Goal: Task Accomplishment & Management: Manage account settings

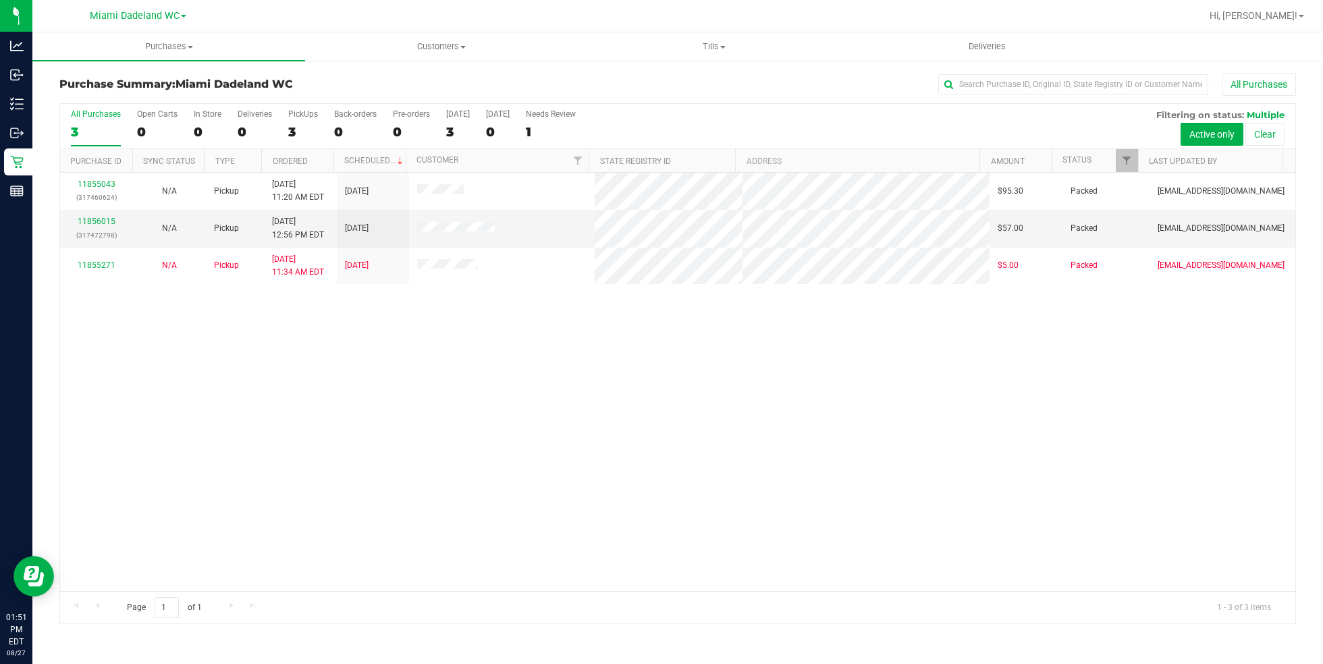
click at [578, 433] on div "11855043 (317460624) N/A Pickup [DATE] 11:20 AM EDT 8/27/2025 $95.30 Packed [EM…" at bounding box center [677, 382] width 1235 height 418
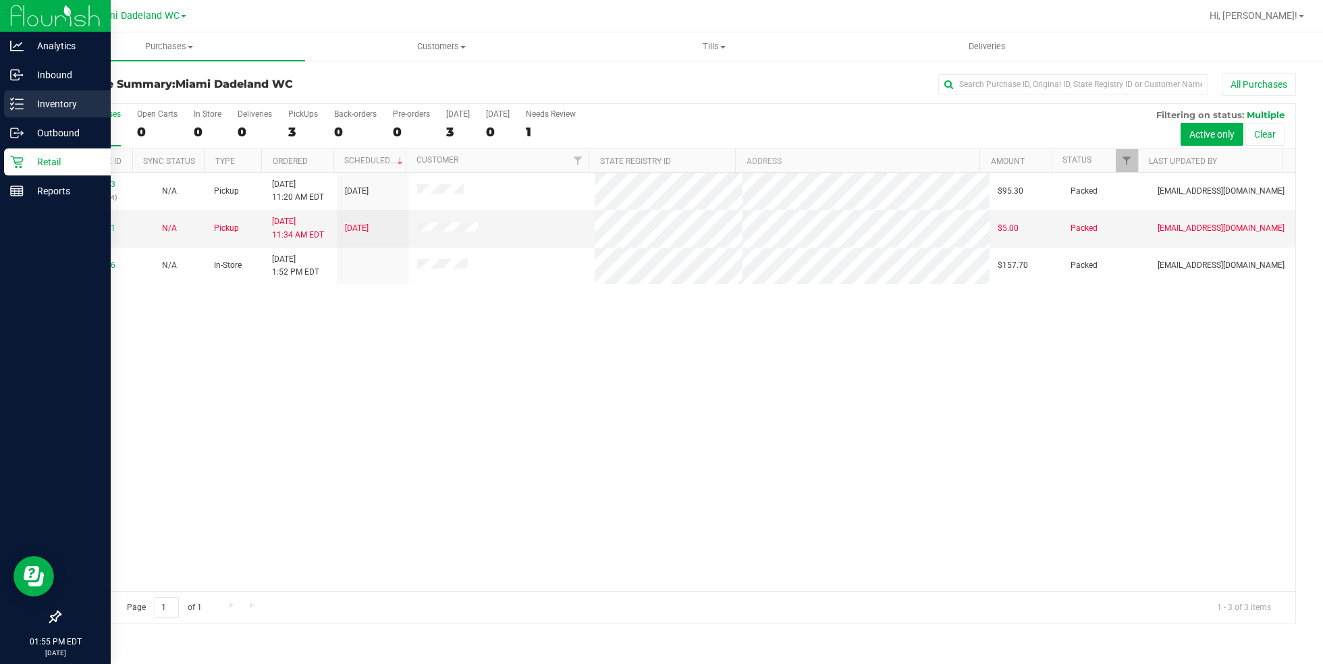
click at [94, 97] on p "Inventory" at bounding box center [64, 104] width 81 height 16
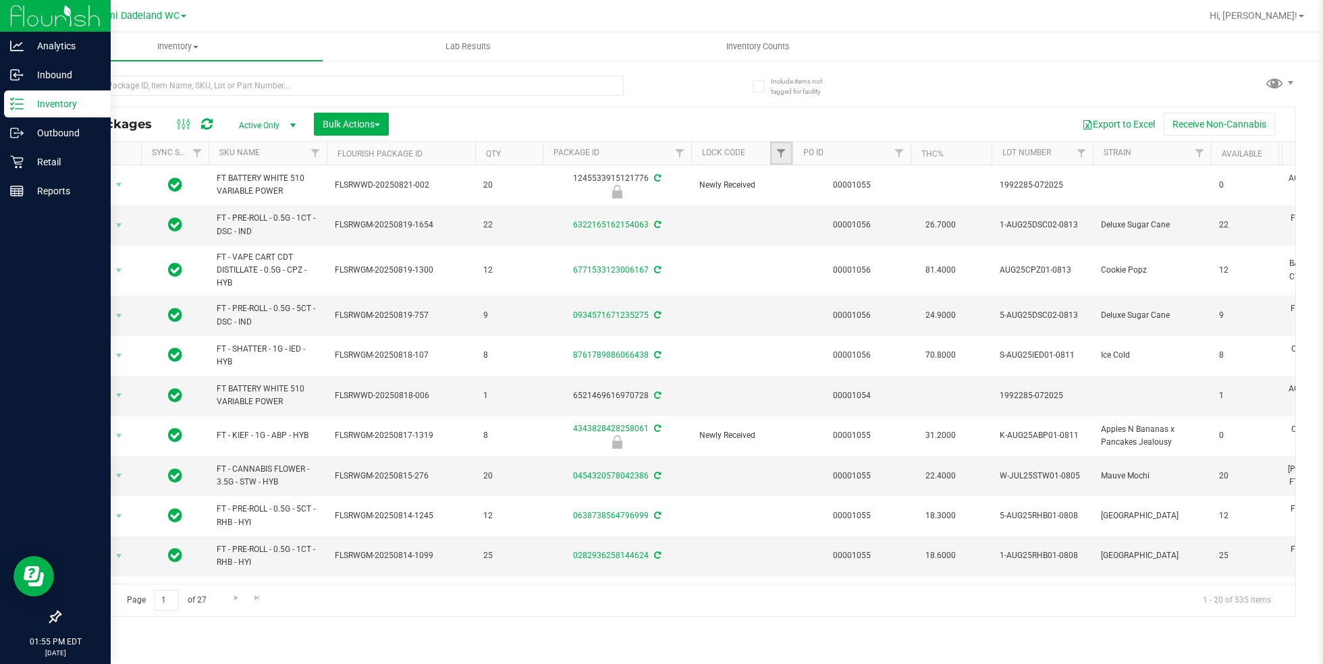
click at [780, 159] on link "Filter" at bounding box center [781, 153] width 22 height 23
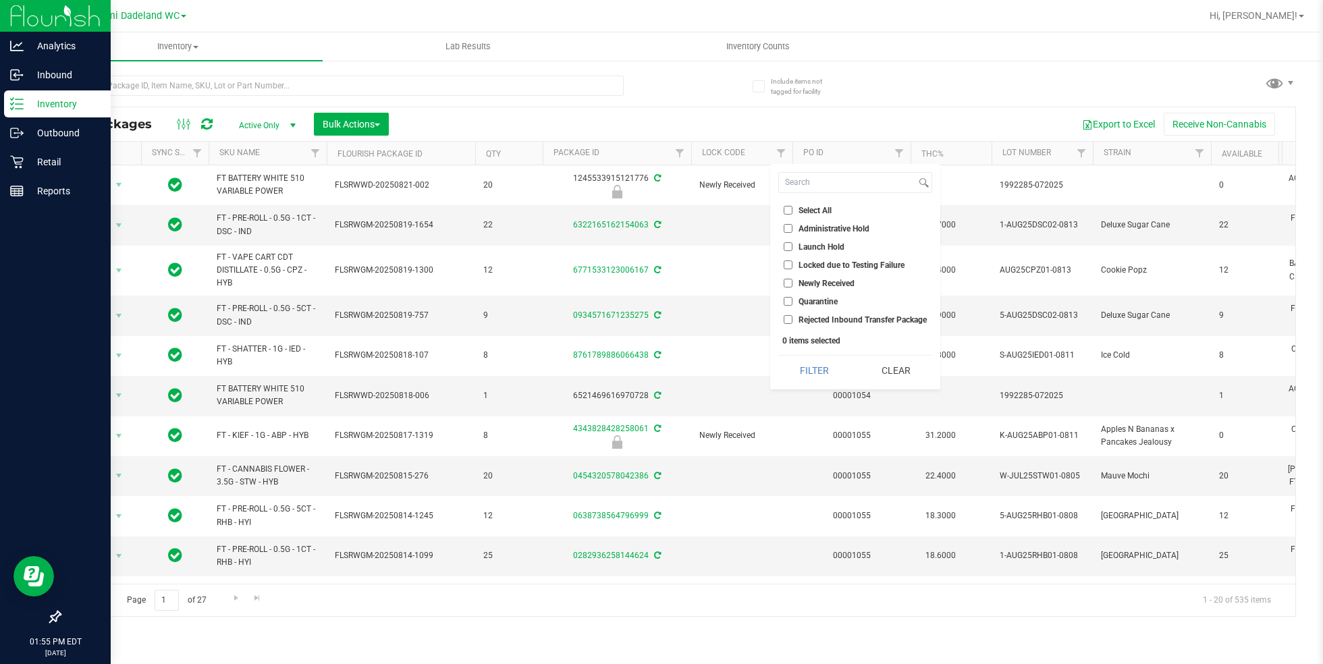
click at [787, 248] on input "Launch Hold" at bounding box center [788, 246] width 9 height 9
checkbox input "true"
click at [815, 370] on button "Filter" at bounding box center [814, 371] width 72 height 30
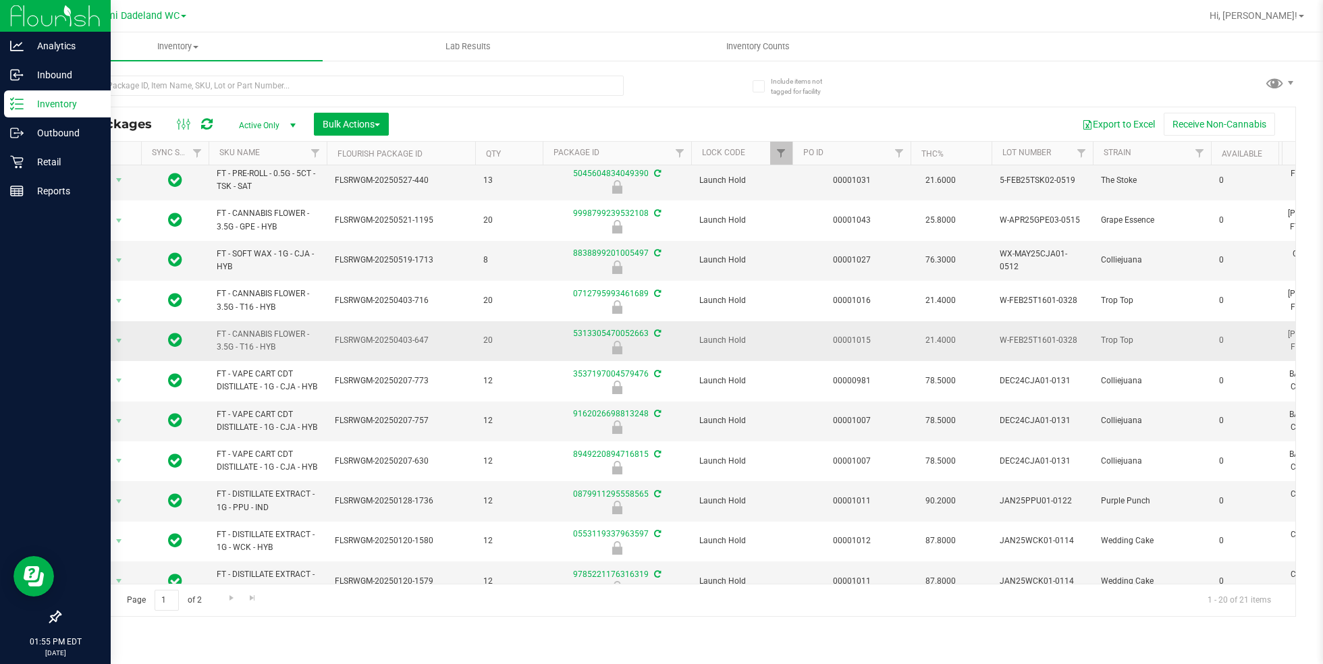
scroll to position [390, 0]
click at [443, 80] on input "text" at bounding box center [341, 86] width 564 height 20
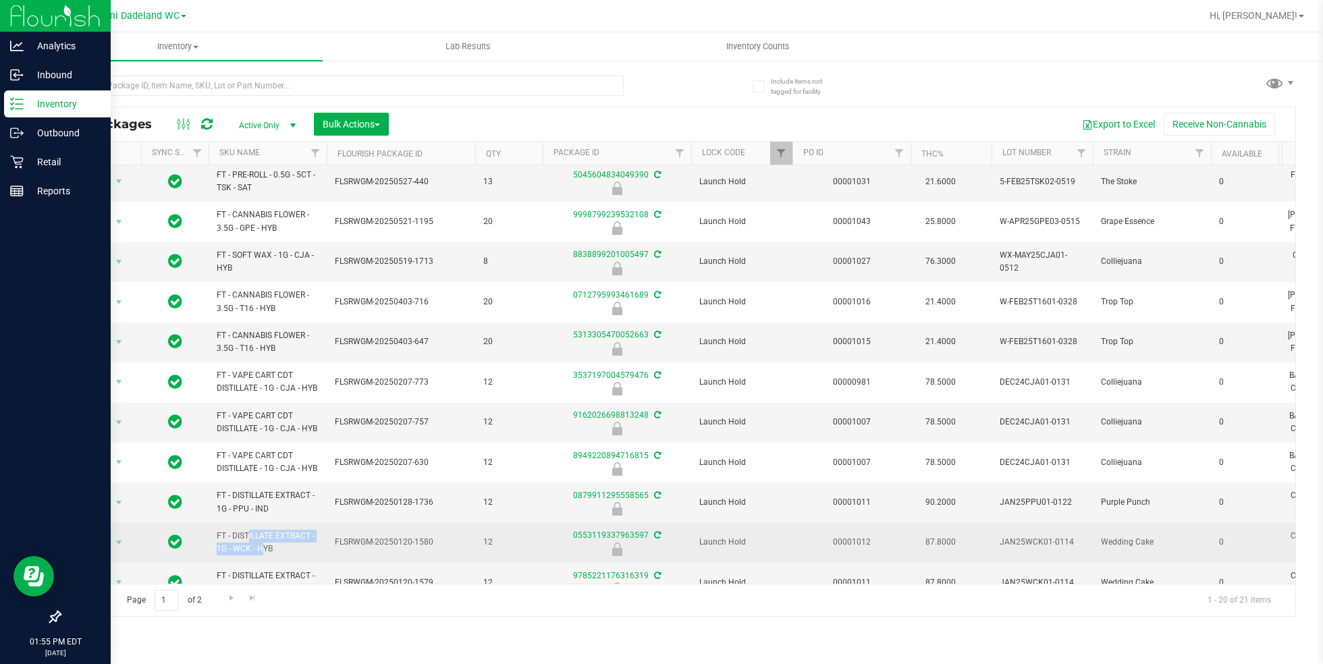
drag, startPoint x: 214, startPoint y: 504, endPoint x: 229, endPoint y: 517, distance: 20.1
click at [229, 523] on td "FT - DISTILLATE EXTRACT - 1G - WCK - HYB" at bounding box center [268, 543] width 118 height 40
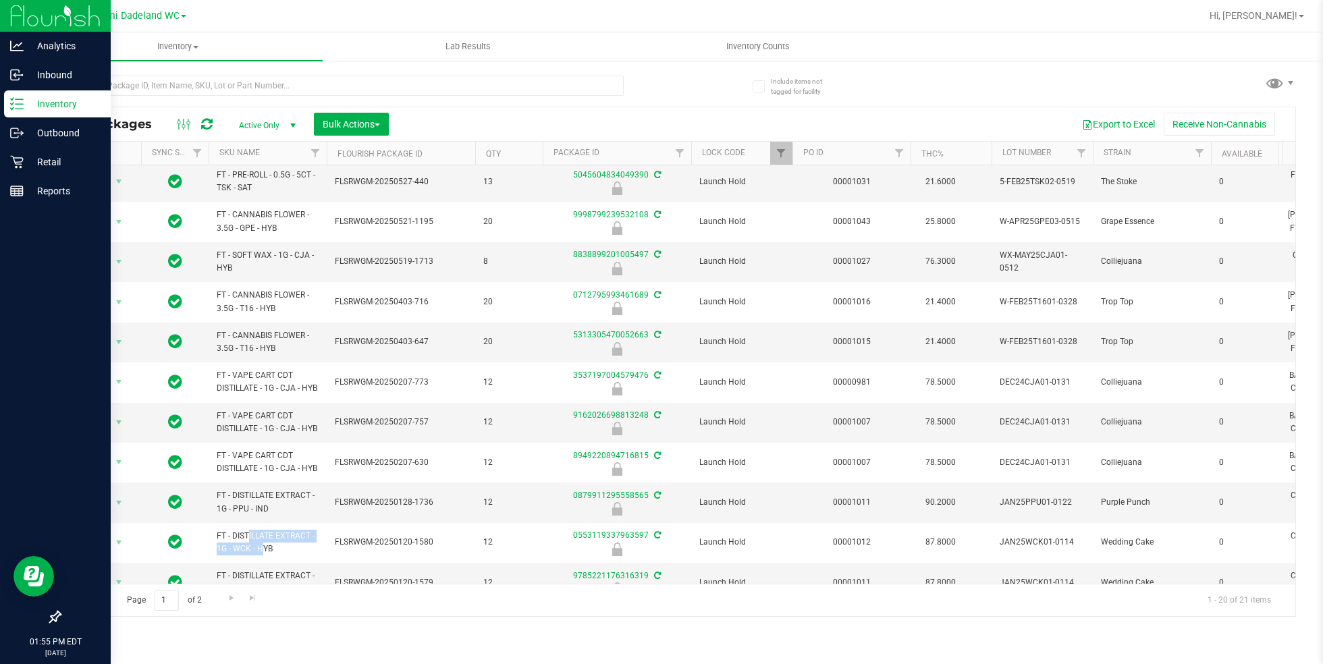
copy span "FT - DISTILLATE EXTRACT - 1G"
click at [391, 85] on input "text" at bounding box center [341, 86] width 564 height 20
paste input "FT - DISTILLATE EXTRACT - 1G"
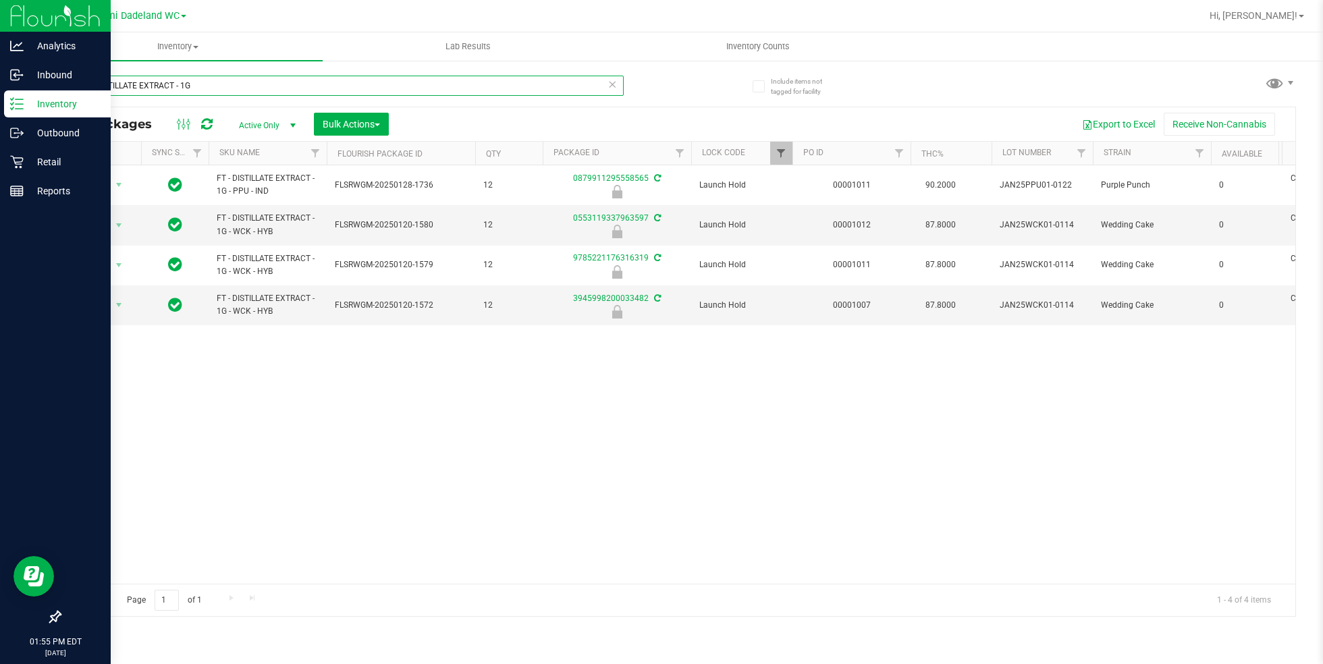
type input "FT - DISTILLATE EXTRACT - 1G"
click at [778, 157] on span "Filter" at bounding box center [781, 153] width 11 height 11
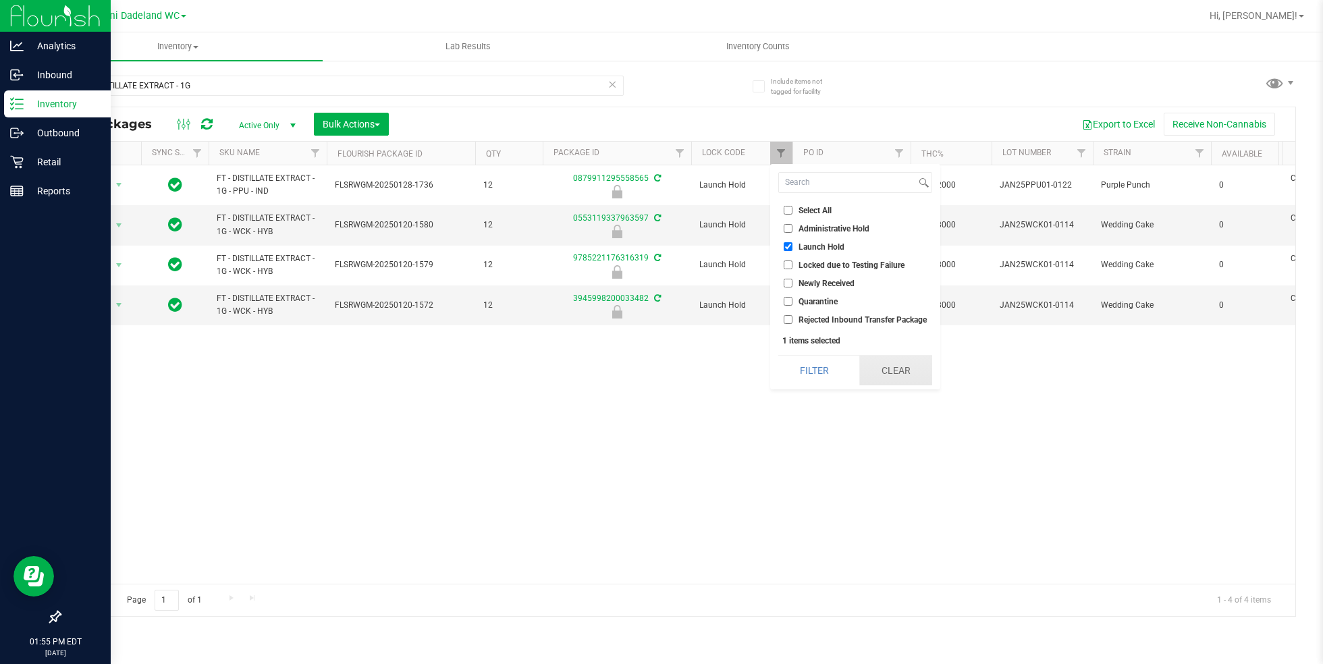
click at [874, 370] on button "Clear" at bounding box center [895, 371] width 72 height 30
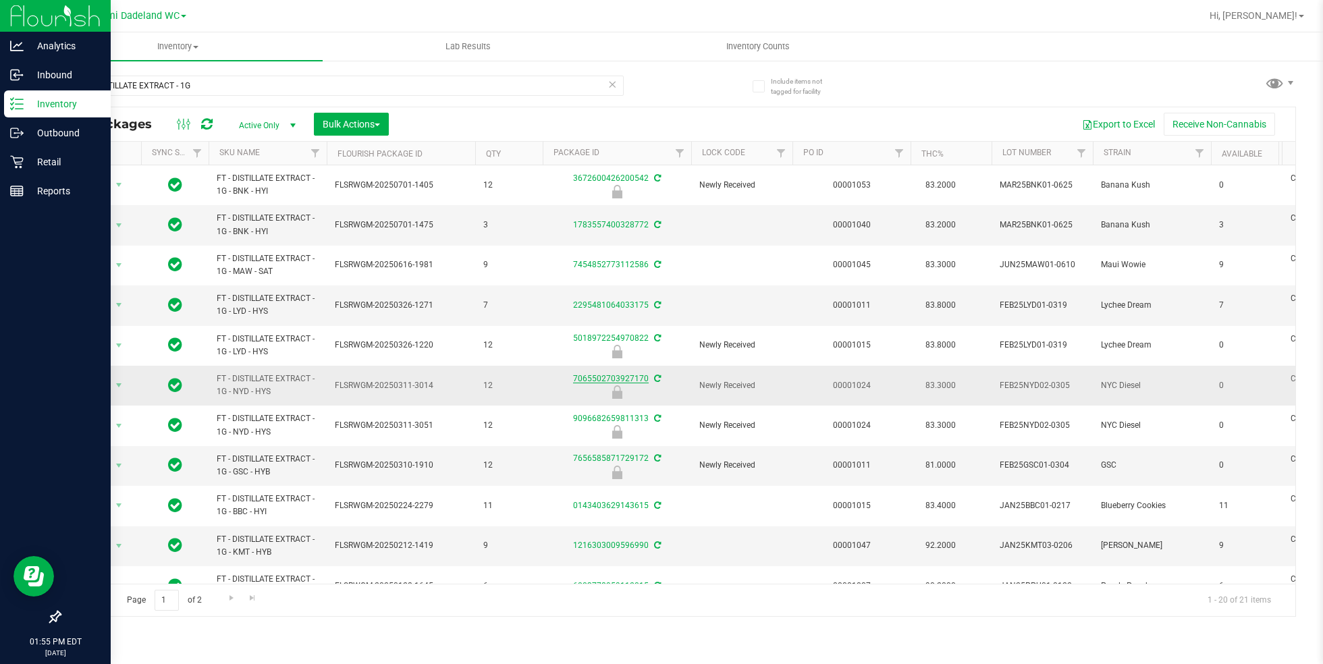
scroll to position [391, 0]
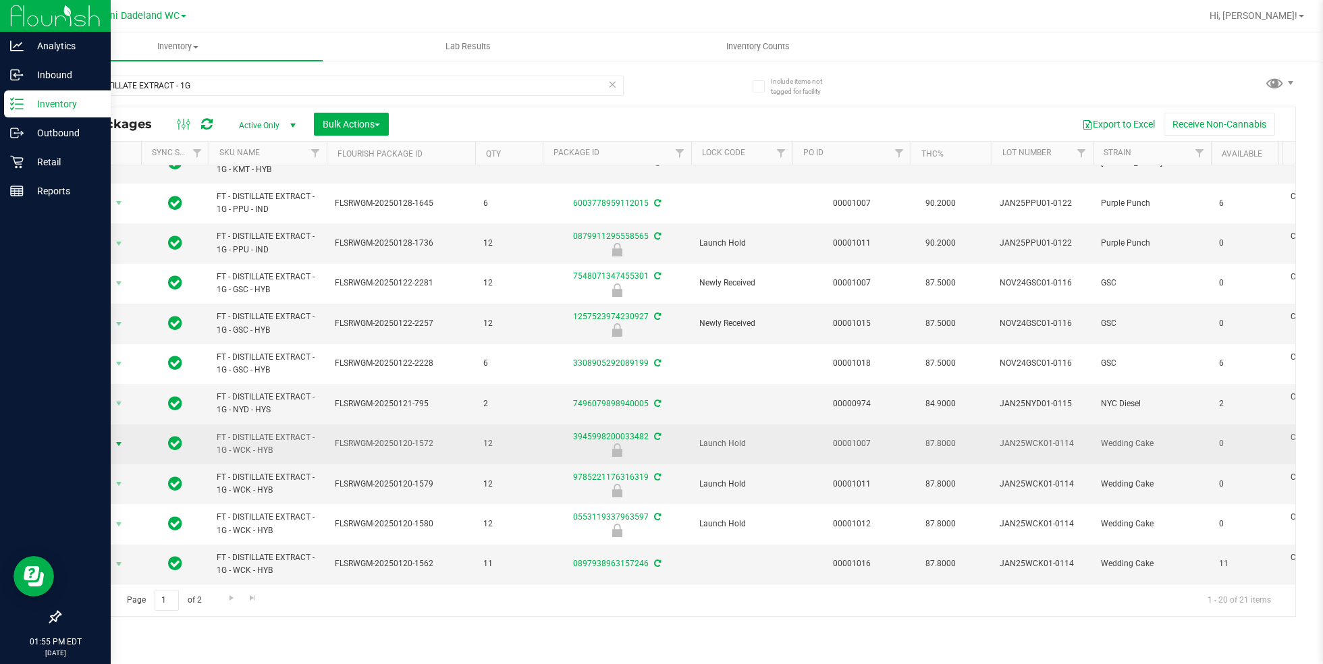
click at [108, 435] on span "Action" at bounding box center [92, 444] width 36 height 19
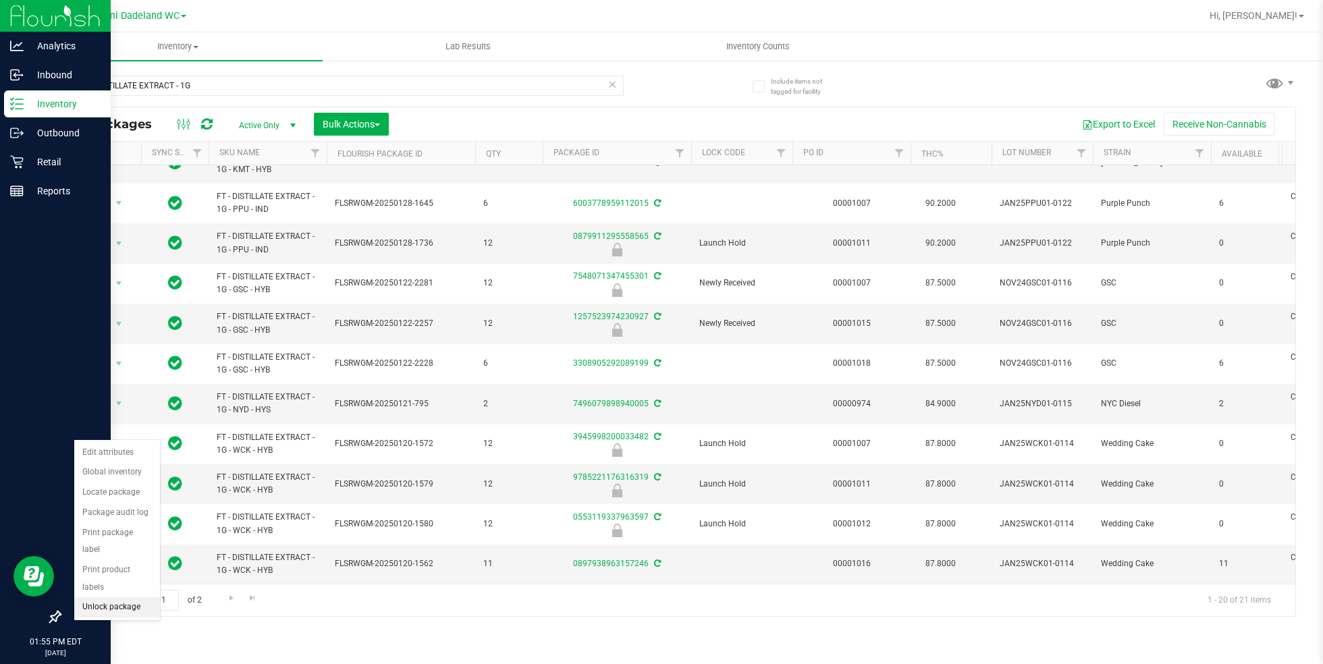
click at [117, 597] on li "Unlock package" at bounding box center [117, 607] width 86 height 20
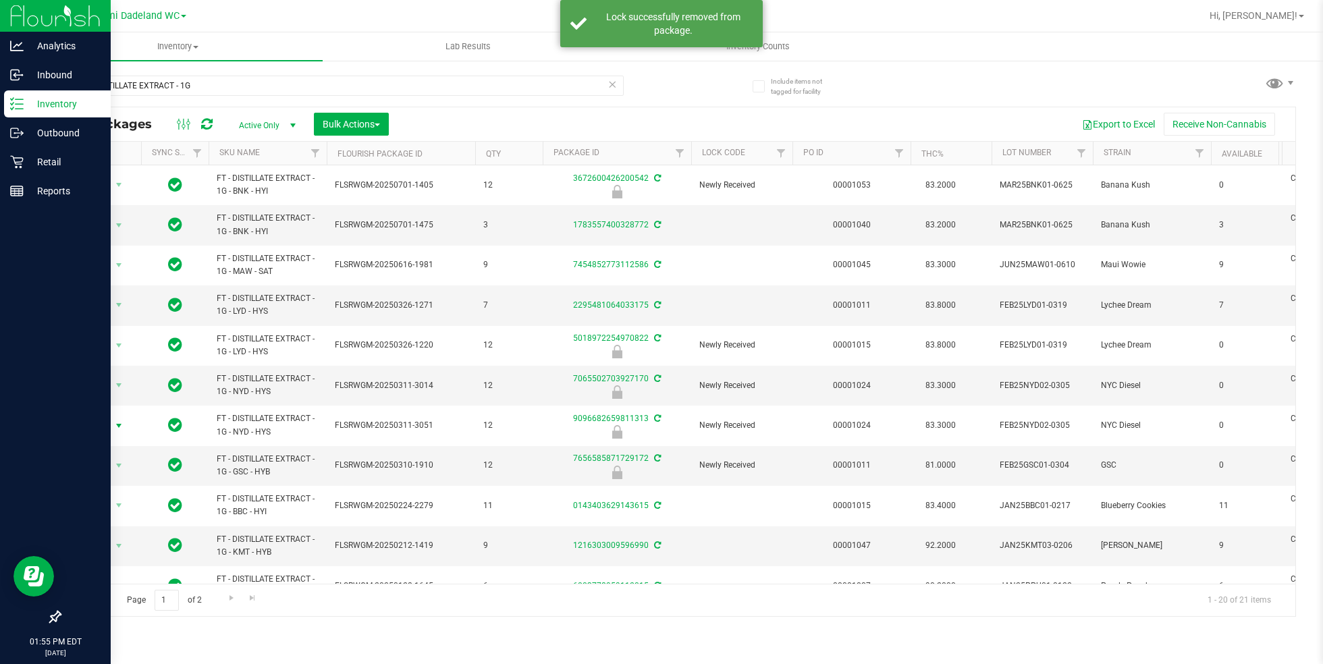
scroll to position [391, 0]
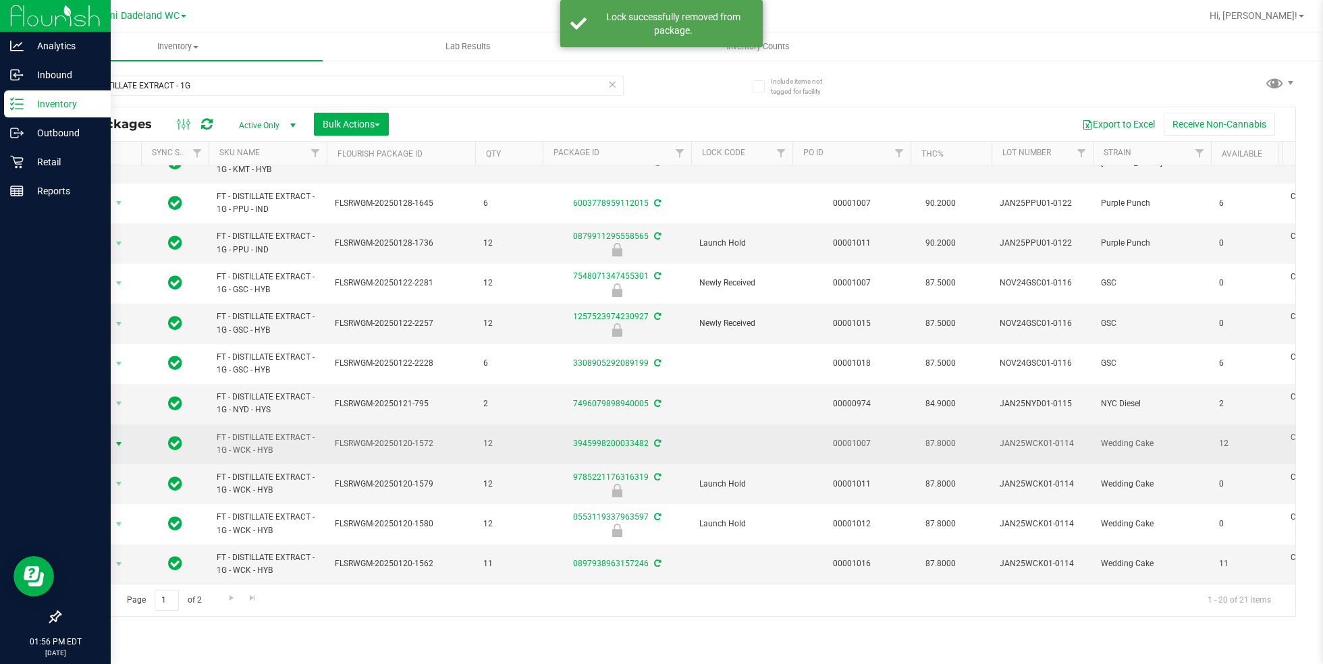
click at [101, 435] on span "Action" at bounding box center [92, 444] width 36 height 19
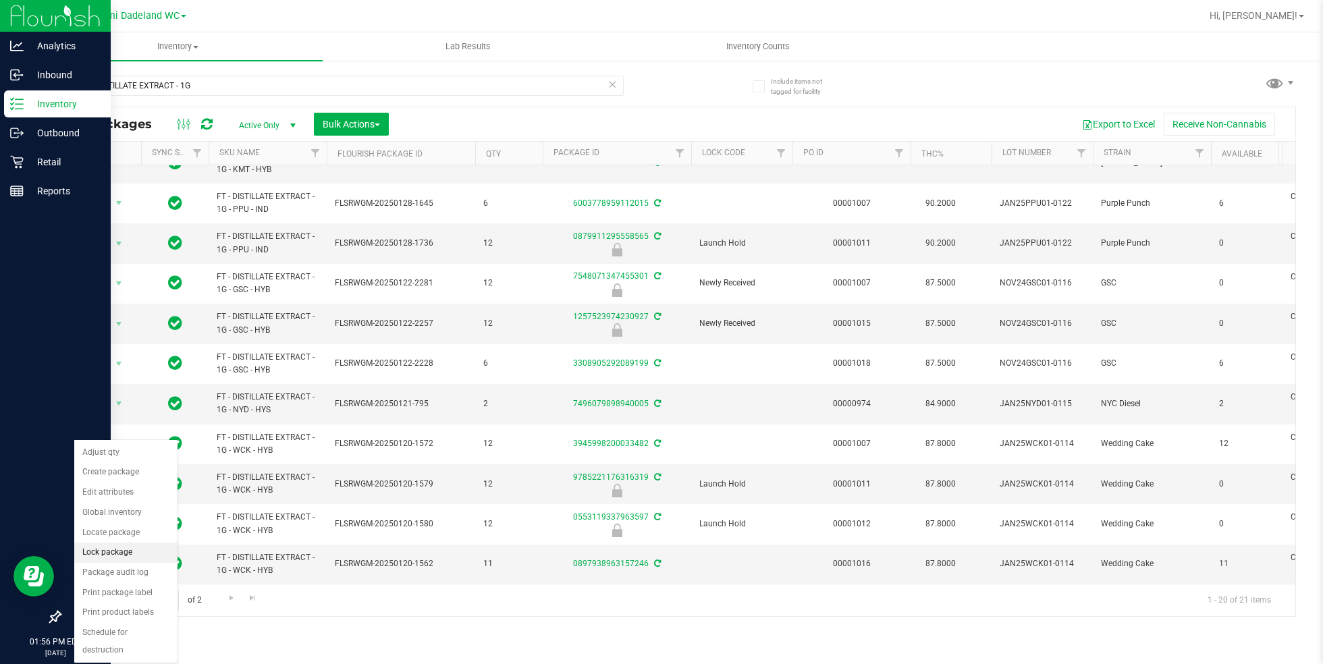
click at [115, 555] on li "Lock package" at bounding box center [125, 553] width 103 height 20
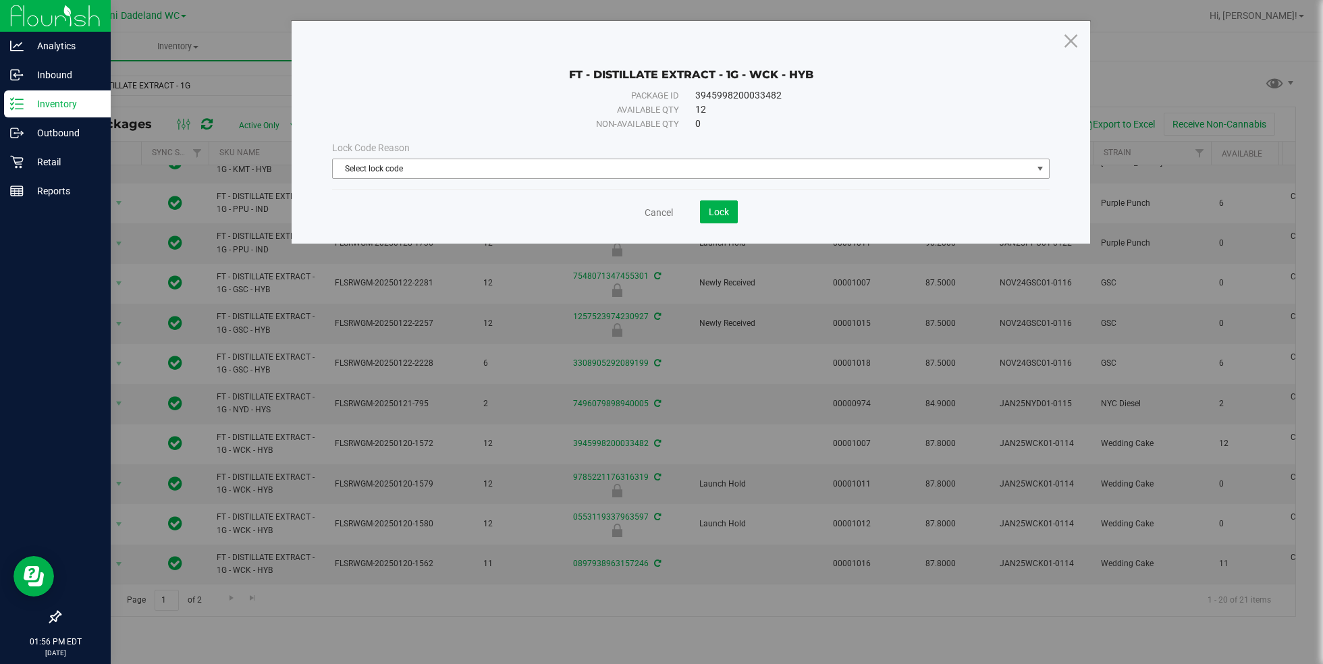
click at [586, 159] on span "Select lock code" at bounding box center [682, 168] width 699 height 19
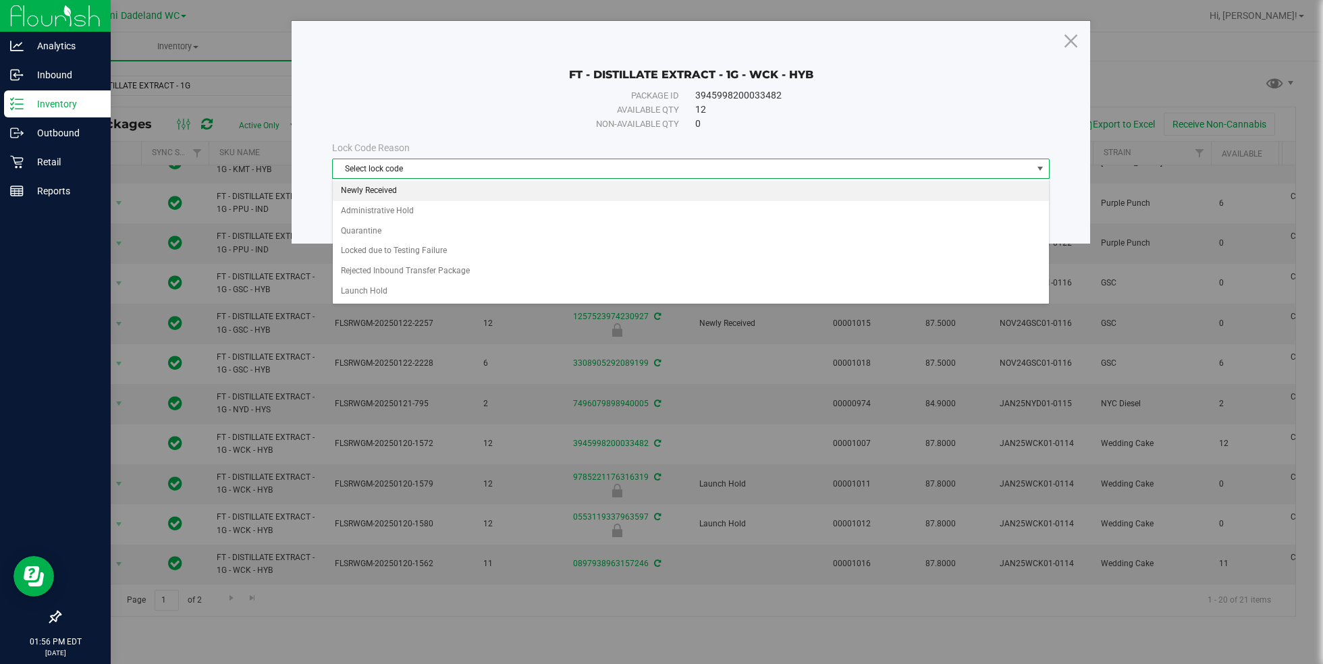
click at [477, 182] on li "Newly Received" at bounding box center [691, 191] width 717 height 20
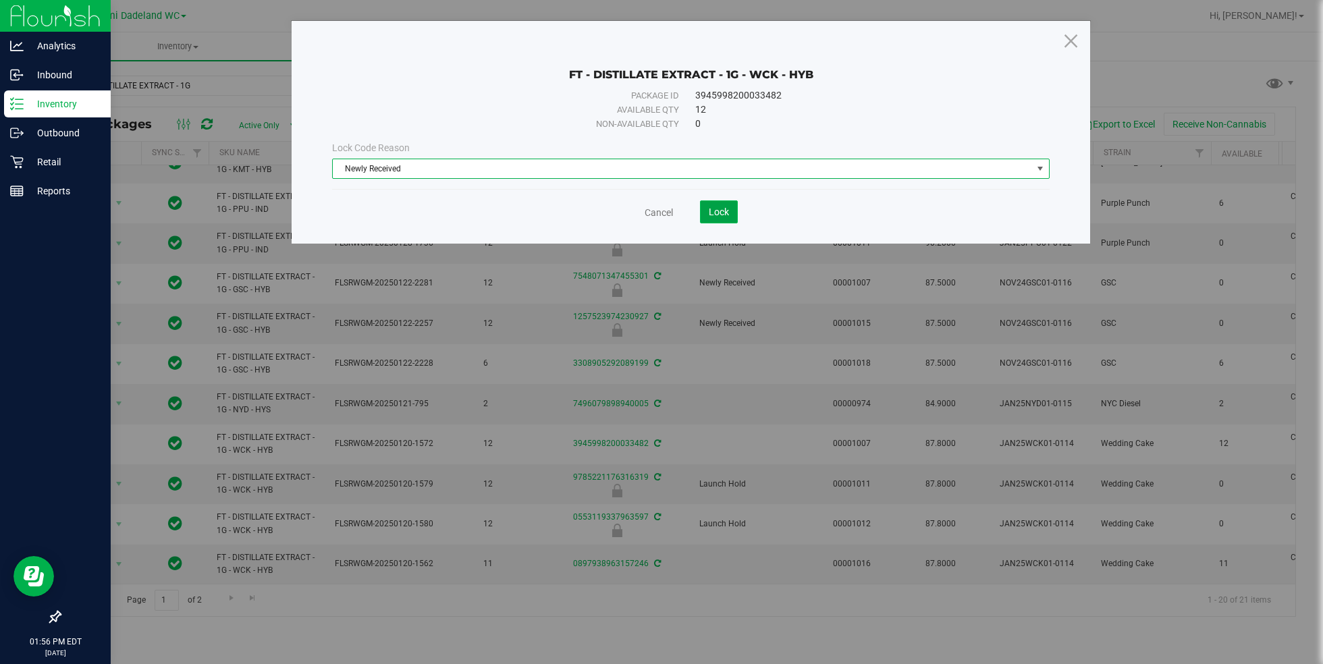
click at [729, 206] on button "Lock" at bounding box center [719, 211] width 38 height 23
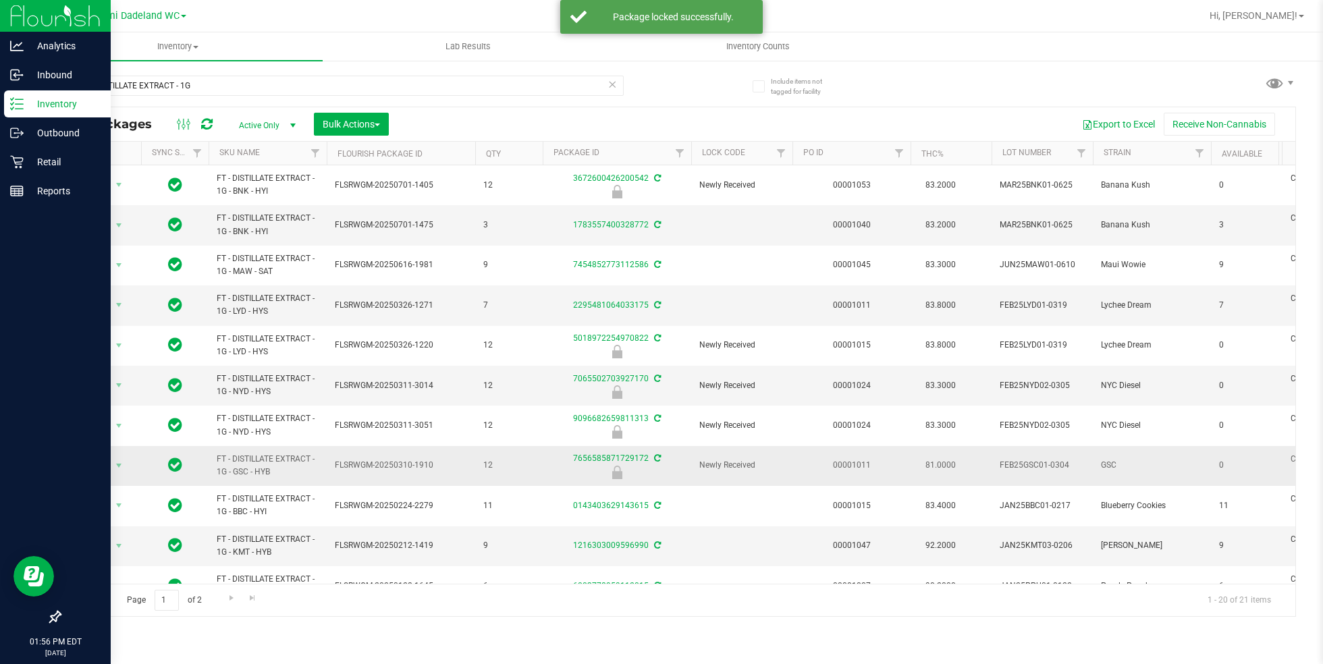
scroll to position [391, 0]
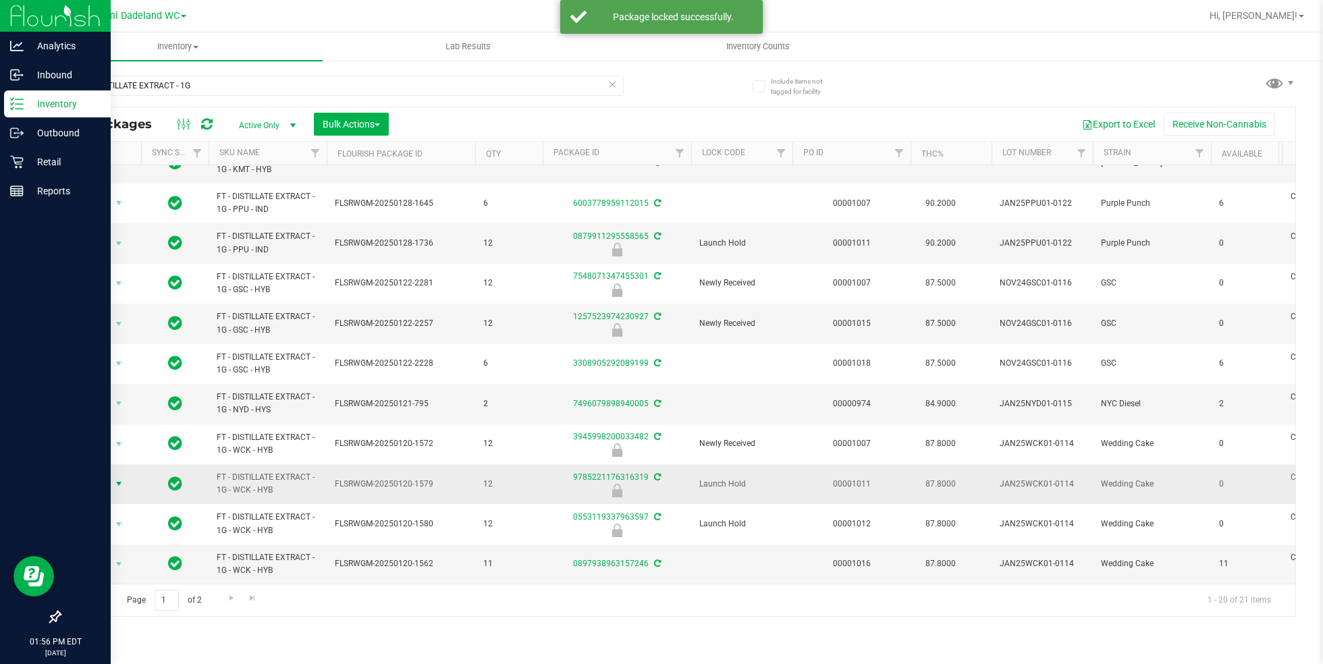
click at [118, 479] on span "select" at bounding box center [118, 484] width 11 height 11
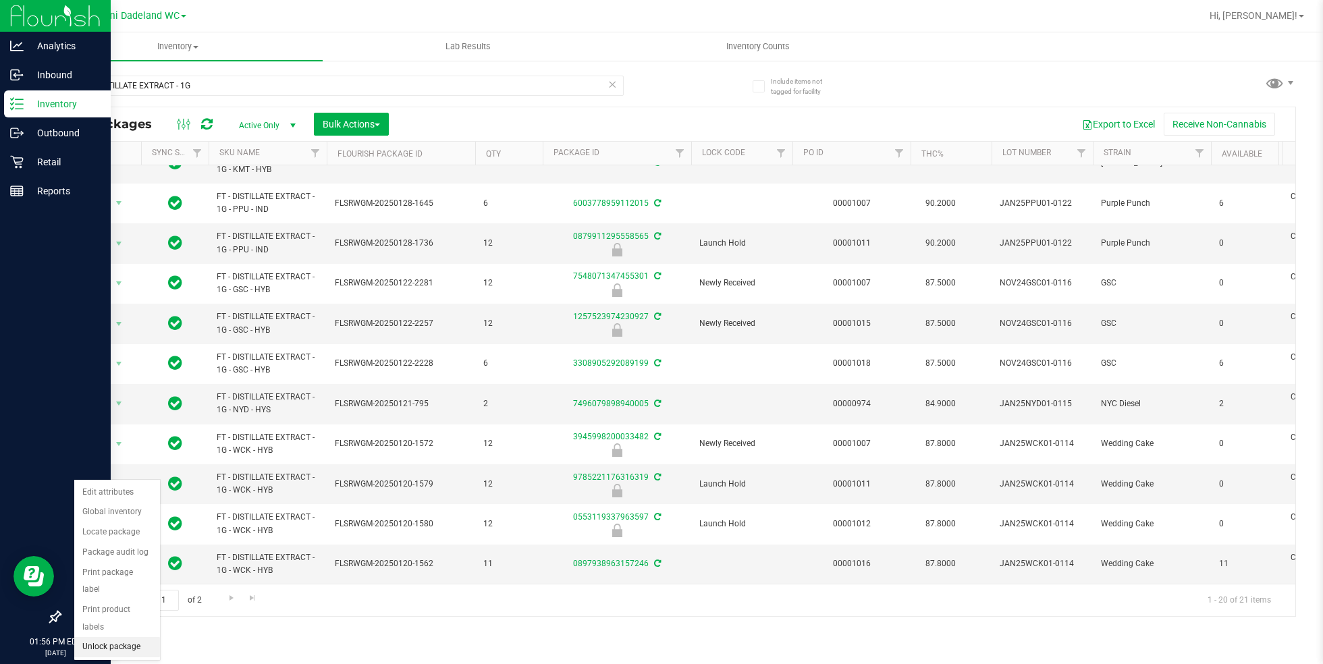
click at [121, 637] on li "Unlock package" at bounding box center [117, 647] width 86 height 20
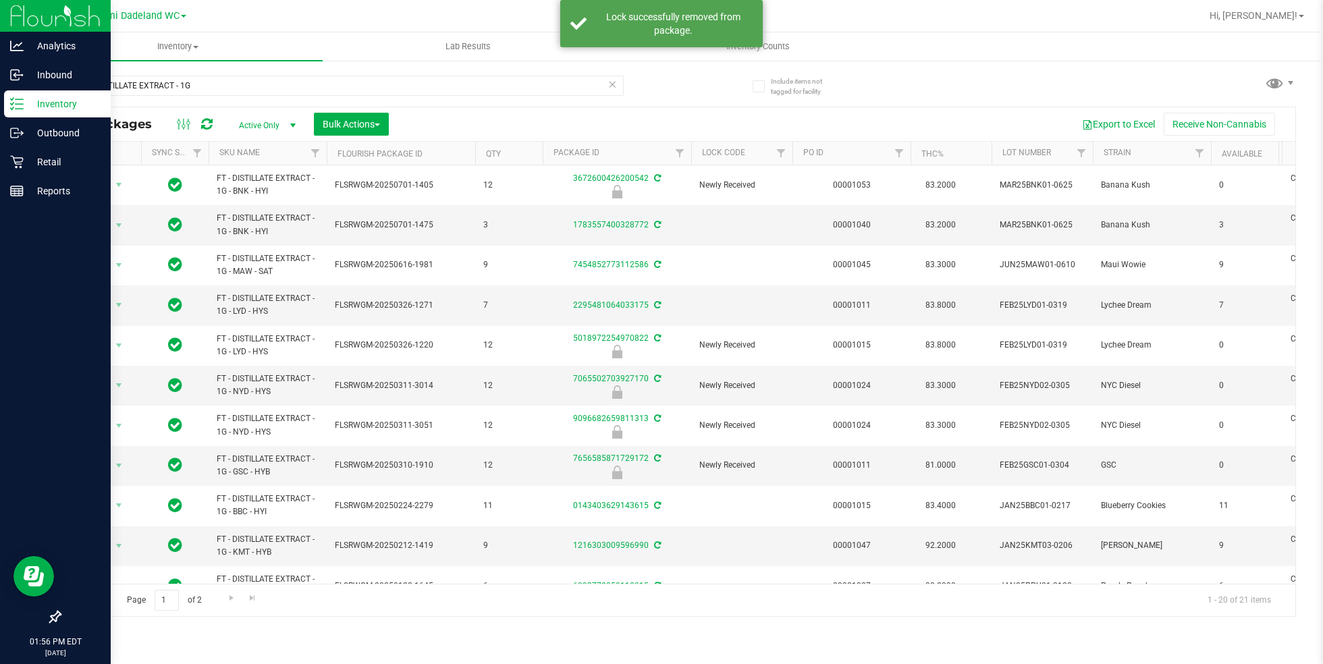
scroll to position [391, 0]
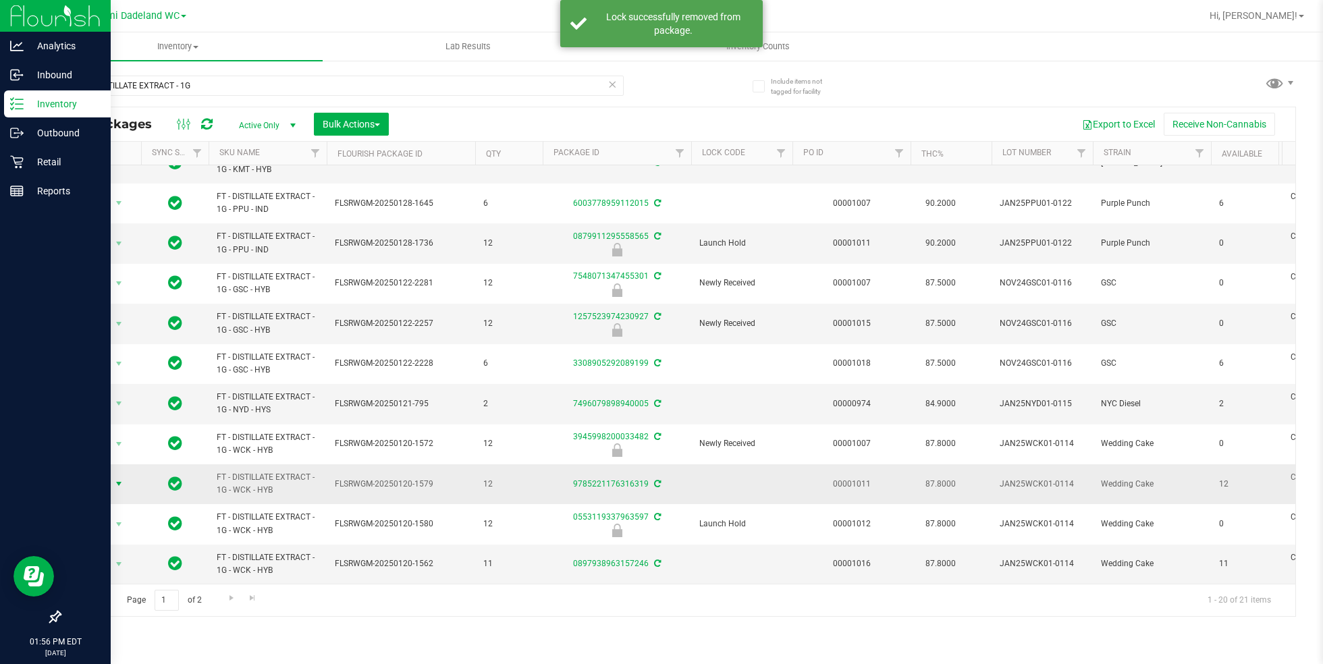
click at [111, 474] on span "select" at bounding box center [119, 483] width 17 height 19
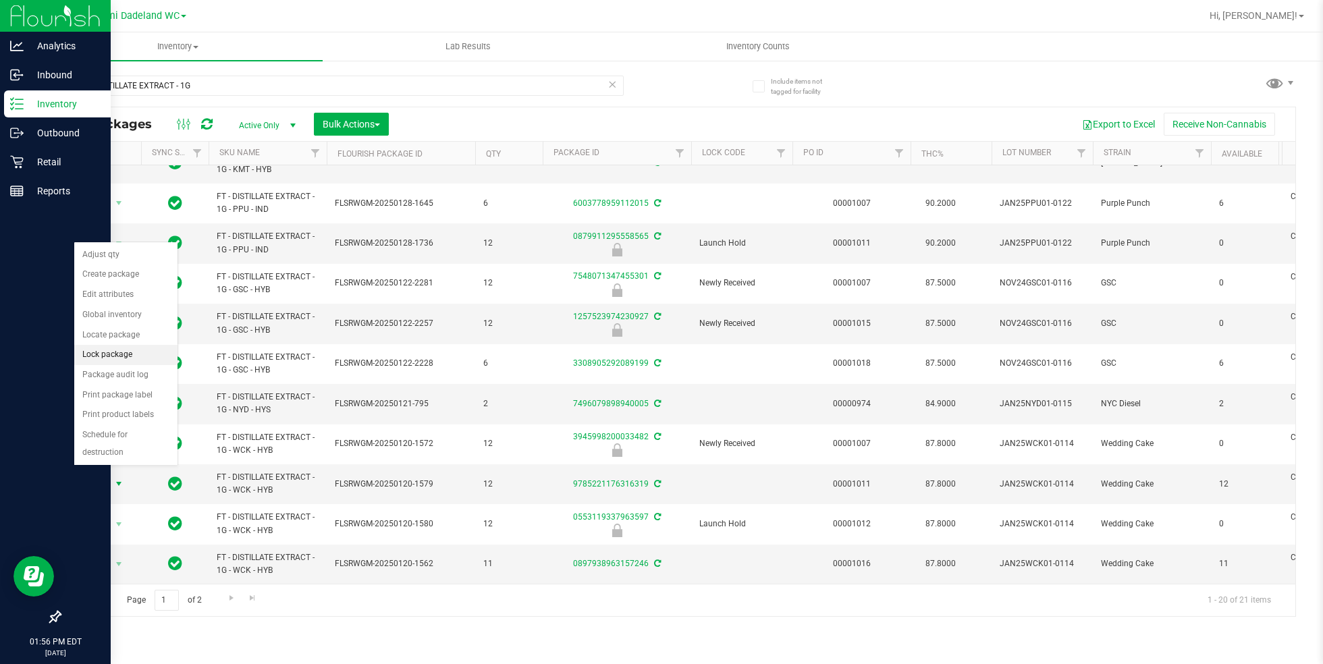
click at [117, 352] on li "Lock package" at bounding box center [125, 355] width 103 height 20
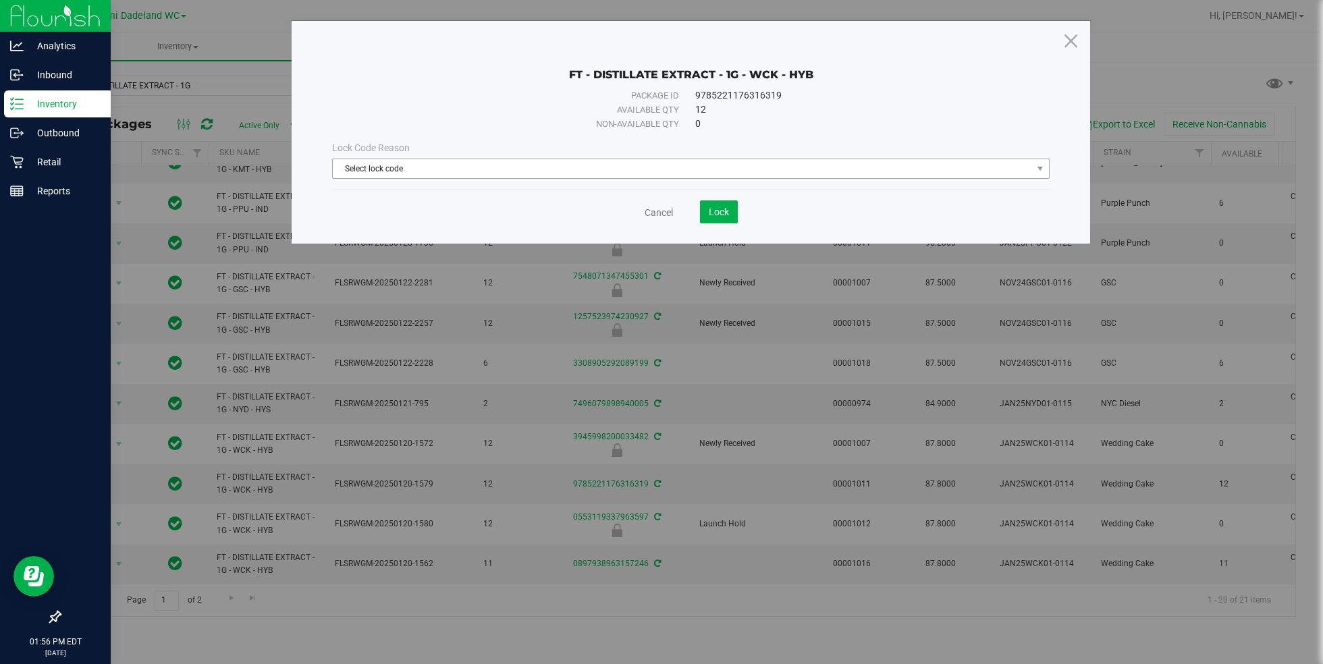
click at [589, 169] on span "Select lock code" at bounding box center [682, 168] width 699 height 19
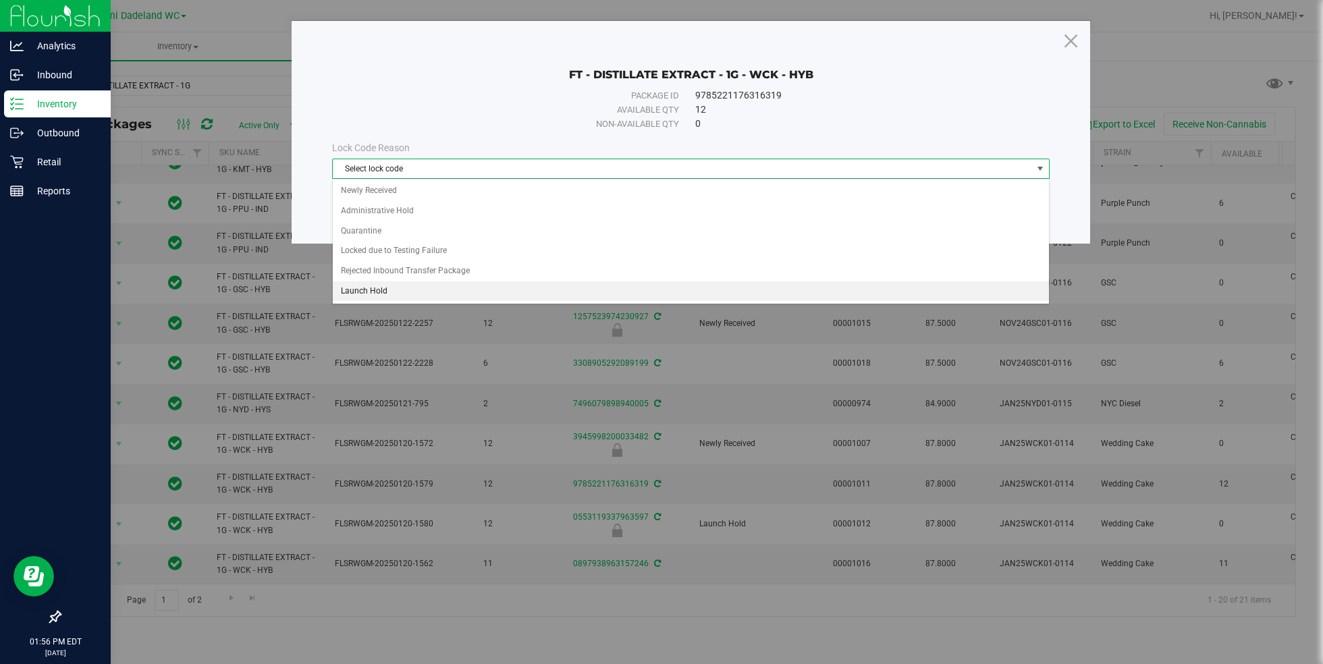
click at [485, 288] on li "Launch Hold" at bounding box center [691, 291] width 717 height 20
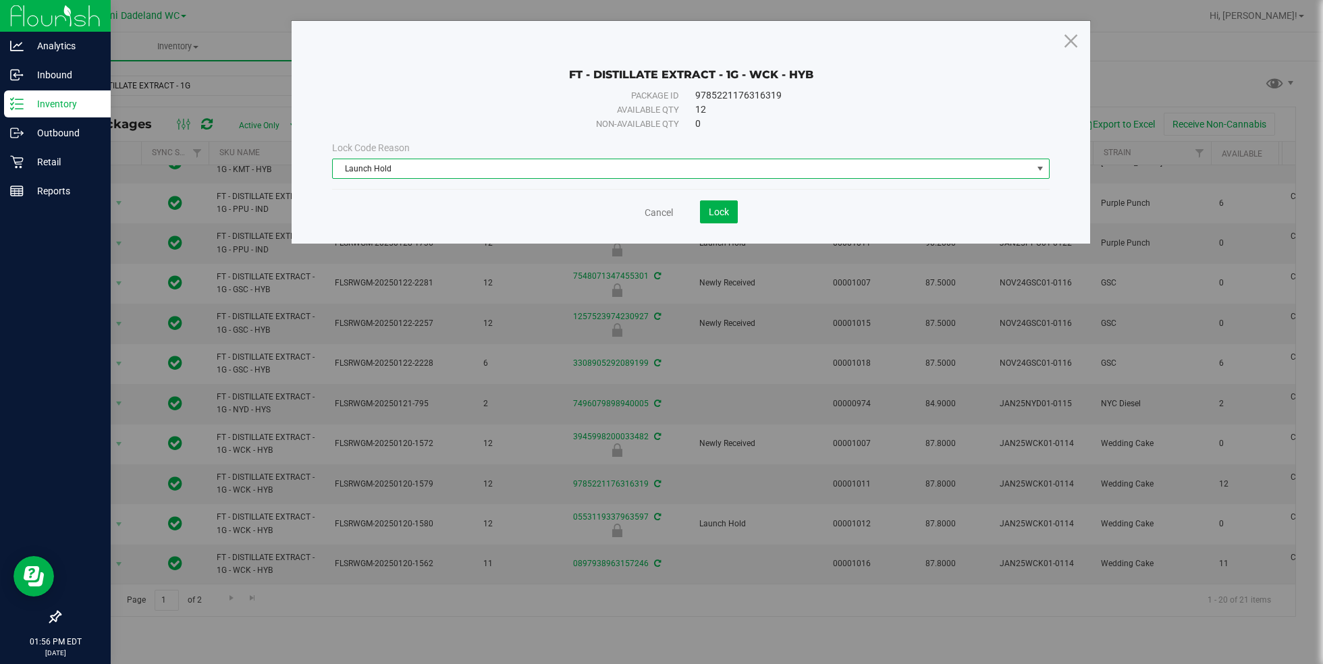
click at [616, 161] on span "Launch Hold" at bounding box center [682, 168] width 699 height 19
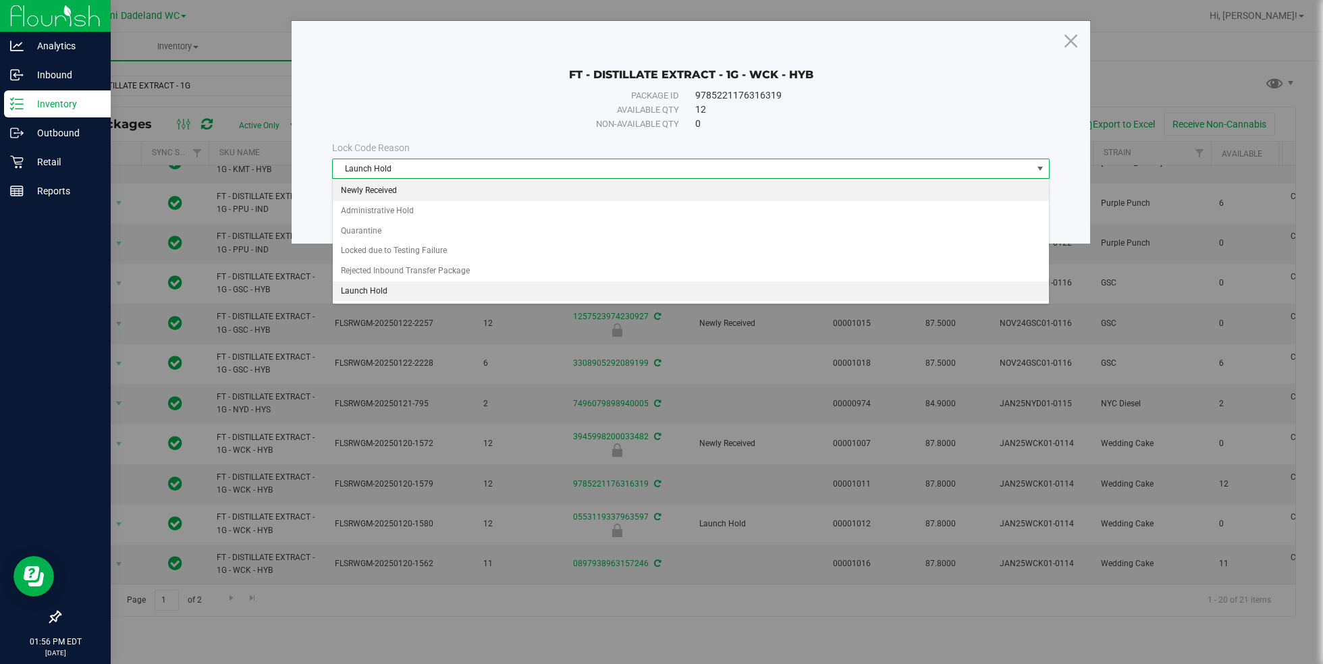
click at [498, 198] on li "Newly Received" at bounding box center [691, 191] width 717 height 20
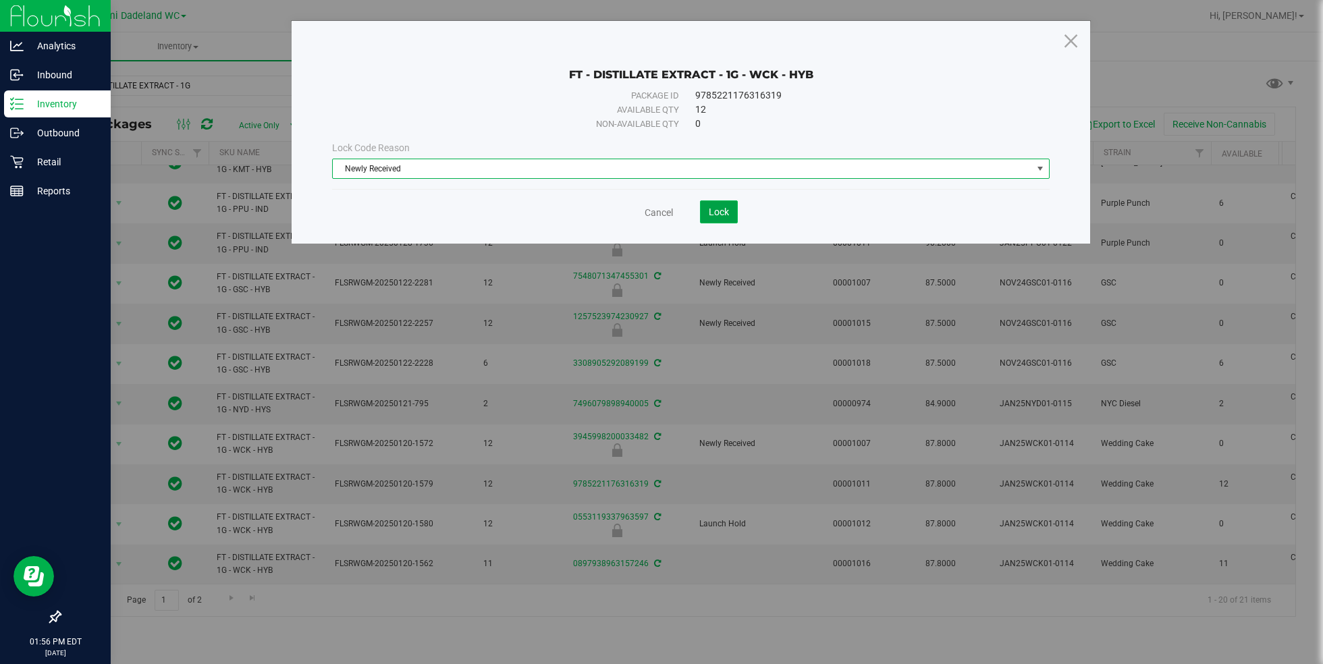
click at [724, 215] on span "Lock" at bounding box center [719, 212] width 20 height 11
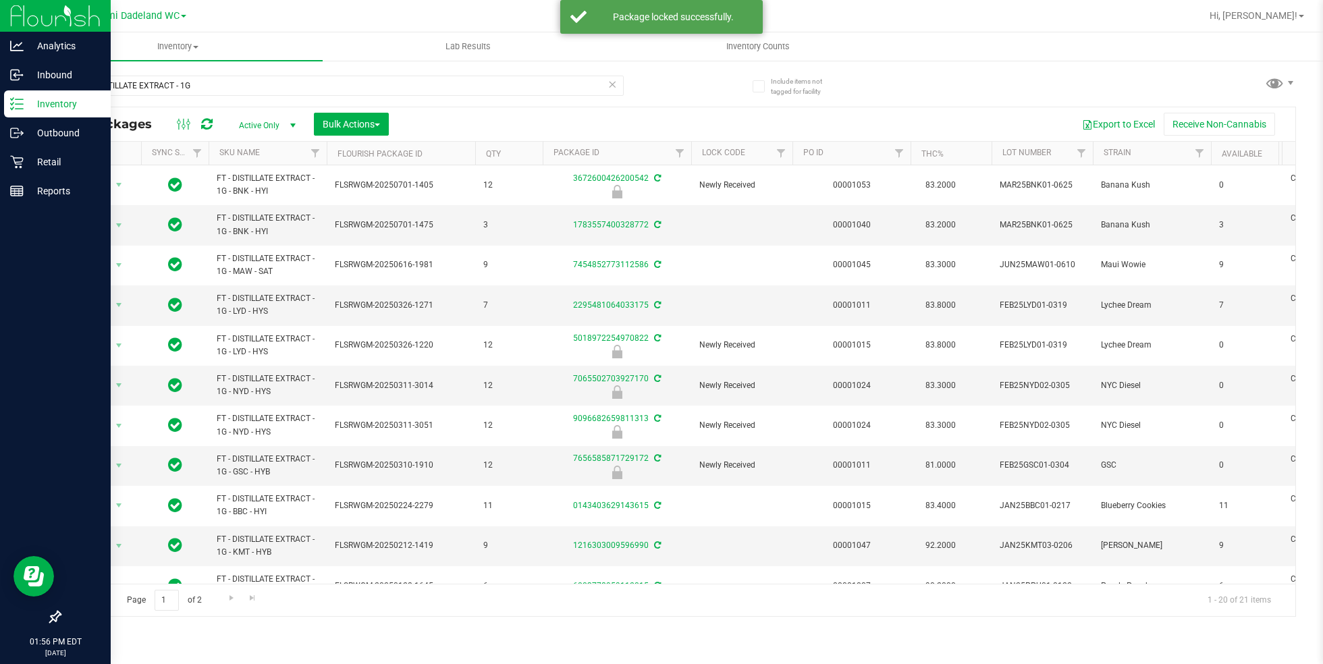
scroll to position [391, 0]
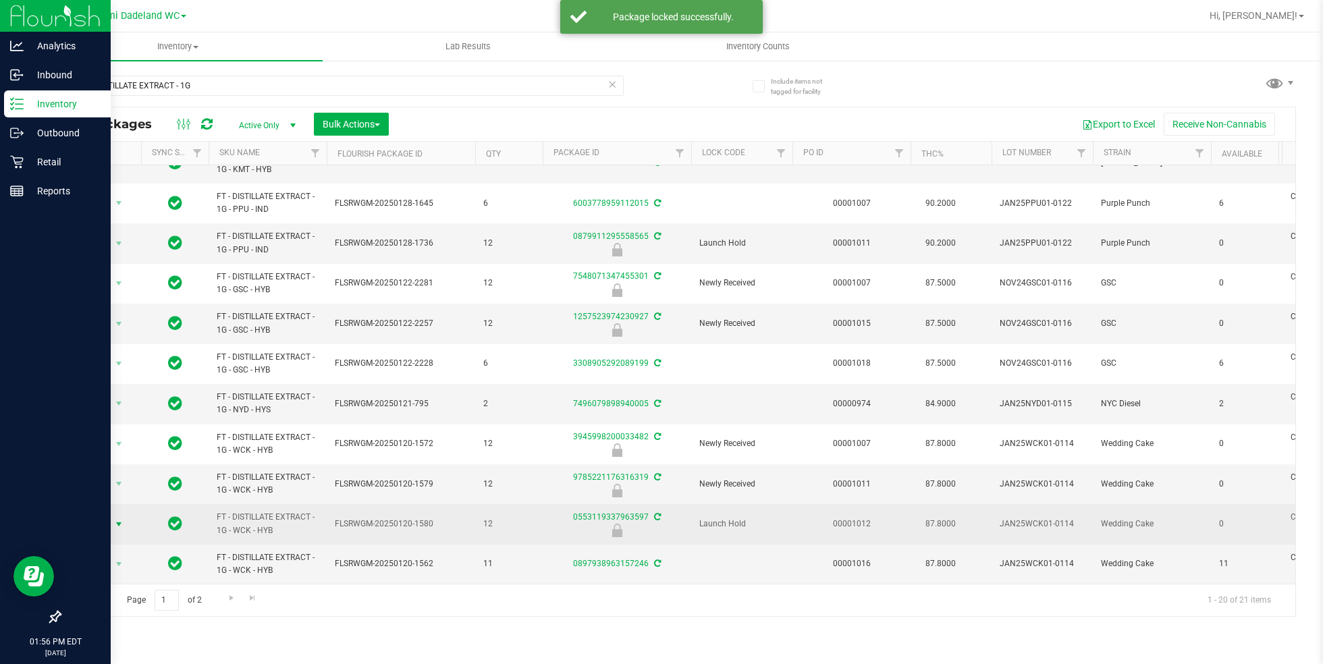
click at [93, 515] on span "Action" at bounding box center [92, 524] width 36 height 19
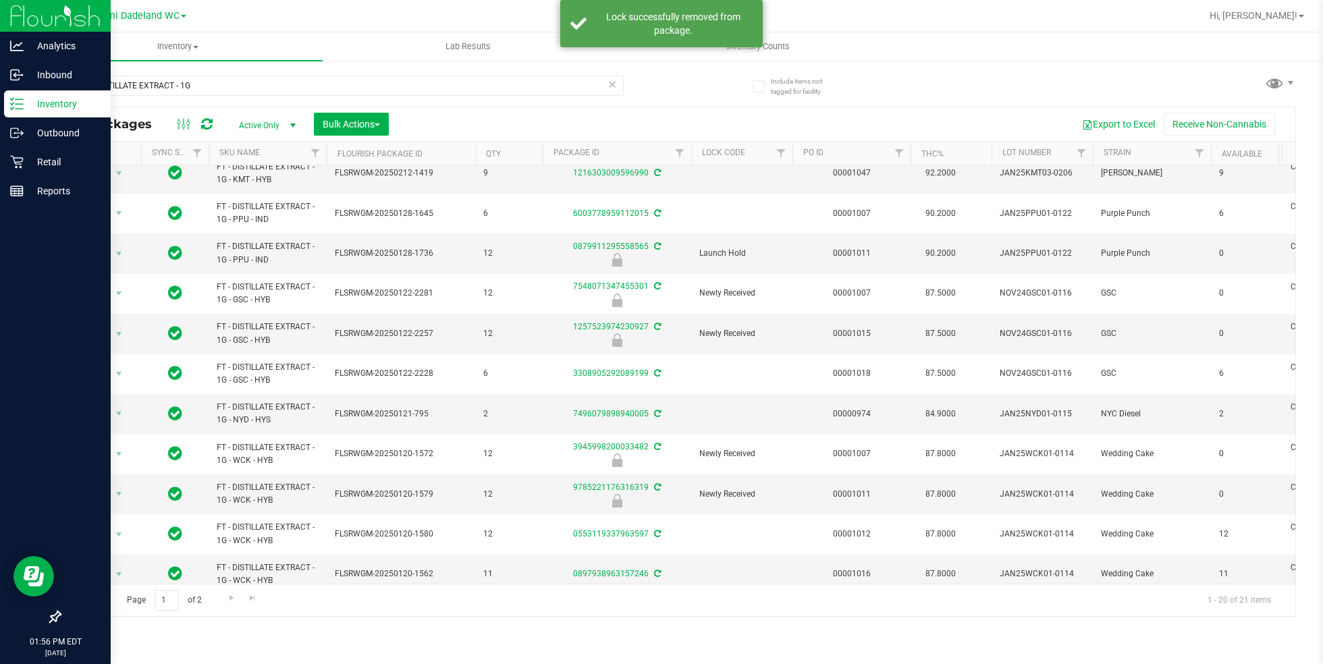
scroll to position [391, 0]
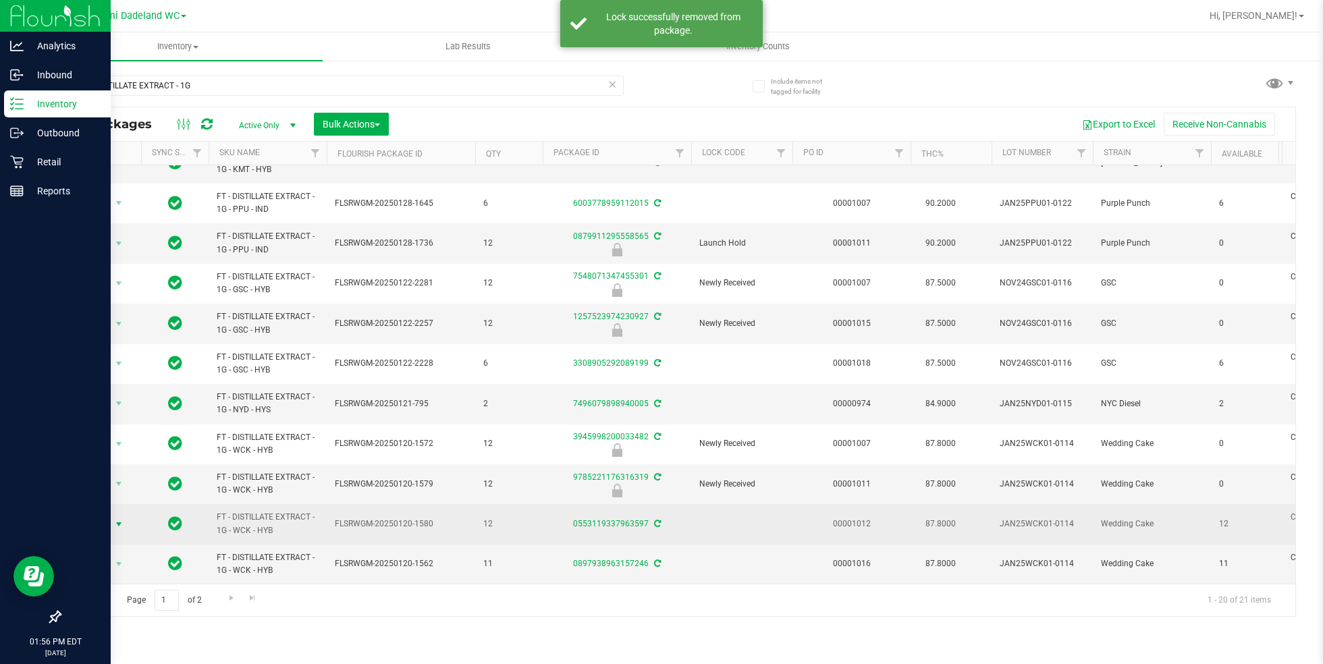
click at [115, 518] on span "select" at bounding box center [119, 524] width 17 height 19
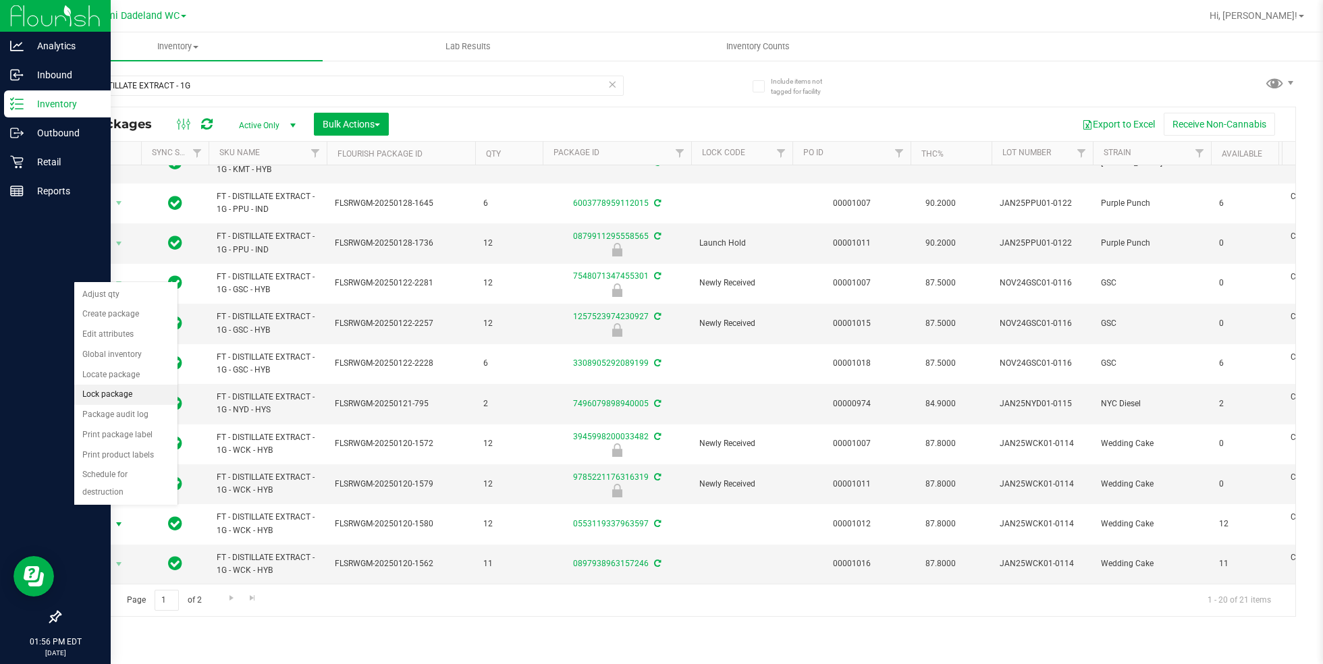
click at [144, 397] on li "Lock package" at bounding box center [125, 395] width 103 height 20
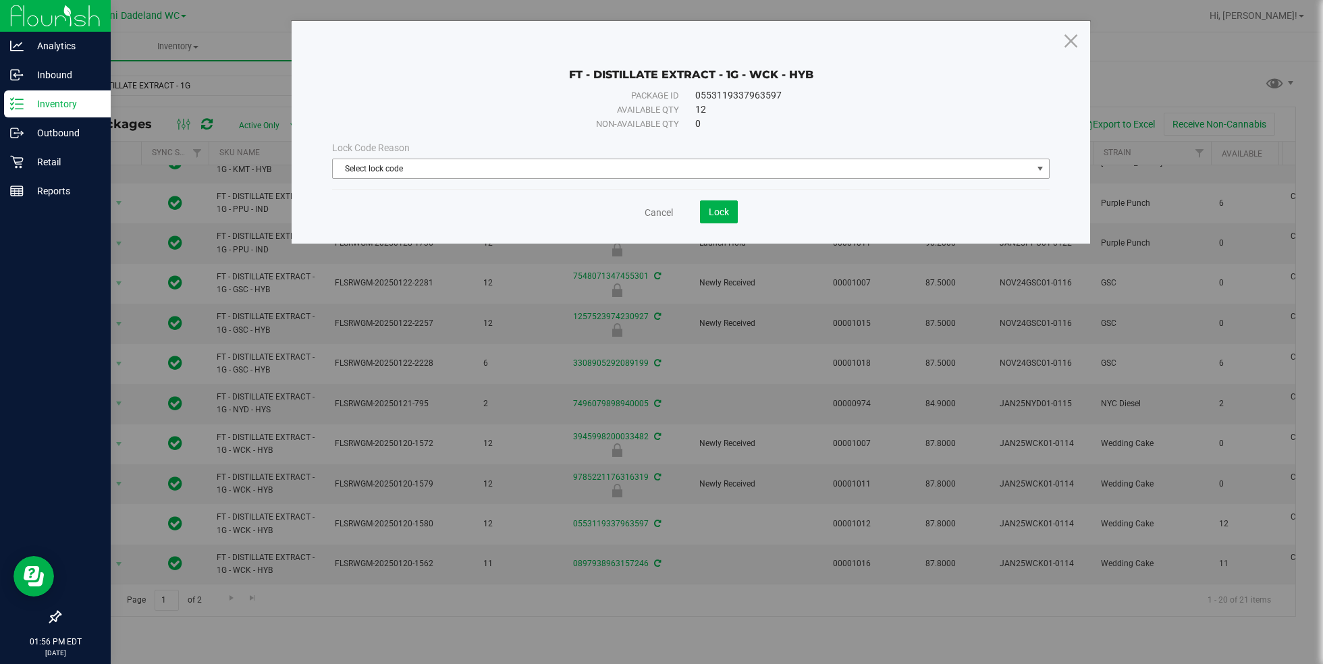
click at [616, 161] on span "Select lock code" at bounding box center [682, 168] width 699 height 19
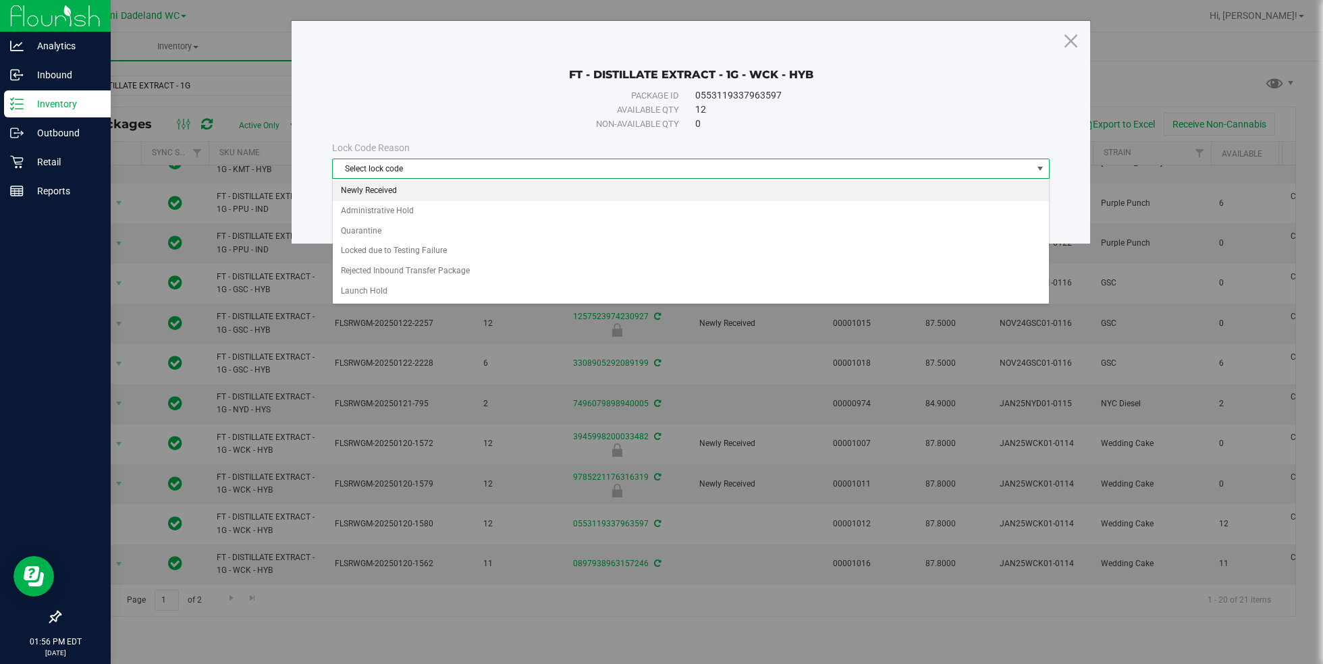
click at [493, 192] on li "Newly Received" at bounding box center [691, 191] width 717 height 20
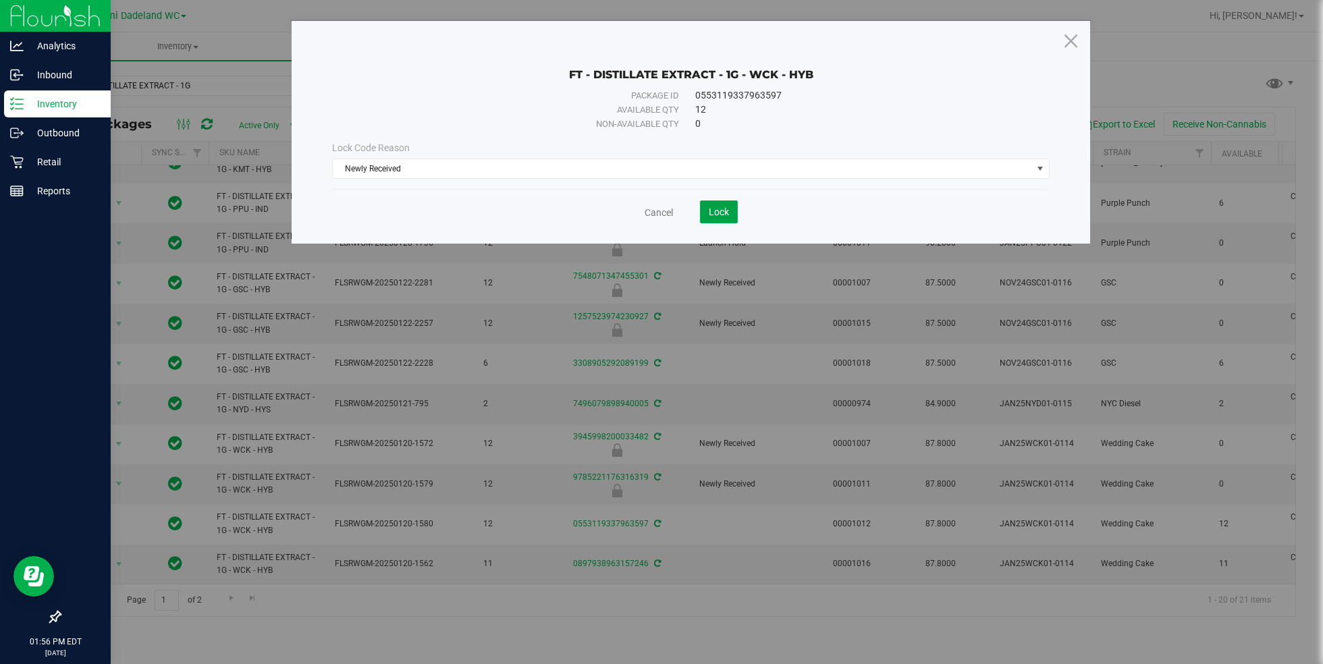
click at [725, 220] on button "Lock" at bounding box center [719, 211] width 38 height 23
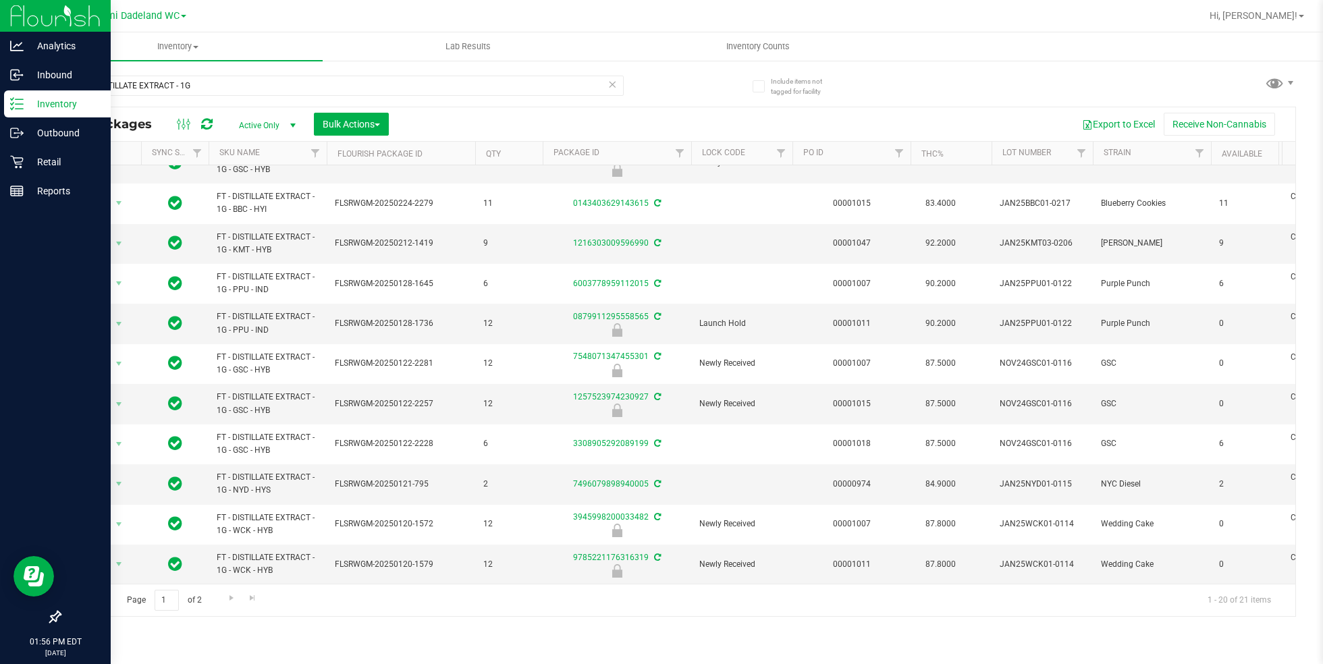
scroll to position [298, 0]
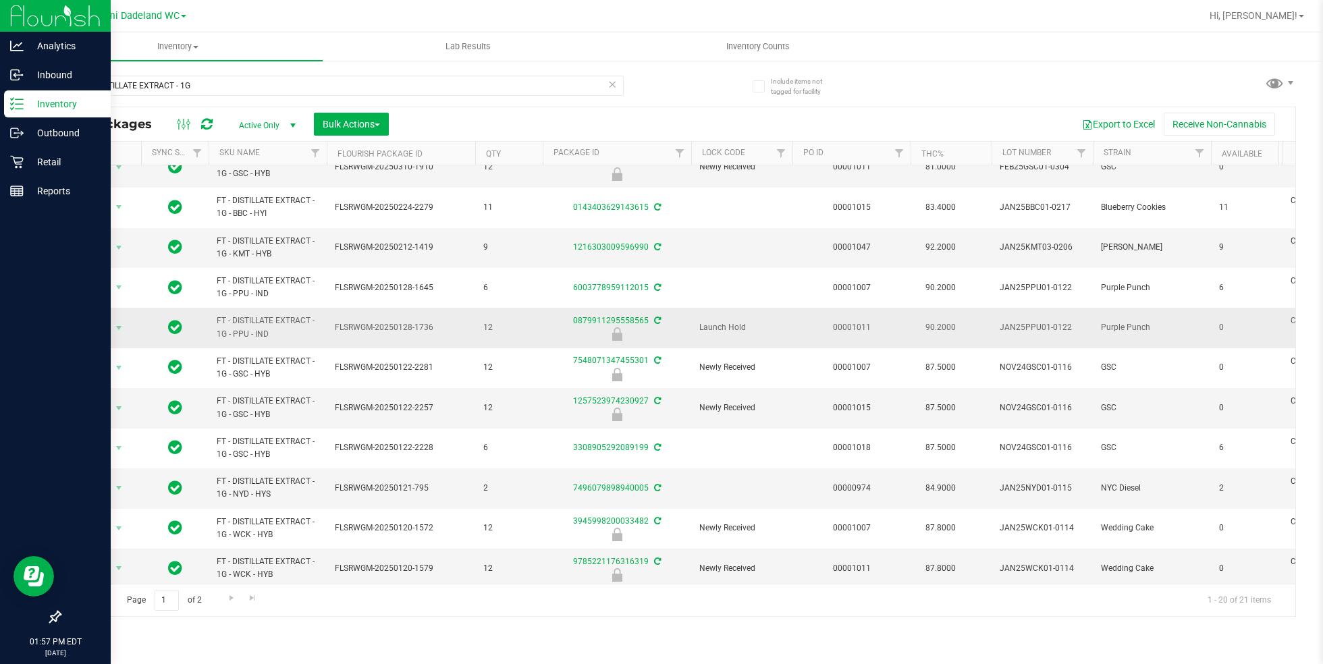
click at [258, 315] on span "FT - DISTILLATE EXTRACT - 1G - PPU - IND" at bounding box center [268, 328] width 102 height 26
copy tr "FT - DISTILLATE EXTRACT - 1G - PPU - IND"
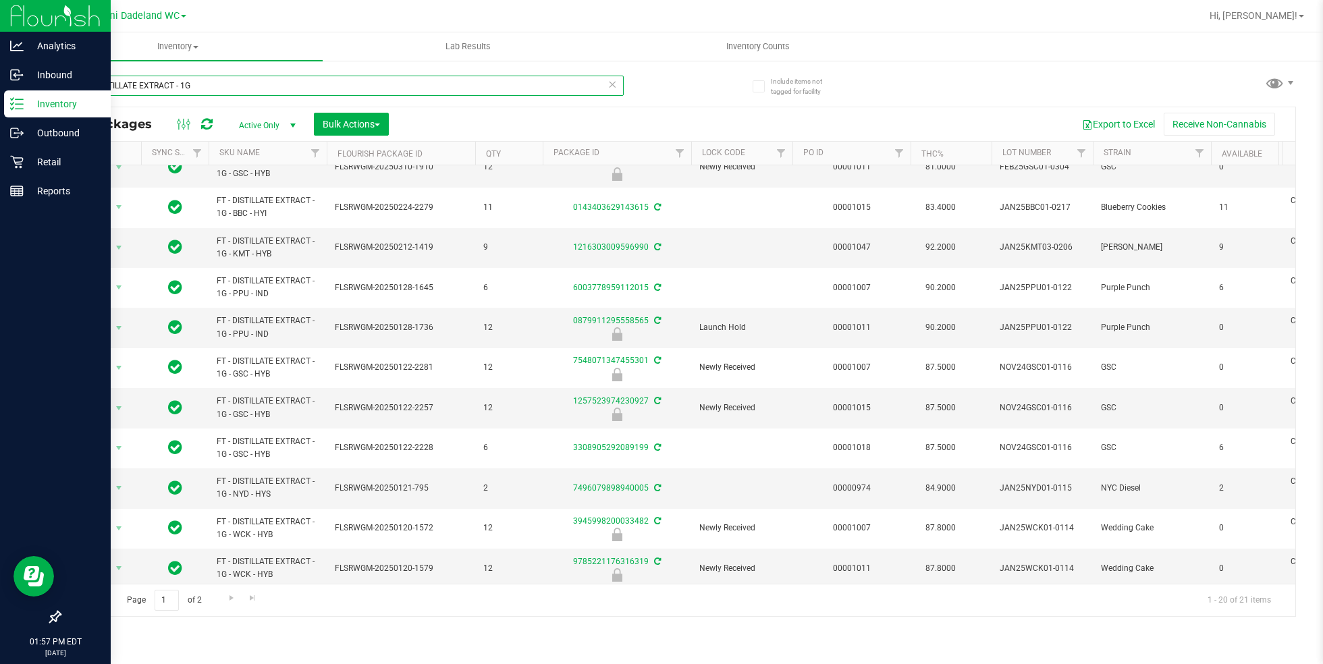
click at [516, 82] on input "FT - DISTILLATE EXTRACT - 1G" at bounding box center [341, 86] width 564 height 20
paste input "- PPU - IND"
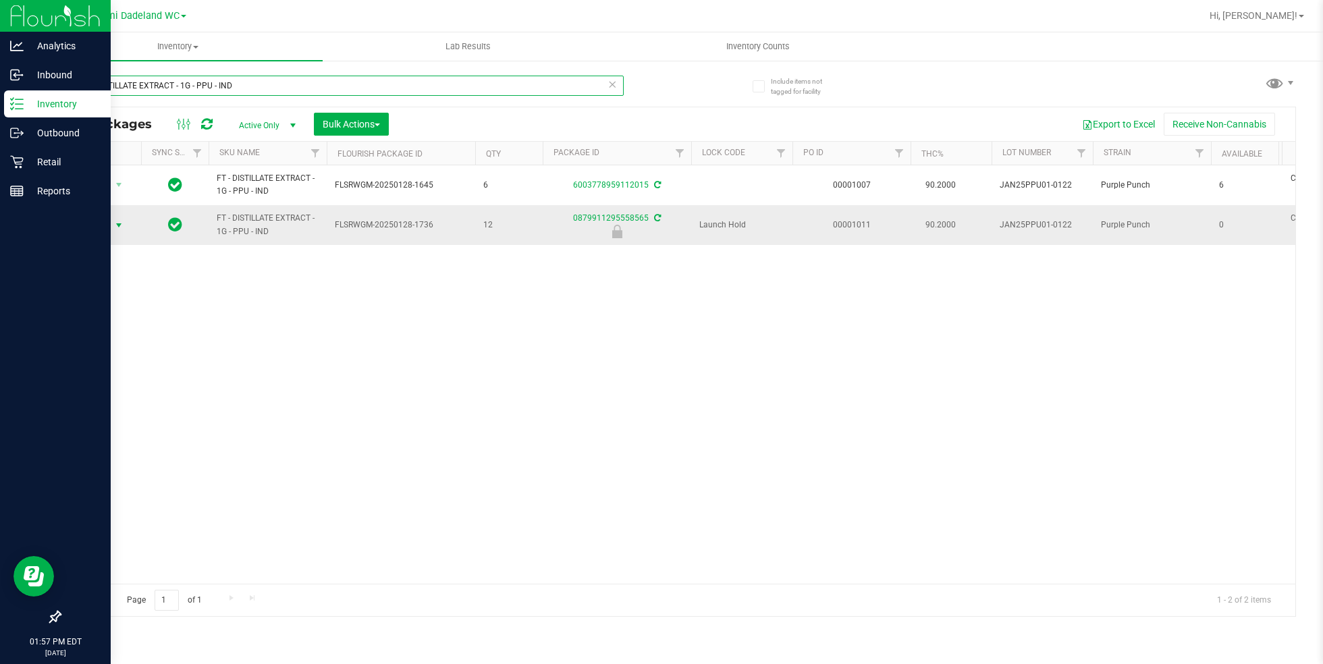
type input "FT - DISTILLATE EXTRACT - 1G - PPU - IND"
click at [103, 225] on span "Action" at bounding box center [92, 225] width 36 height 19
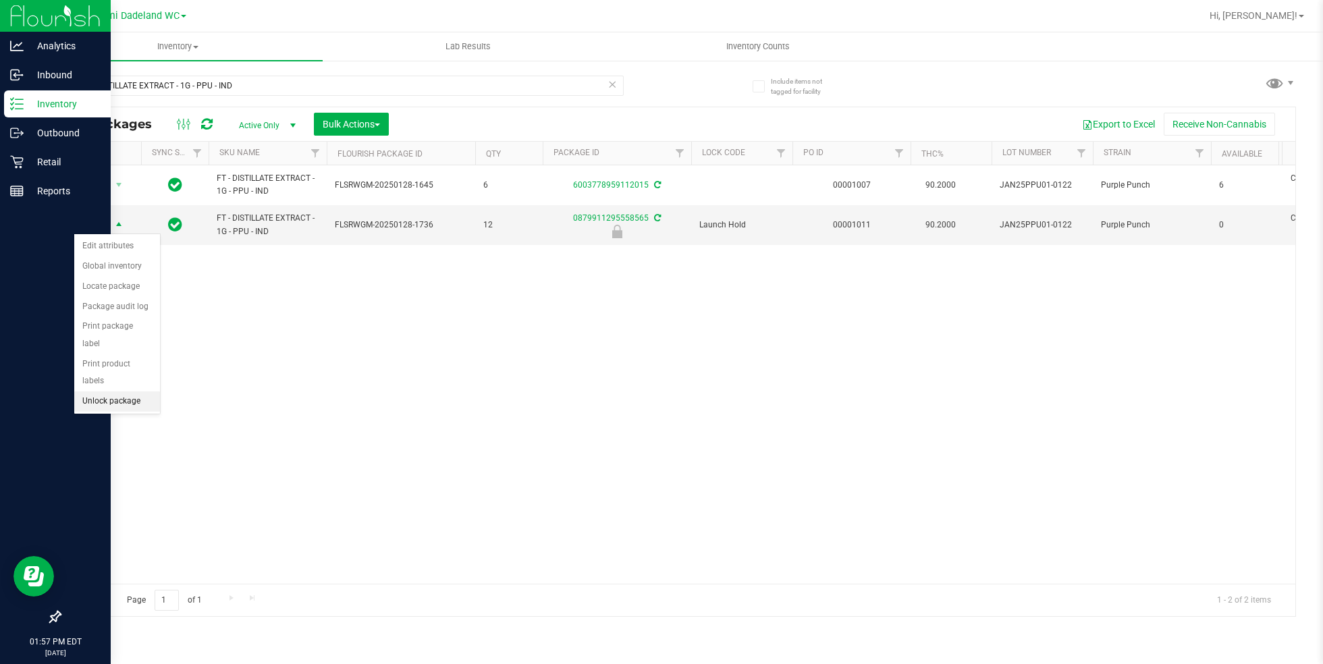
click at [129, 391] on li "Unlock package" at bounding box center [117, 401] width 86 height 20
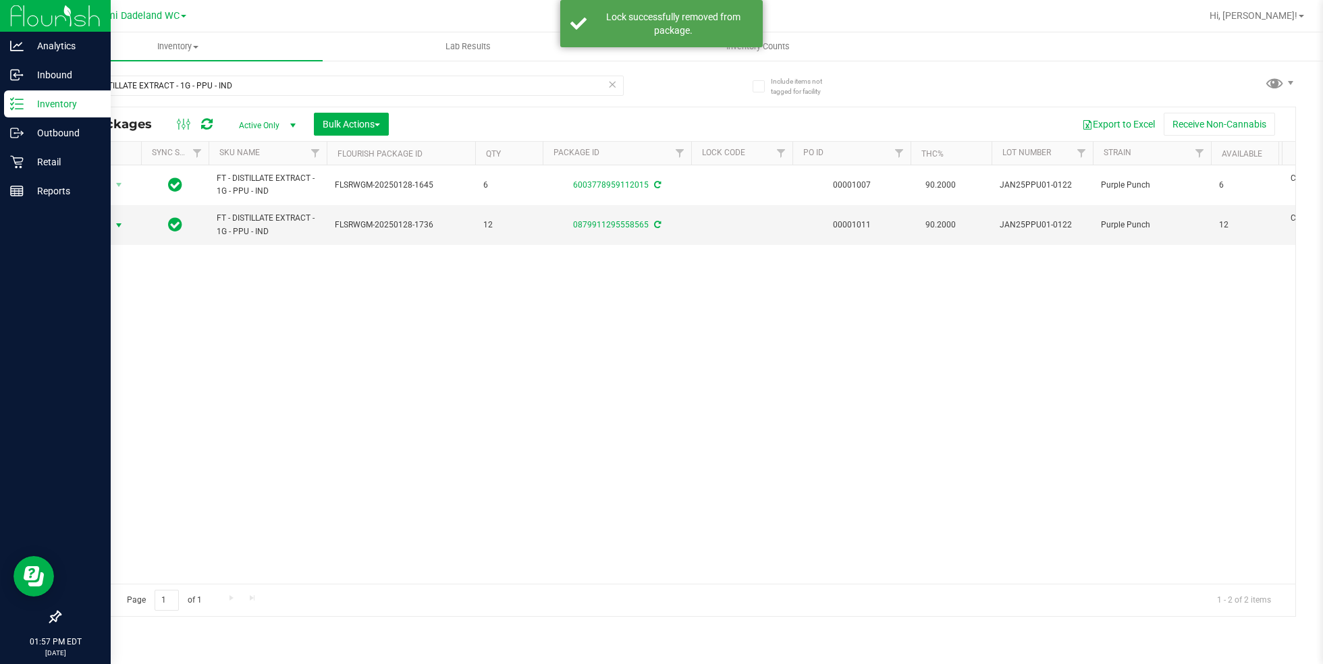
click at [101, 225] on span "Action" at bounding box center [92, 225] width 36 height 19
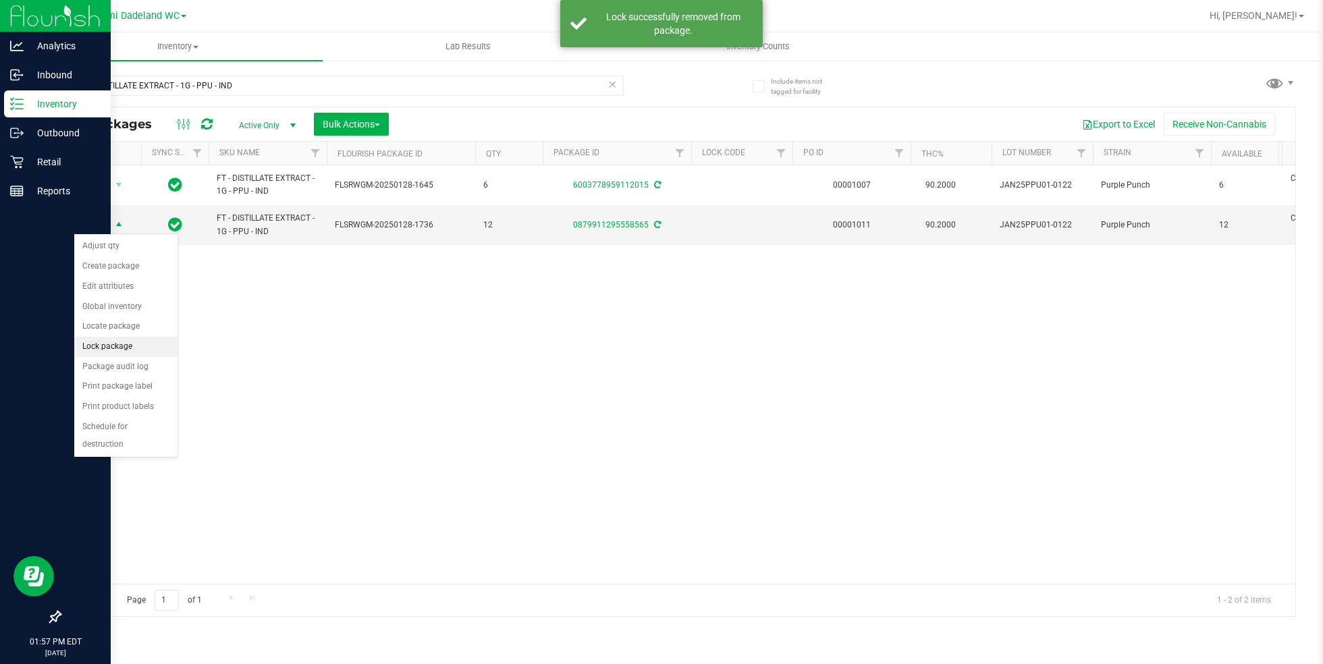
click at [129, 343] on li "Lock package" at bounding box center [125, 347] width 103 height 20
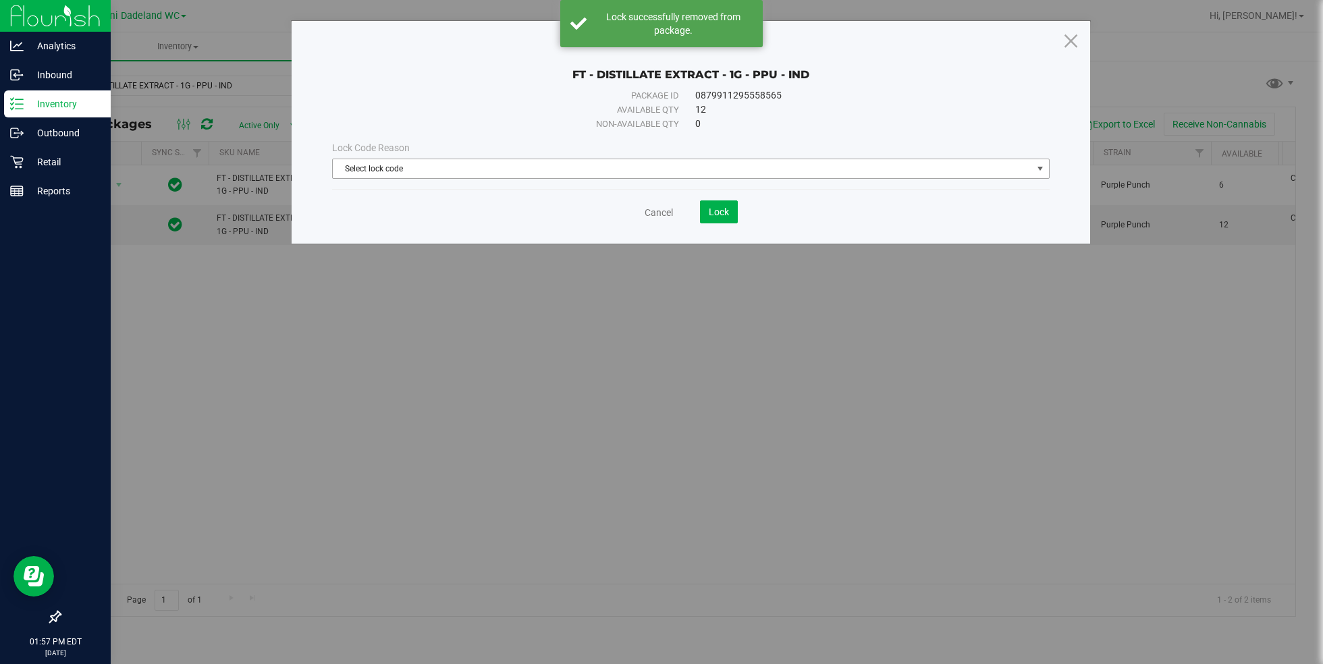
click at [477, 163] on span "Select lock code" at bounding box center [682, 168] width 699 height 19
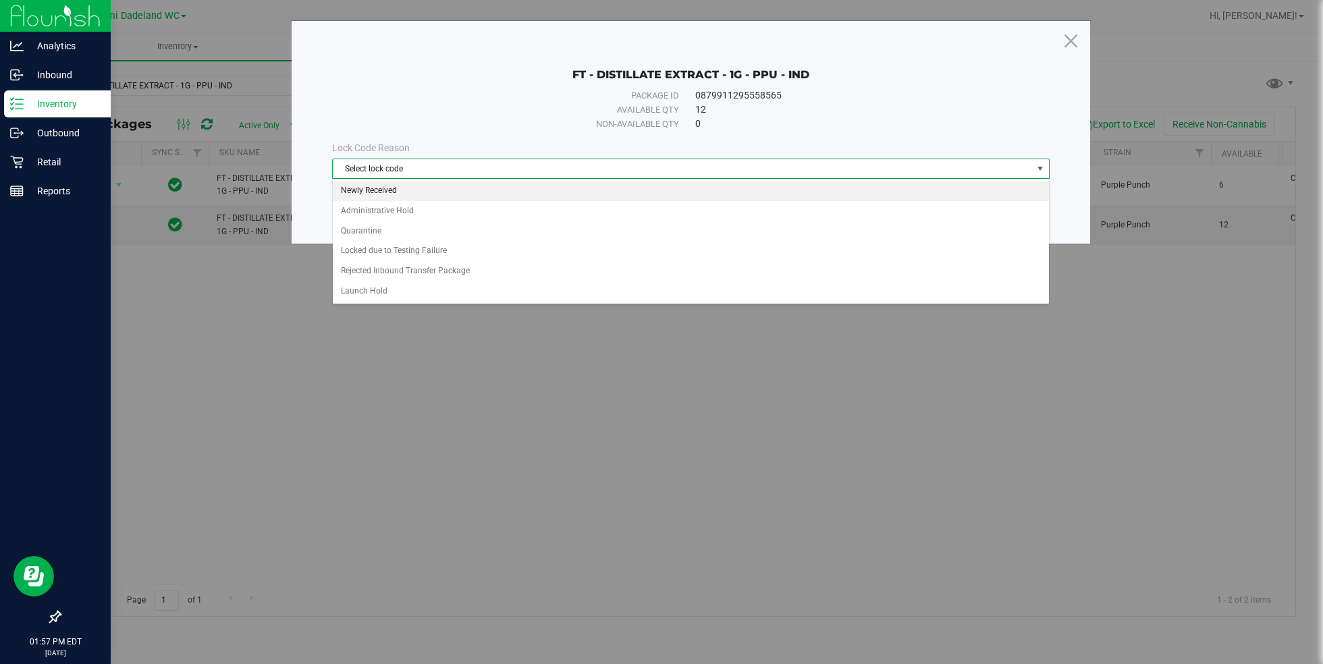
click at [499, 182] on li "Newly Received" at bounding box center [691, 191] width 717 height 20
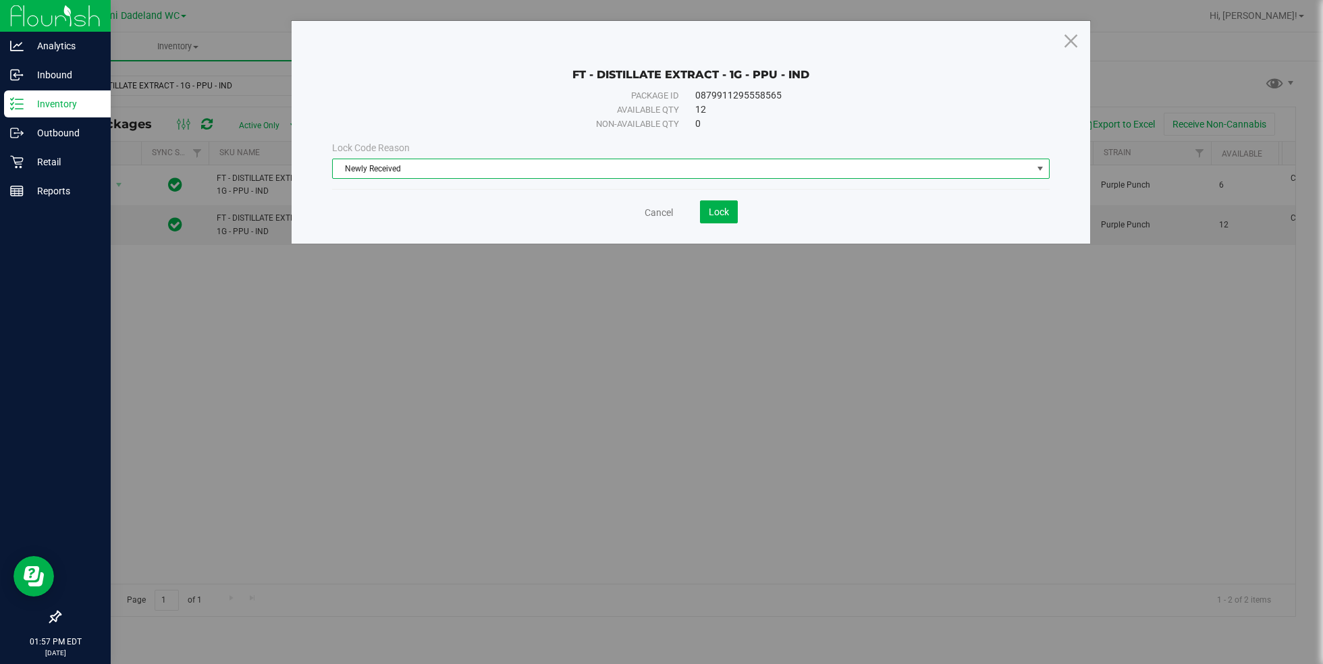
click at [730, 197] on div "Cancel Lock" at bounding box center [690, 206] width 717 height 33
click at [726, 204] on button "Lock" at bounding box center [719, 211] width 38 height 23
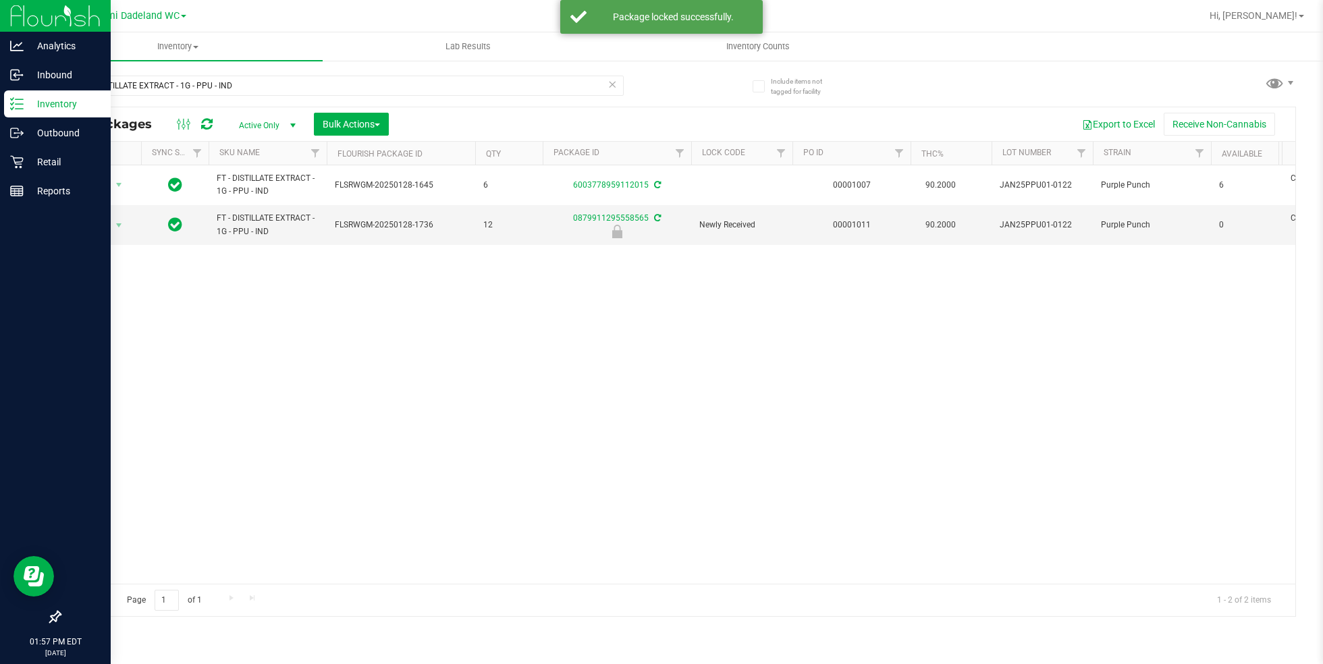
click at [614, 87] on icon at bounding box center [611, 84] width 9 height 16
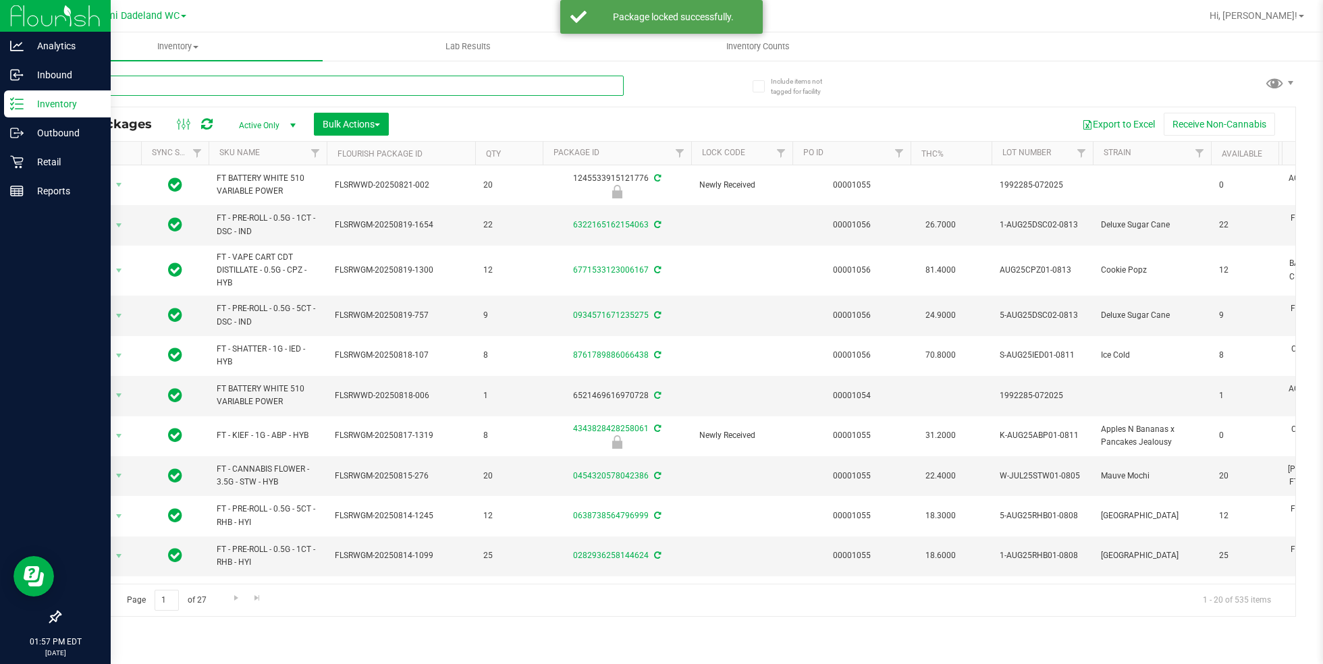
click at [614, 87] on input "text" at bounding box center [341, 86] width 564 height 20
click at [545, 86] on input "text" at bounding box center [341, 86] width 564 height 20
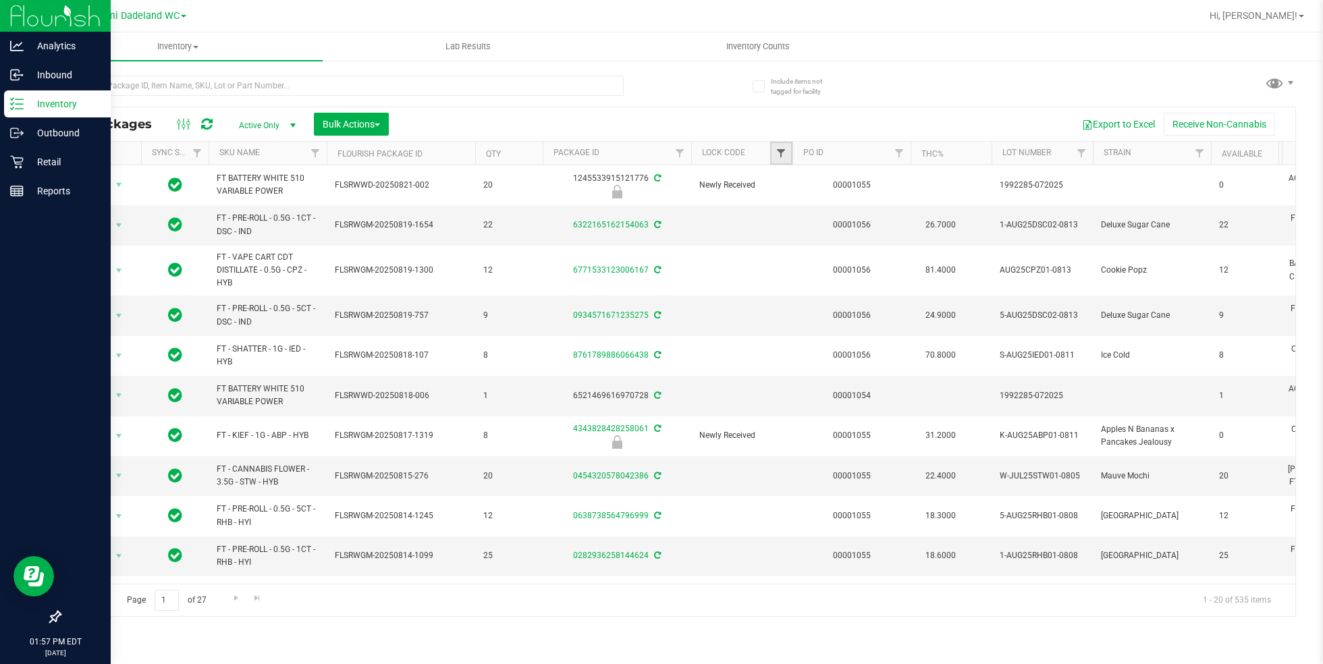
click at [776, 153] on span "Filter" at bounding box center [781, 153] width 11 height 11
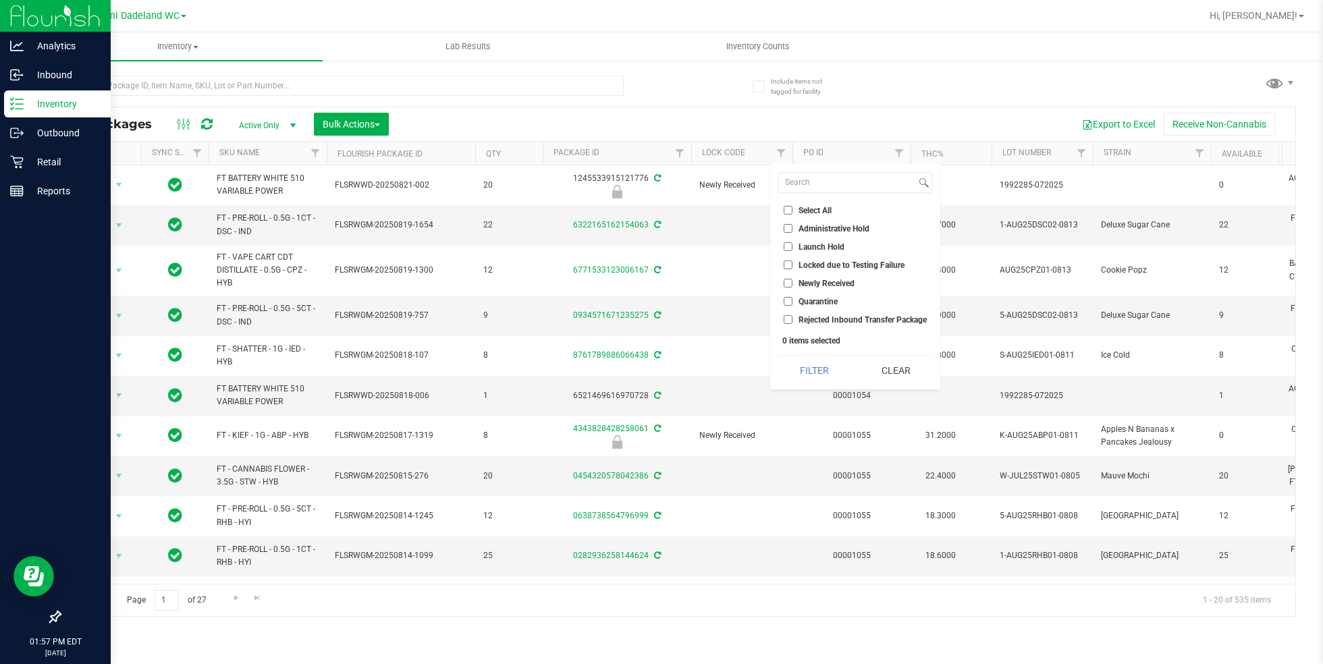
click at [789, 251] on li "Launch Hold" at bounding box center [855, 247] width 154 height 14
click at [790, 250] on input "Launch Hold" at bounding box center [788, 246] width 9 height 9
checkbox input "true"
click at [816, 373] on button "Filter" at bounding box center [814, 371] width 72 height 30
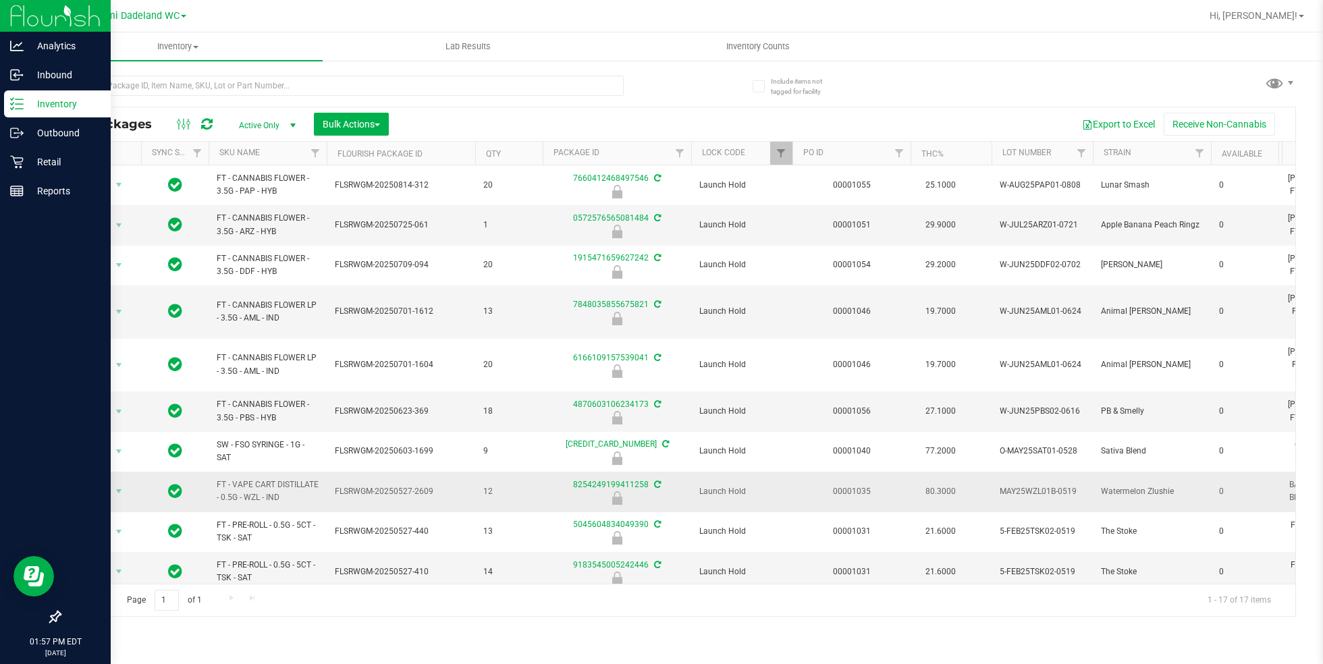
click at [257, 479] on span "FT - VAPE CART DISTILLATE - 0.5G - WZL - IND" at bounding box center [268, 492] width 102 height 26
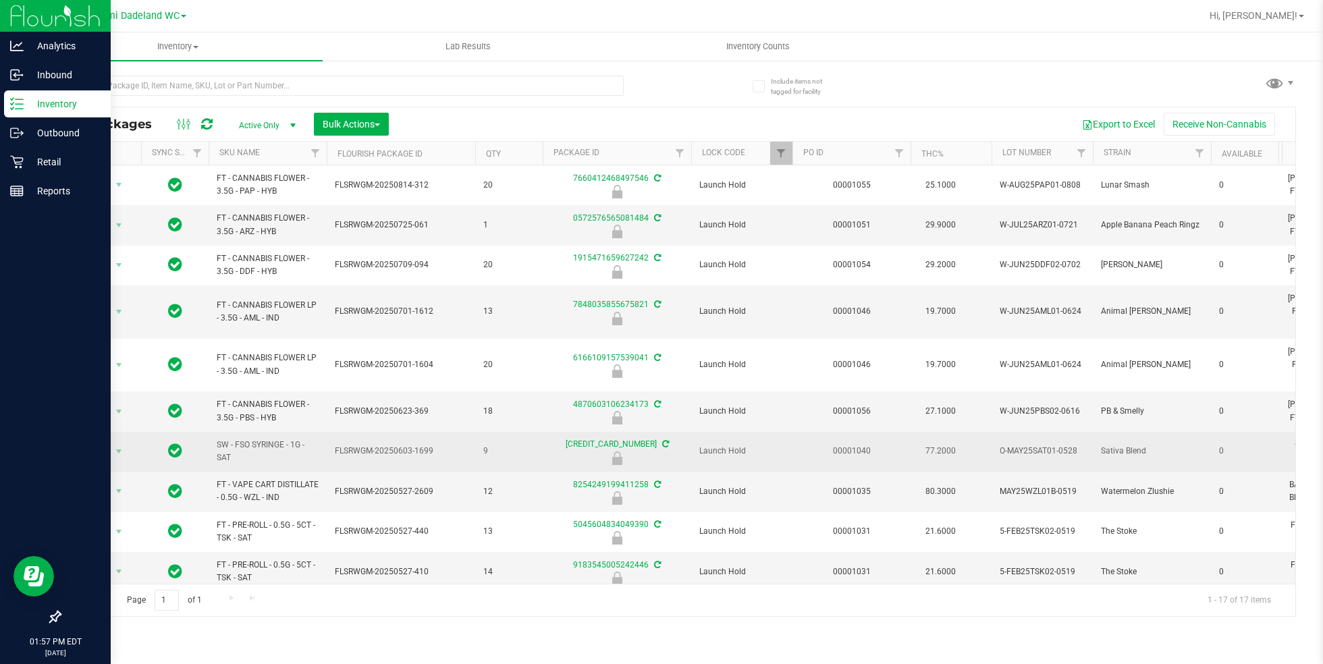
click at [221, 439] on span "SW - FSO SYRINGE - 1G - SAT" at bounding box center [268, 452] width 102 height 26
copy tr "SW - FSO SYRINGE - 1G - SAT"
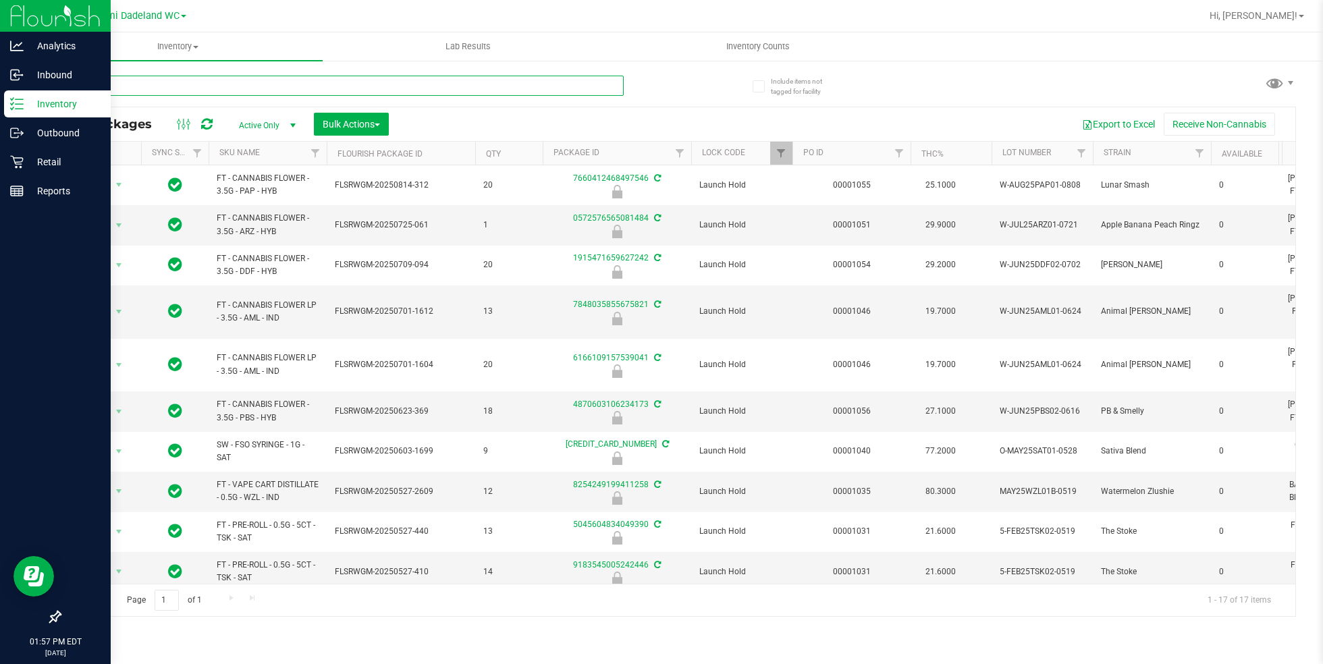
click at [316, 85] on input "text" at bounding box center [341, 86] width 564 height 20
paste input "SW - FSO SYRINGE - 1G - SAT"
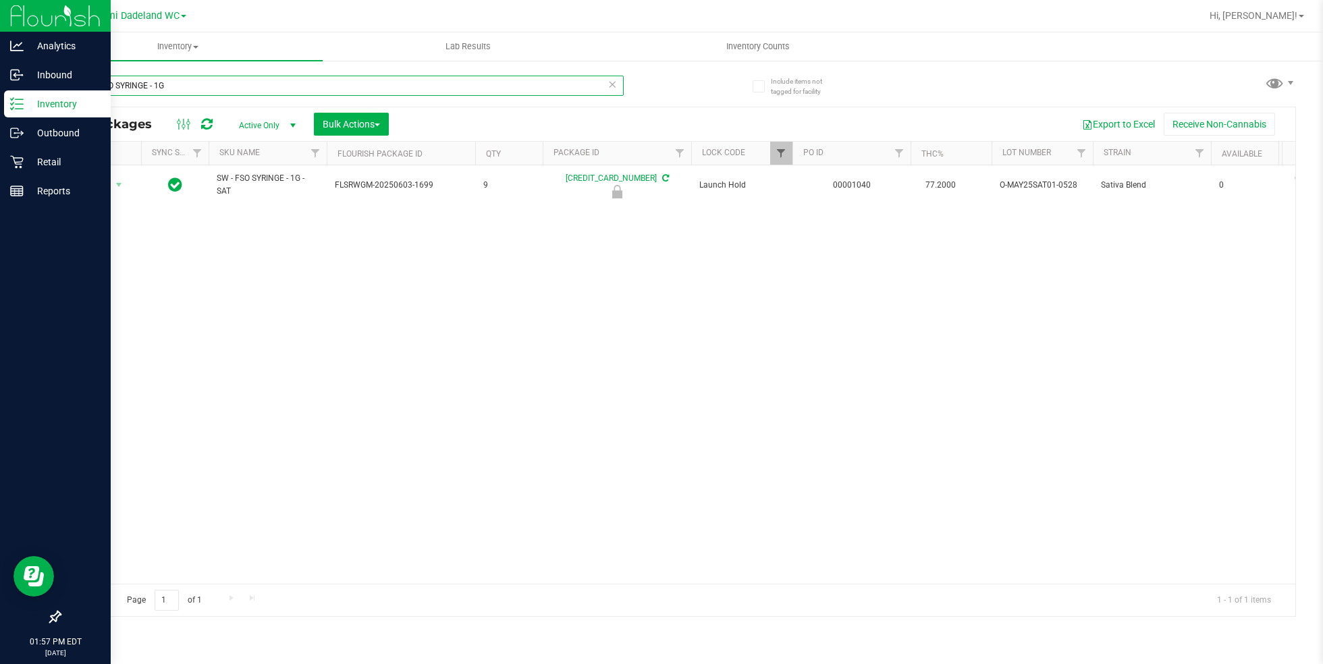
type input "SW - FSO SYRINGE - 1G"
click at [779, 151] on span "Filter" at bounding box center [781, 153] width 11 height 11
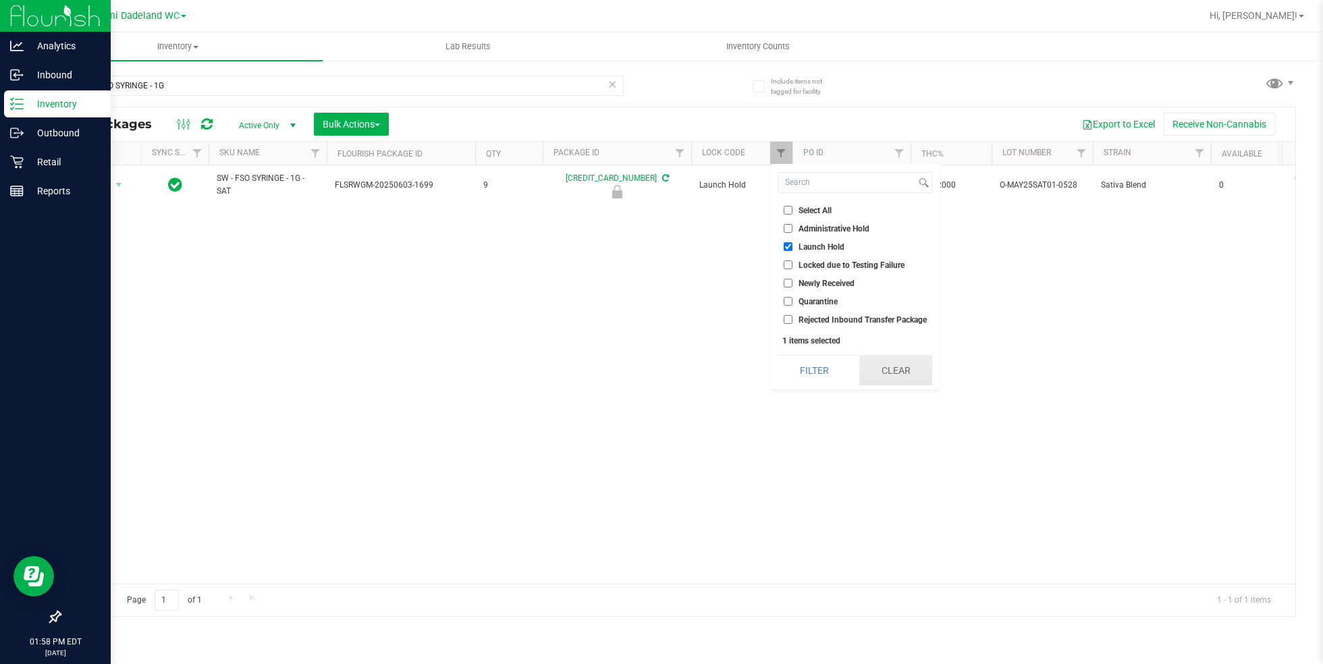
click at [898, 373] on button "Clear" at bounding box center [895, 371] width 72 height 30
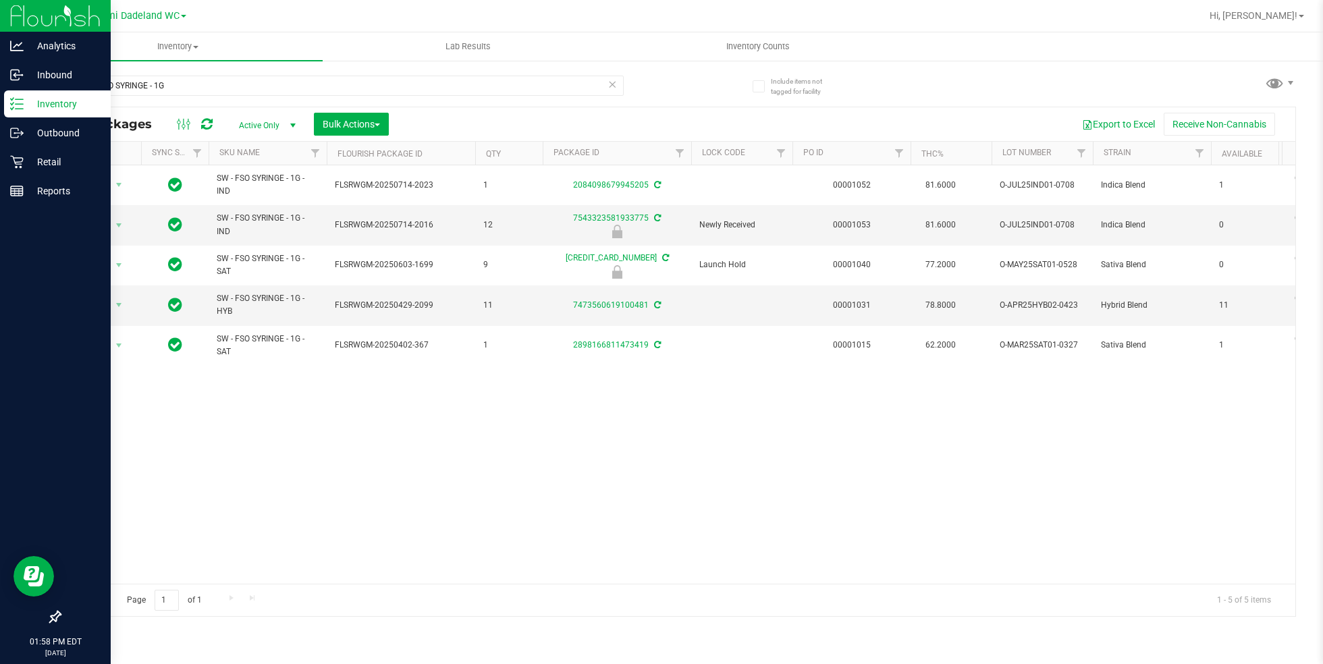
click at [307, 71] on div "SW - FSO SYRINGE - 1G" at bounding box center [368, 84] width 618 height 43
click at [267, 76] on input "SW - FSO SYRINGE - 1G" at bounding box center [341, 86] width 564 height 20
click at [265, 78] on input "SW - FSO SYRINGE - 1G" at bounding box center [341, 86] width 564 height 20
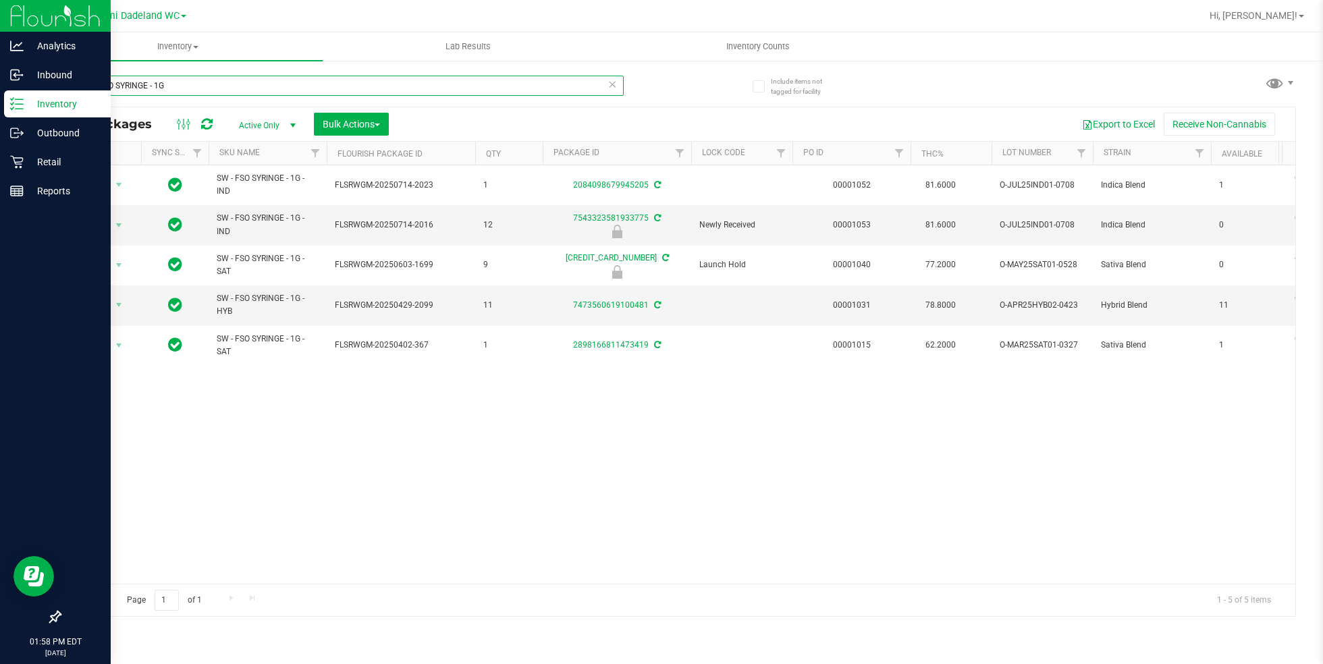
click at [265, 78] on input "SW - FSO SYRINGE - 1G" at bounding box center [341, 86] width 564 height 20
click at [254, 80] on input "SW - FSO SYRINGE - 1G" at bounding box center [341, 86] width 564 height 20
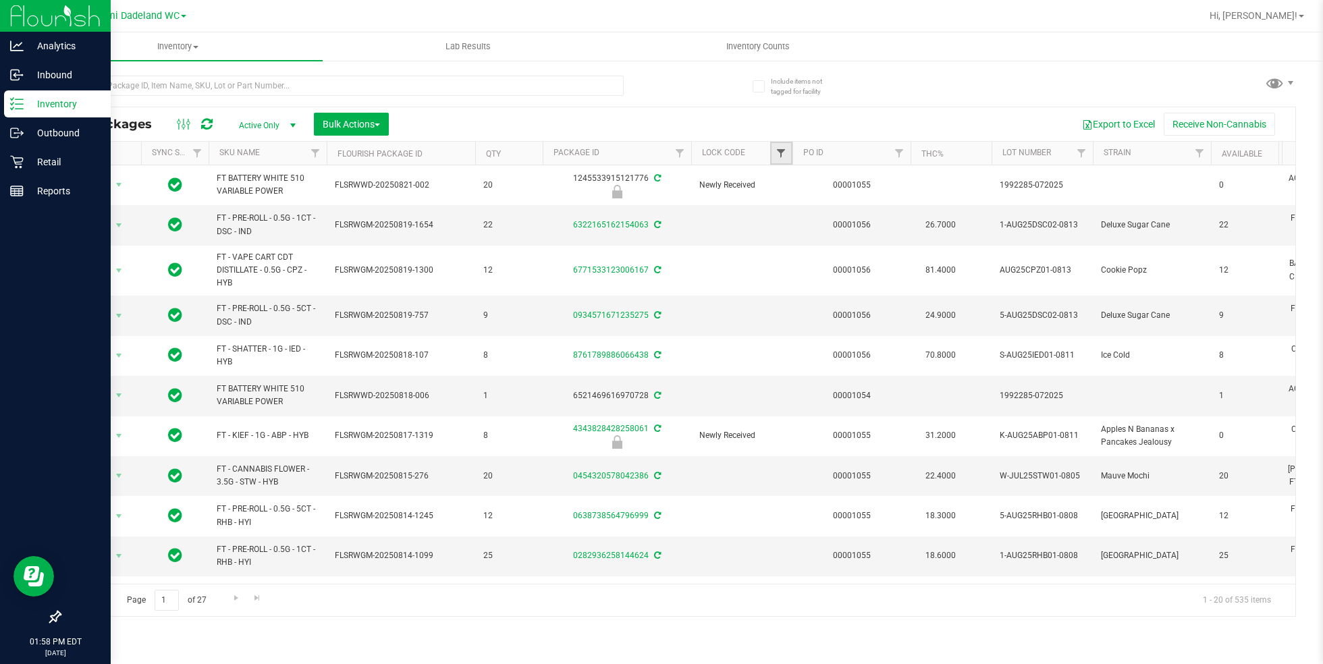
click at [778, 152] on span "Filter" at bounding box center [781, 153] width 11 height 11
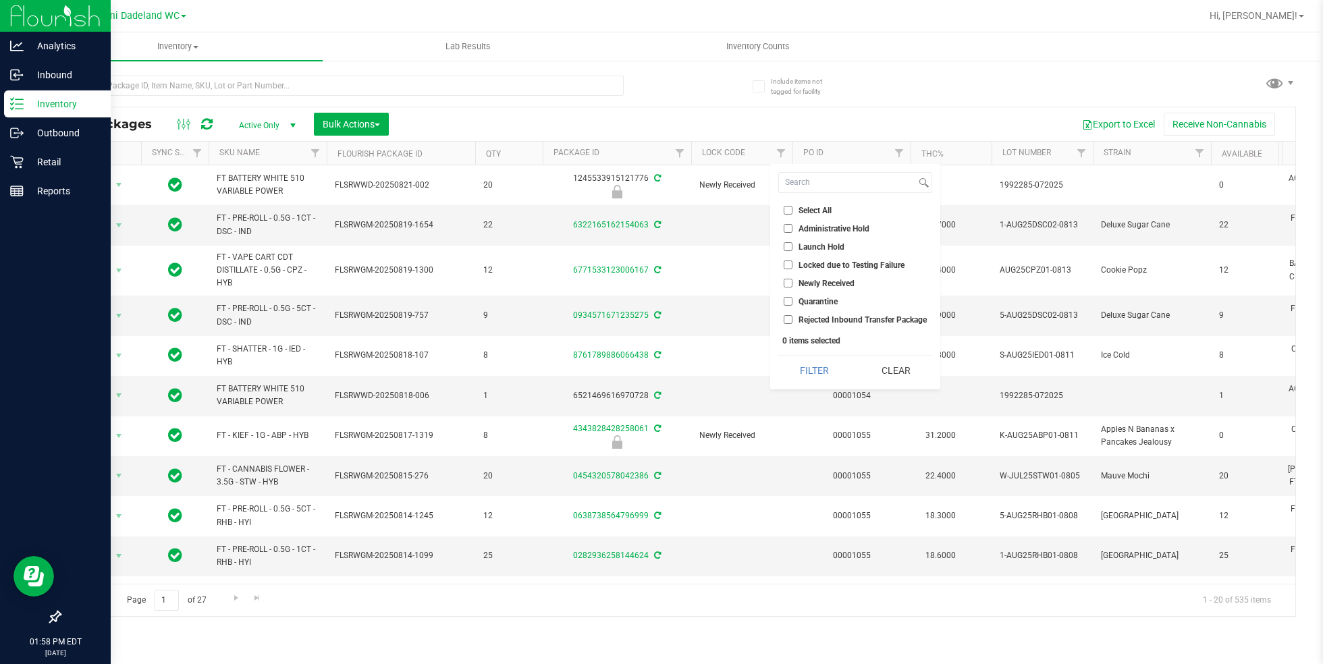
click at [788, 246] on input "Launch Hold" at bounding box center [788, 246] width 9 height 9
checkbox input "true"
click at [817, 361] on button "Filter" at bounding box center [814, 371] width 72 height 30
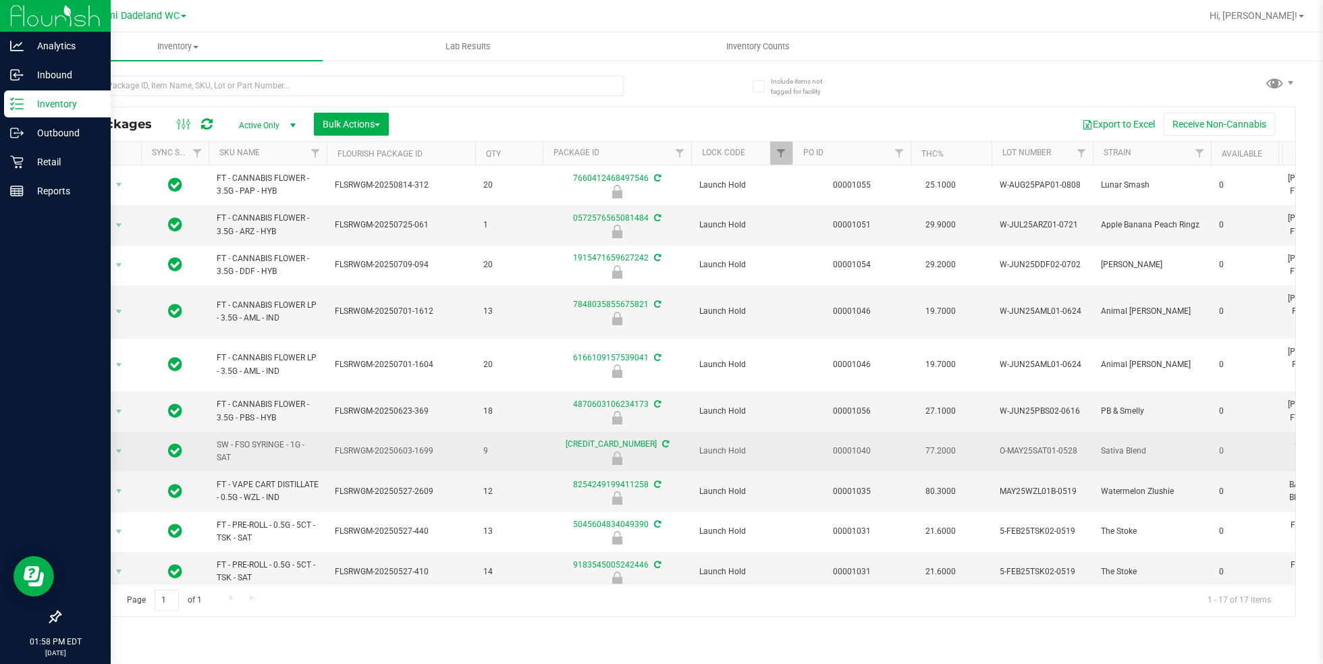
scroll to position [272, 0]
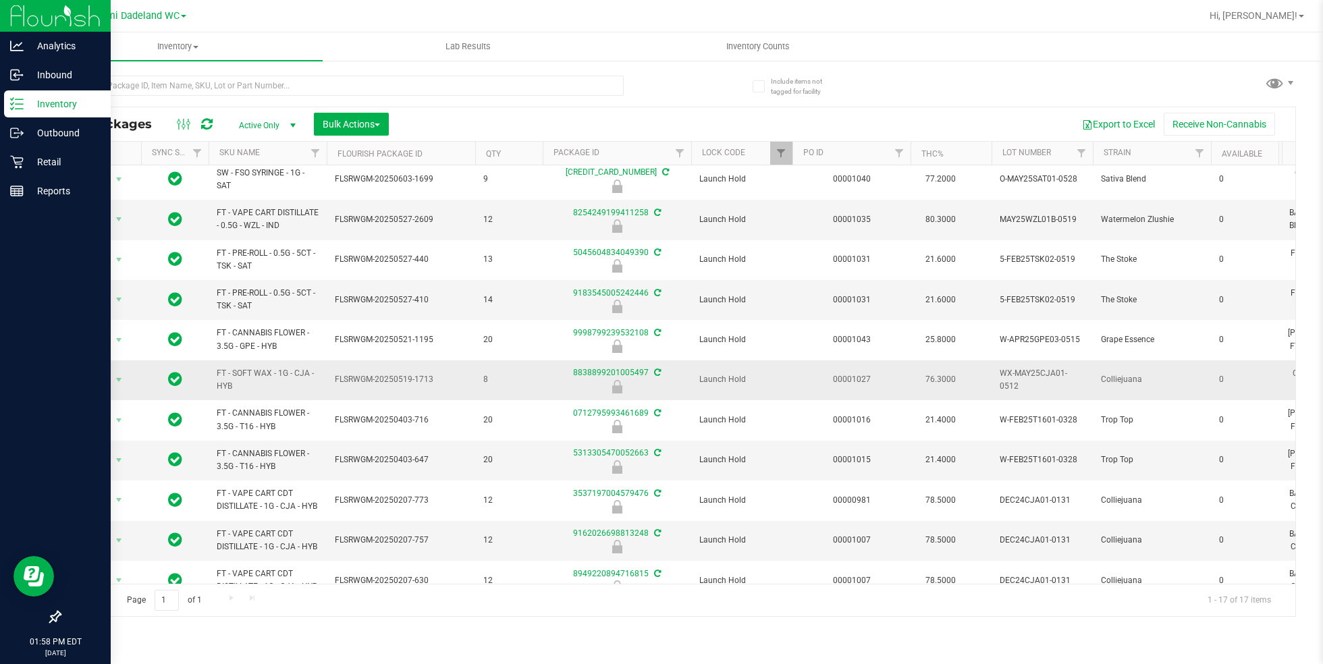
click at [217, 367] on span "FT - SOFT WAX - 1G - CJA - HYB" at bounding box center [268, 380] width 102 height 26
copy tr "FT - SOFT WAX - 1G - CJA - HYB"
click at [478, 81] on input "text" at bounding box center [341, 86] width 564 height 20
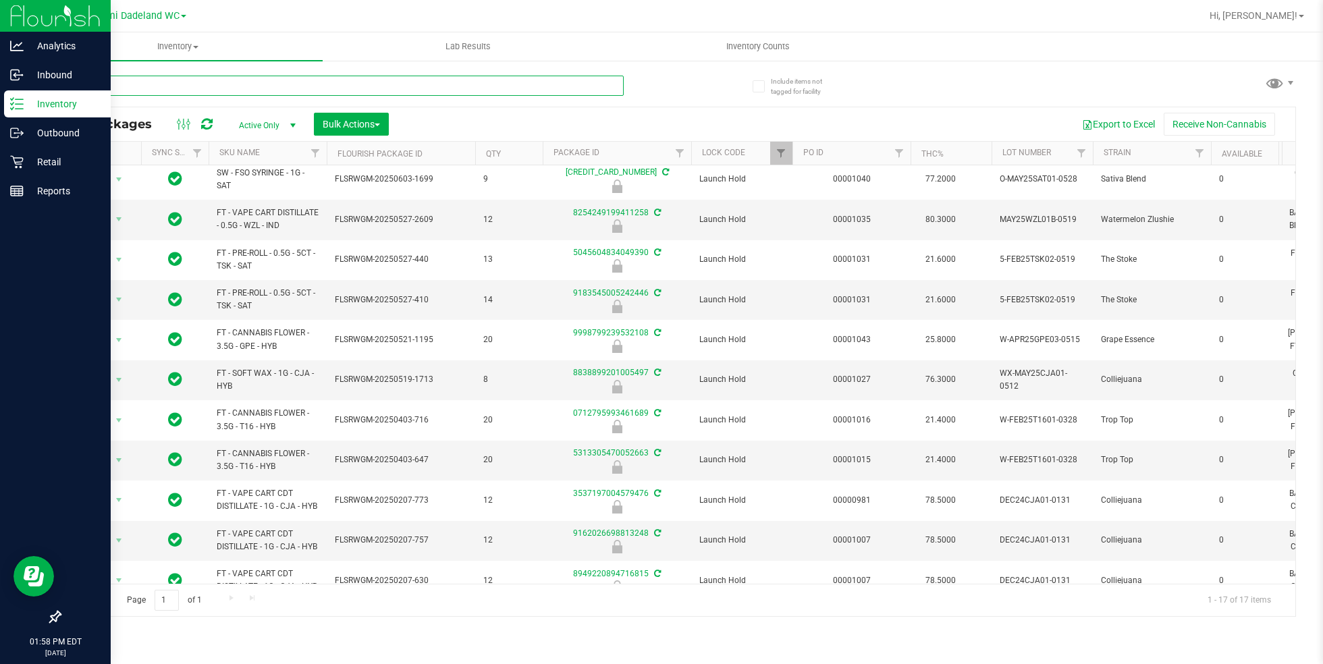
paste input "FT - SOFT WAX - 1G - CJA - HYB"
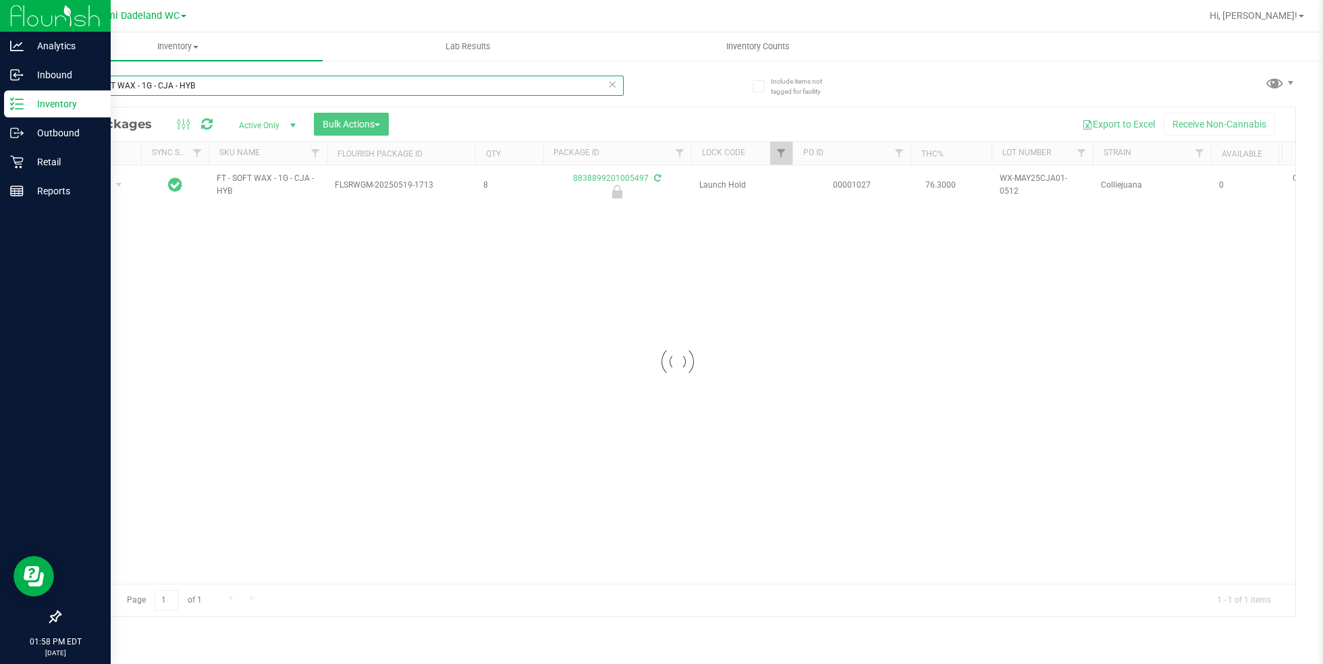
type input "FT - SOFT WAX - 1G - CJA - HYB"
click at [780, 156] on span "Filter" at bounding box center [781, 153] width 11 height 11
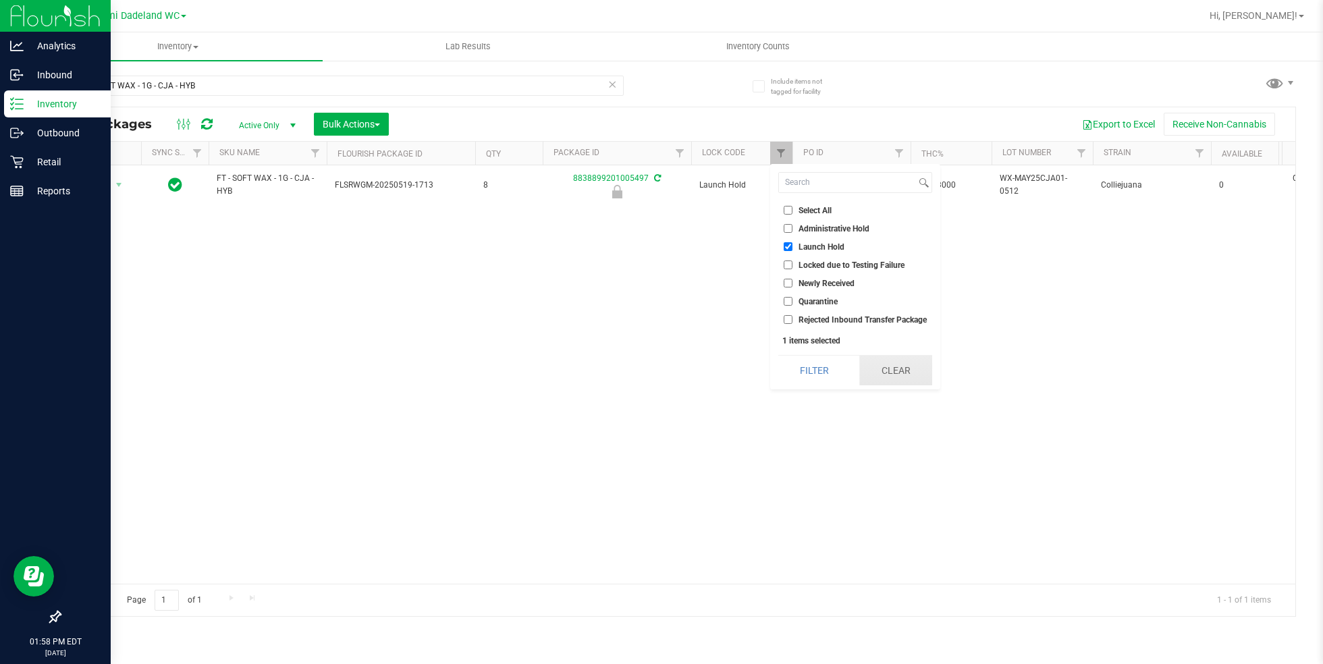
click at [877, 363] on button "Clear" at bounding box center [895, 371] width 72 height 30
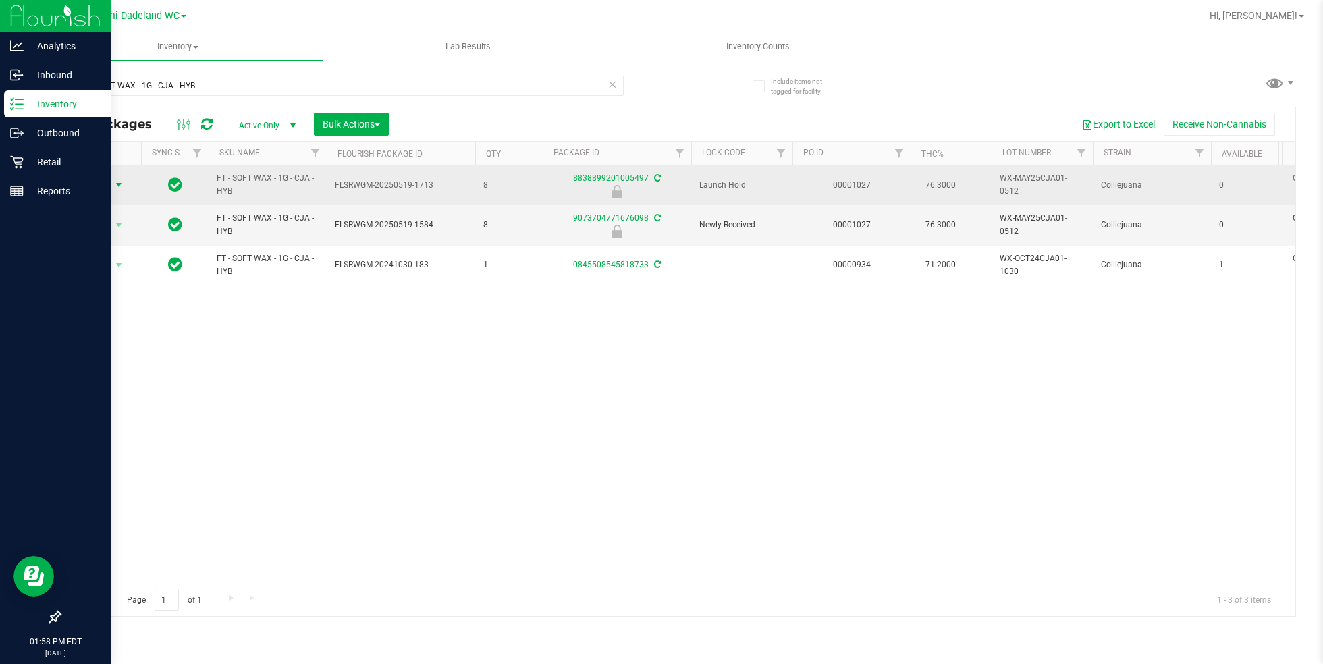
click at [97, 188] on span "Action" at bounding box center [92, 184] width 36 height 19
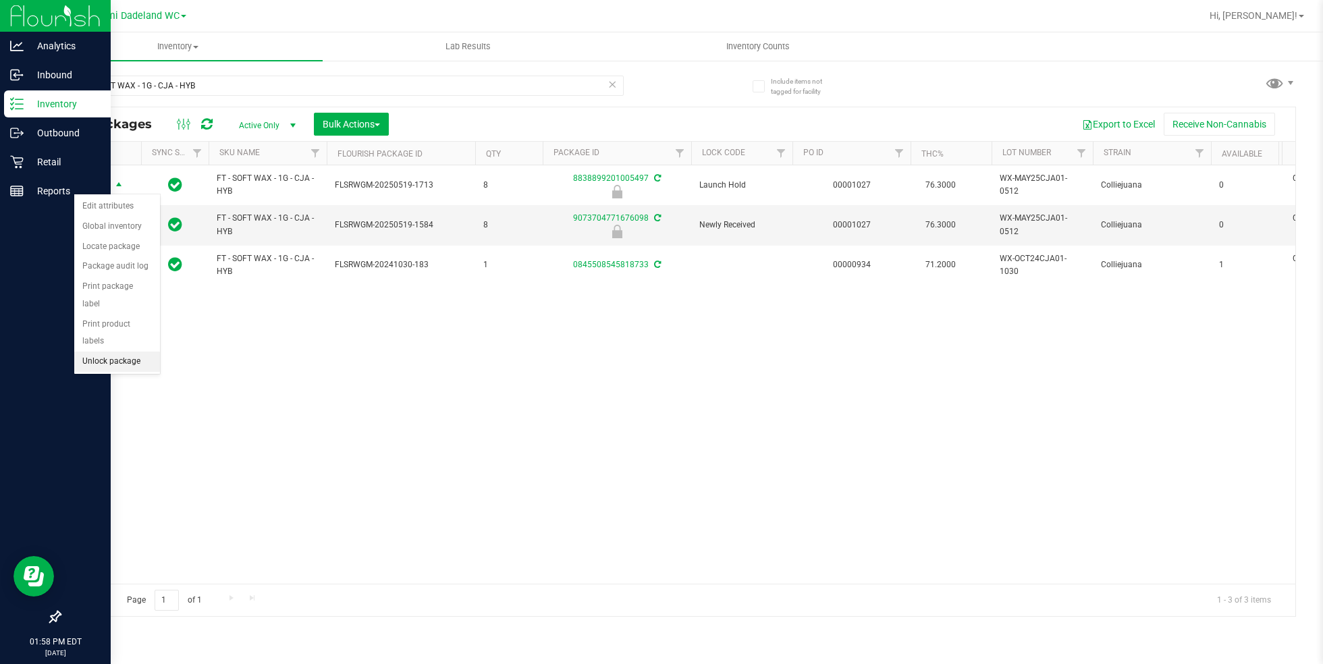
click at [130, 352] on li "Unlock package" at bounding box center [117, 362] width 86 height 20
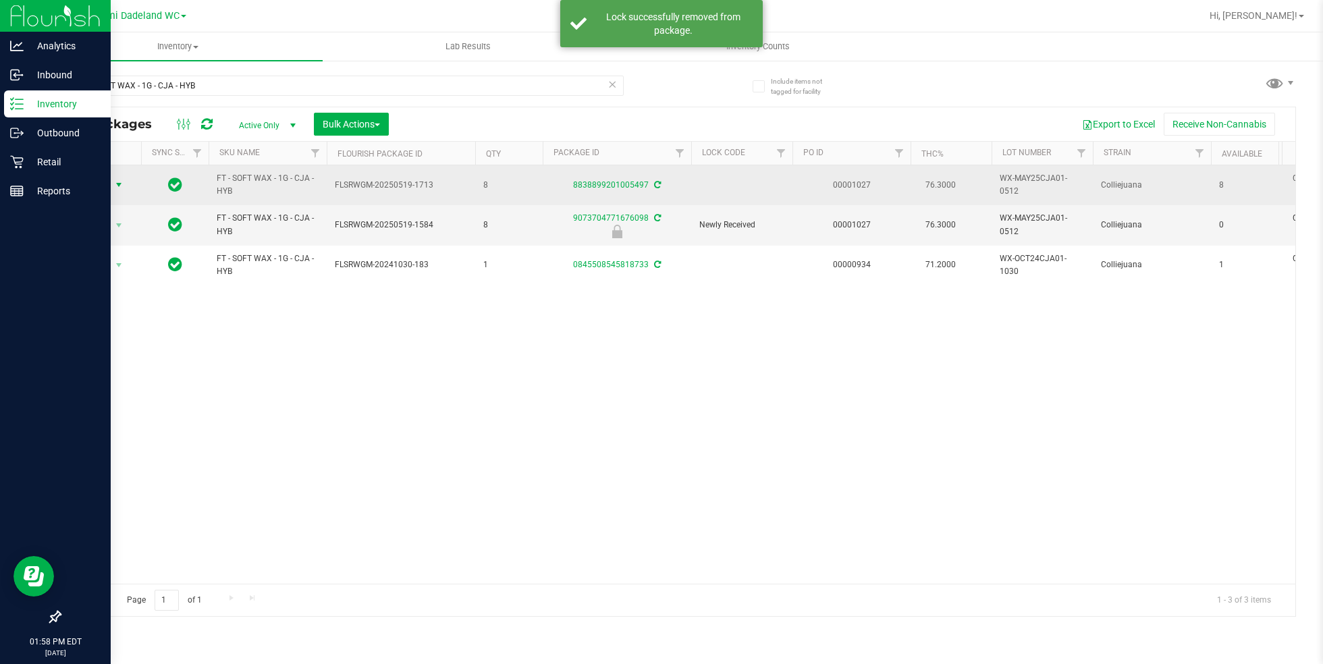
click at [103, 181] on span "Action" at bounding box center [92, 184] width 36 height 19
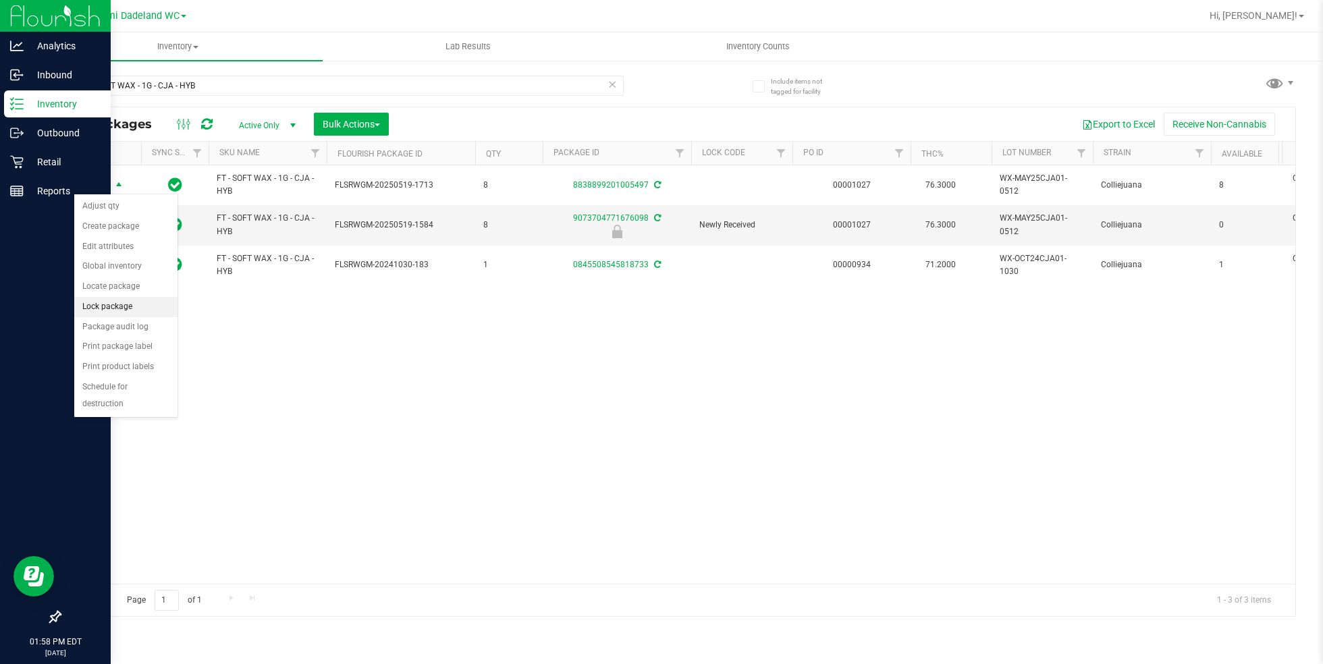
click at [137, 304] on li "Lock package" at bounding box center [125, 307] width 103 height 20
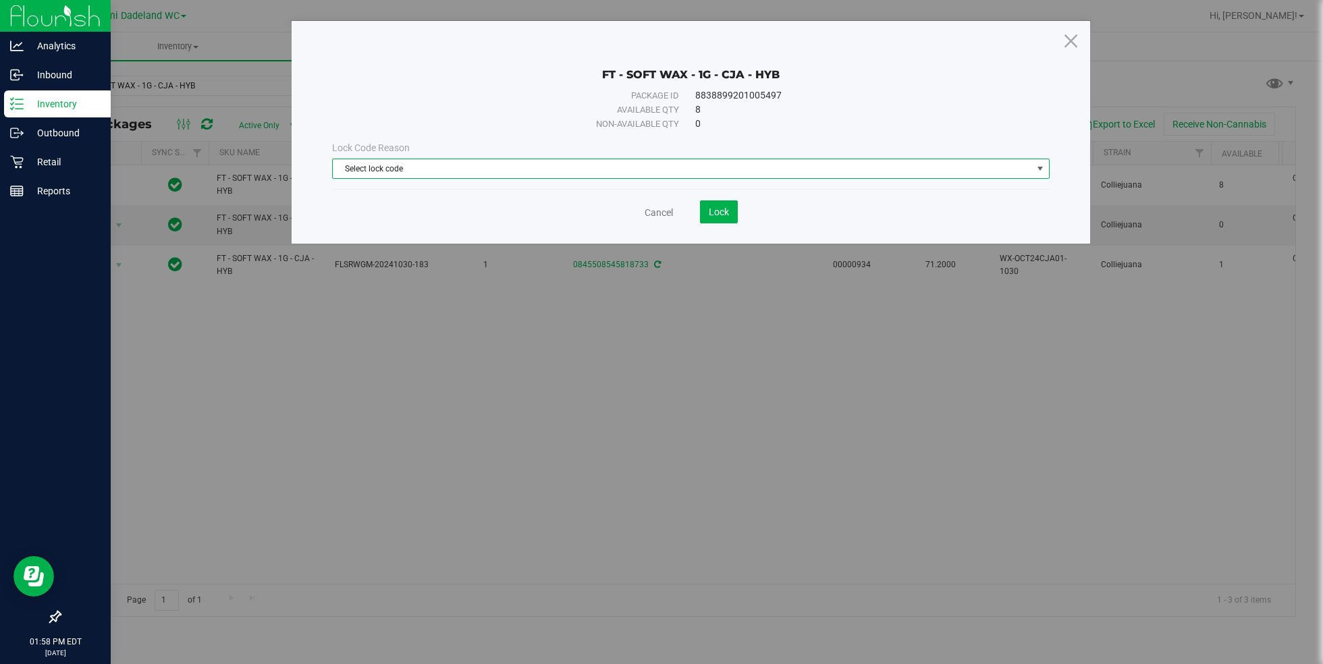
click at [432, 159] on span "Select lock code" at bounding box center [682, 168] width 699 height 19
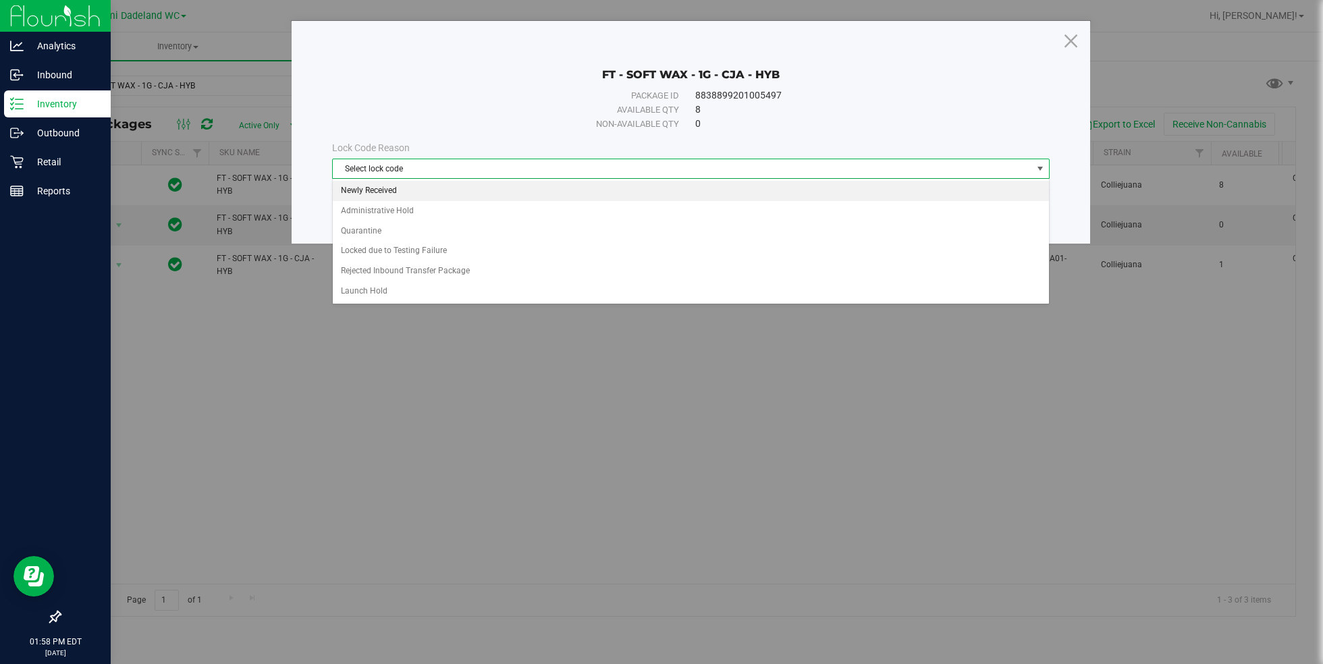
click at [460, 186] on li "Newly Received" at bounding box center [691, 191] width 717 height 20
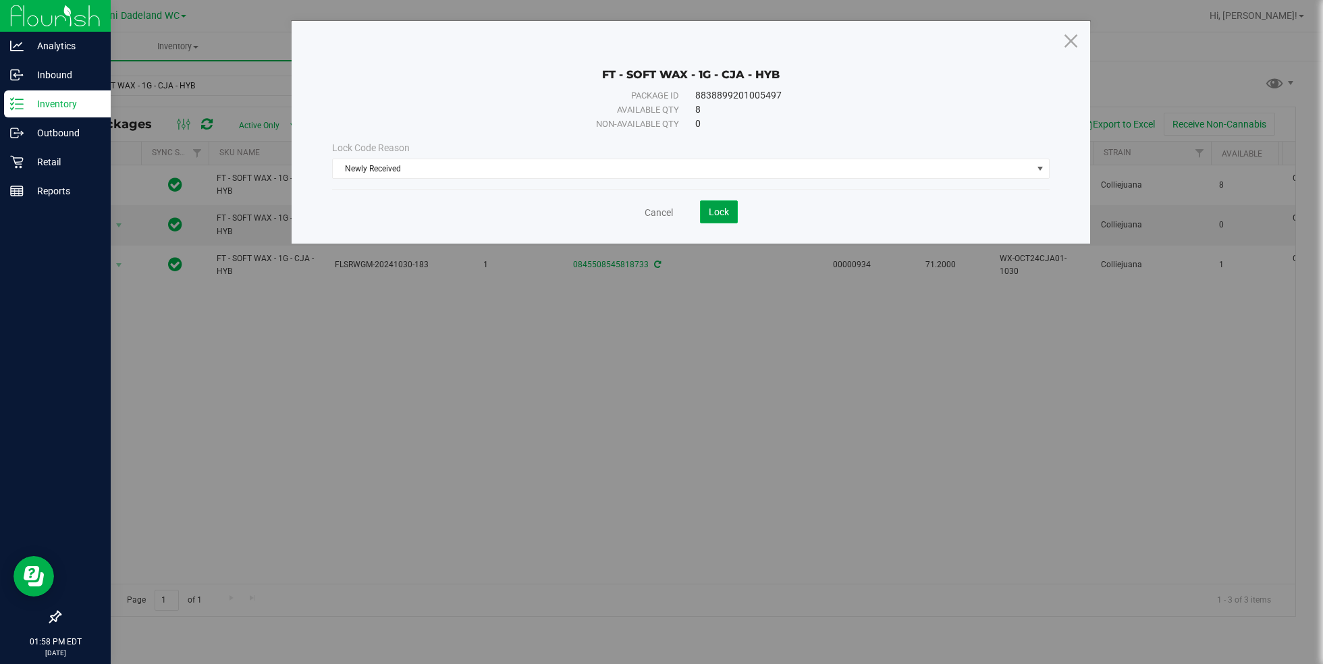
click at [717, 211] on span "Lock" at bounding box center [719, 212] width 20 height 11
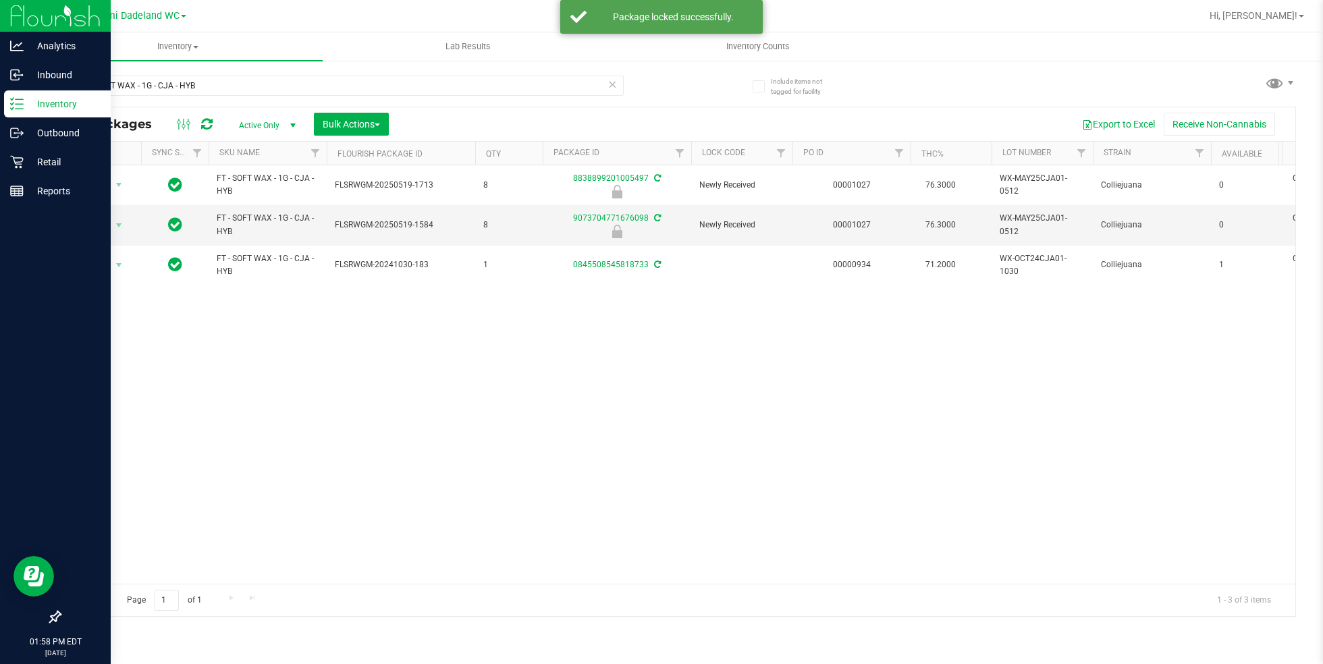
click at [616, 84] on icon at bounding box center [611, 84] width 9 height 16
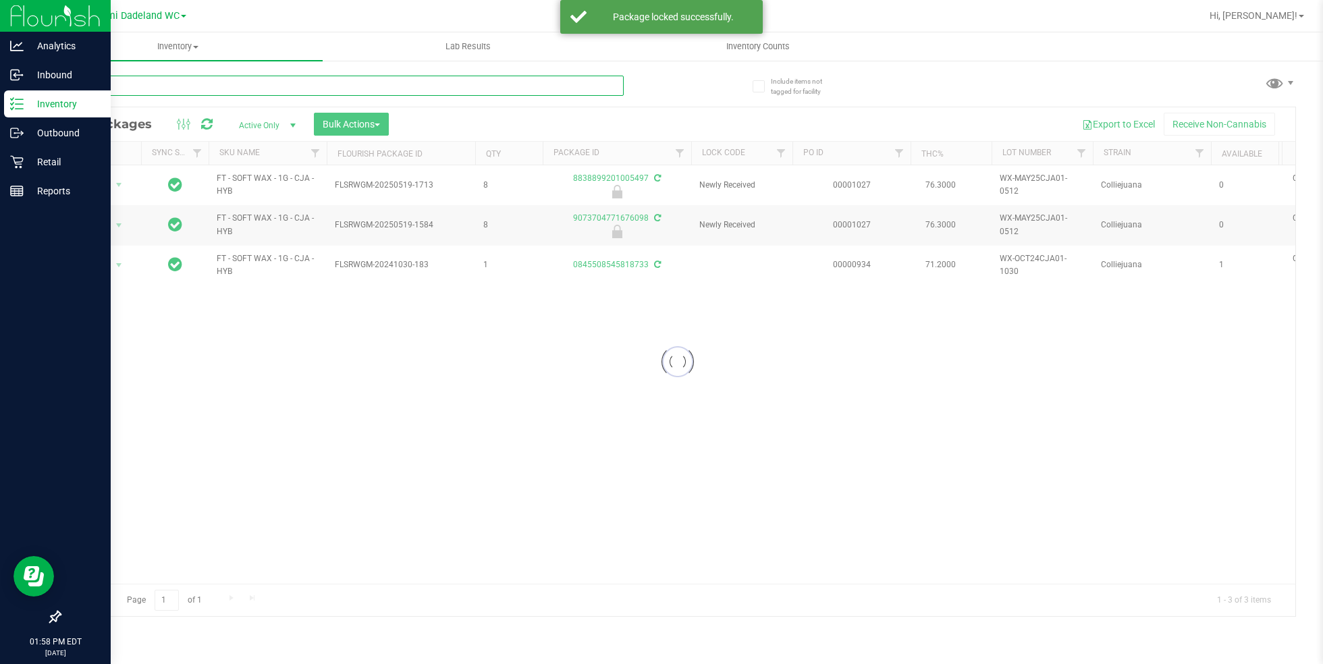
click at [616, 84] on input "text" at bounding box center [341, 86] width 564 height 20
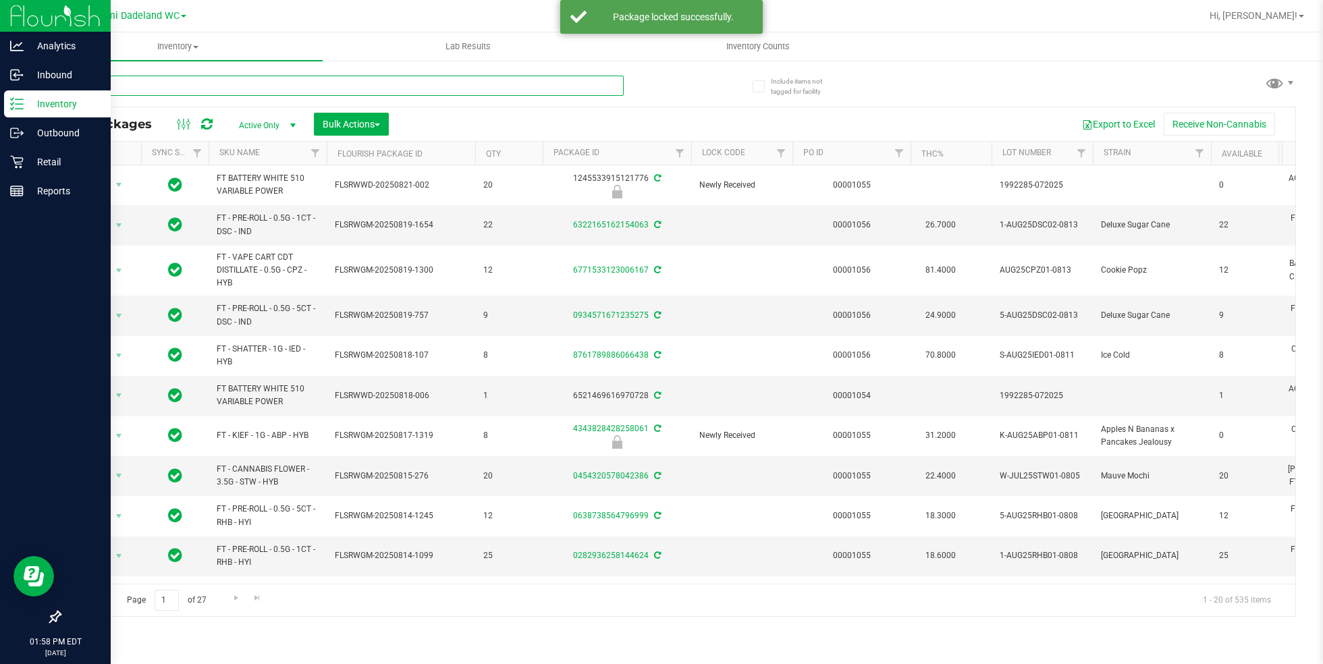
click at [571, 86] on input "text" at bounding box center [341, 86] width 564 height 20
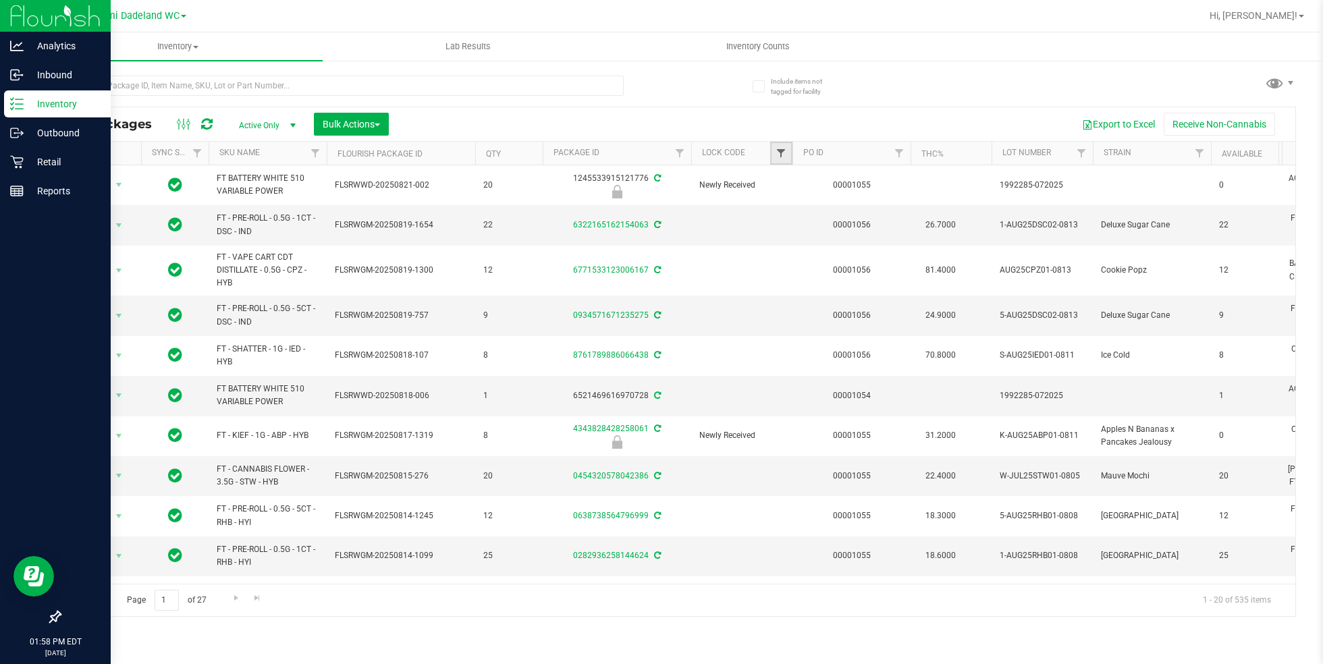
click at [777, 153] on span "Filter" at bounding box center [781, 153] width 11 height 11
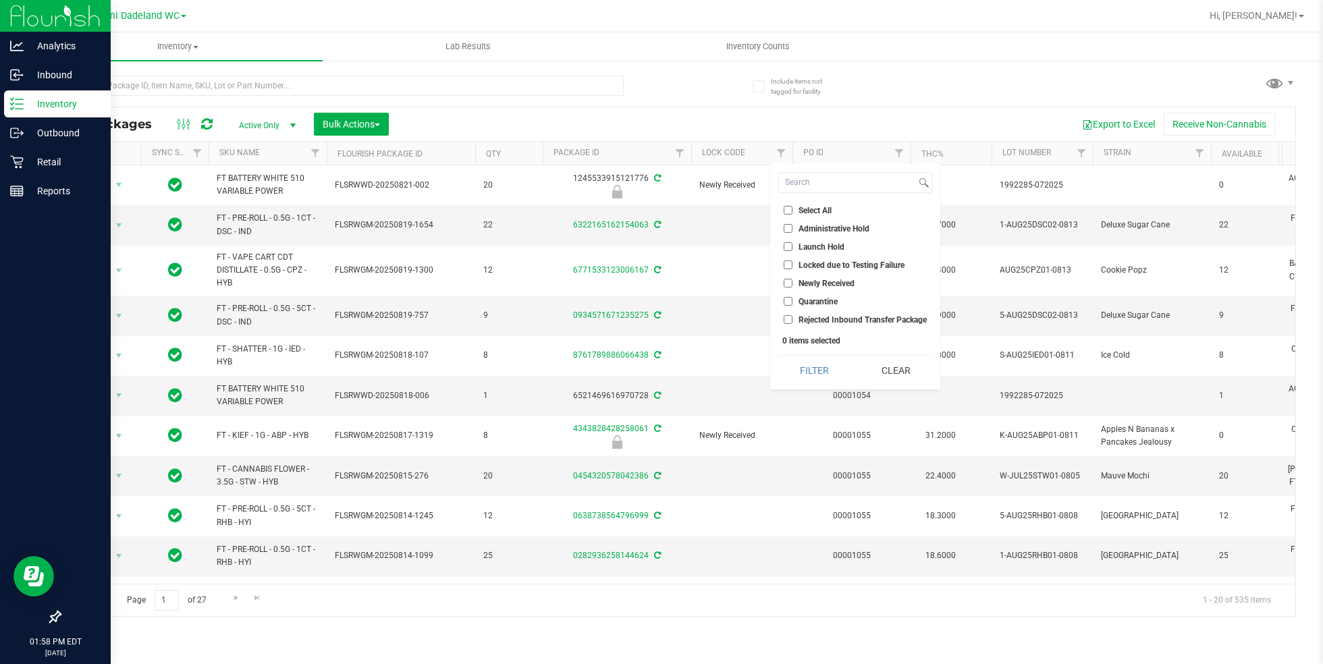
click at [792, 250] on label "Launch Hold" at bounding box center [814, 246] width 61 height 9
click at [792, 250] on input "Launch Hold" at bounding box center [788, 246] width 9 height 9
checkbox input "true"
click at [818, 375] on button "Filter" at bounding box center [814, 371] width 72 height 30
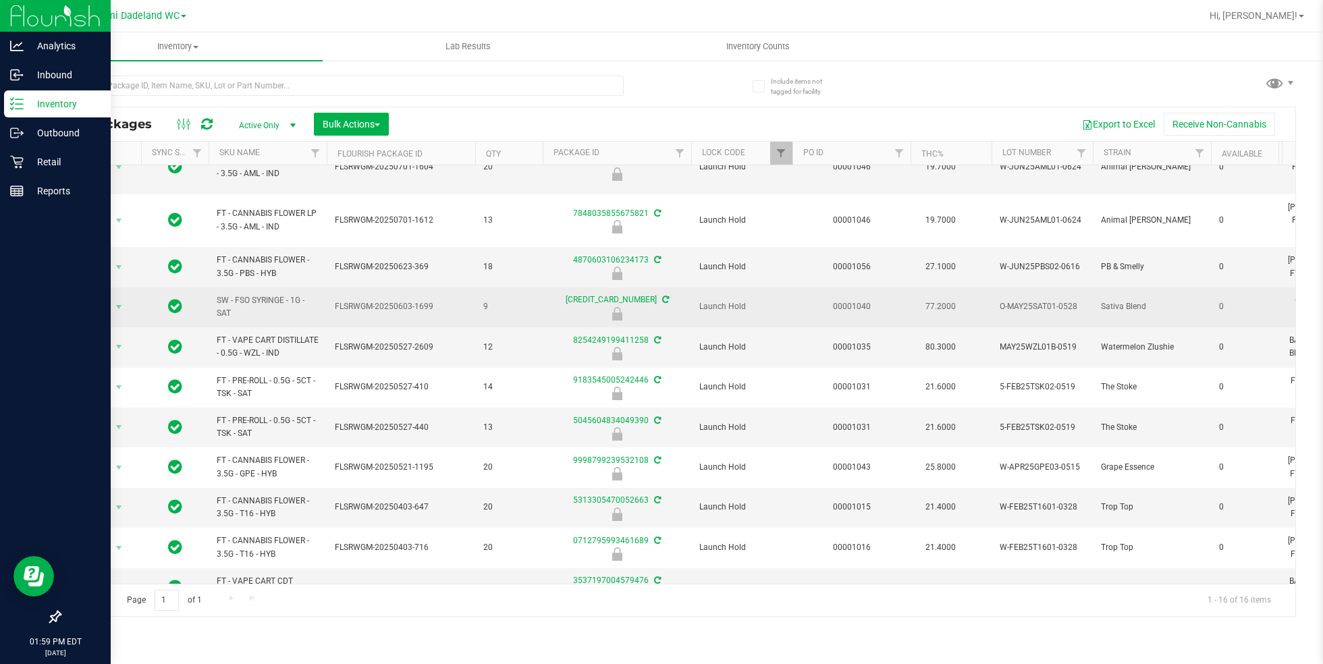
scroll to position [148, 0]
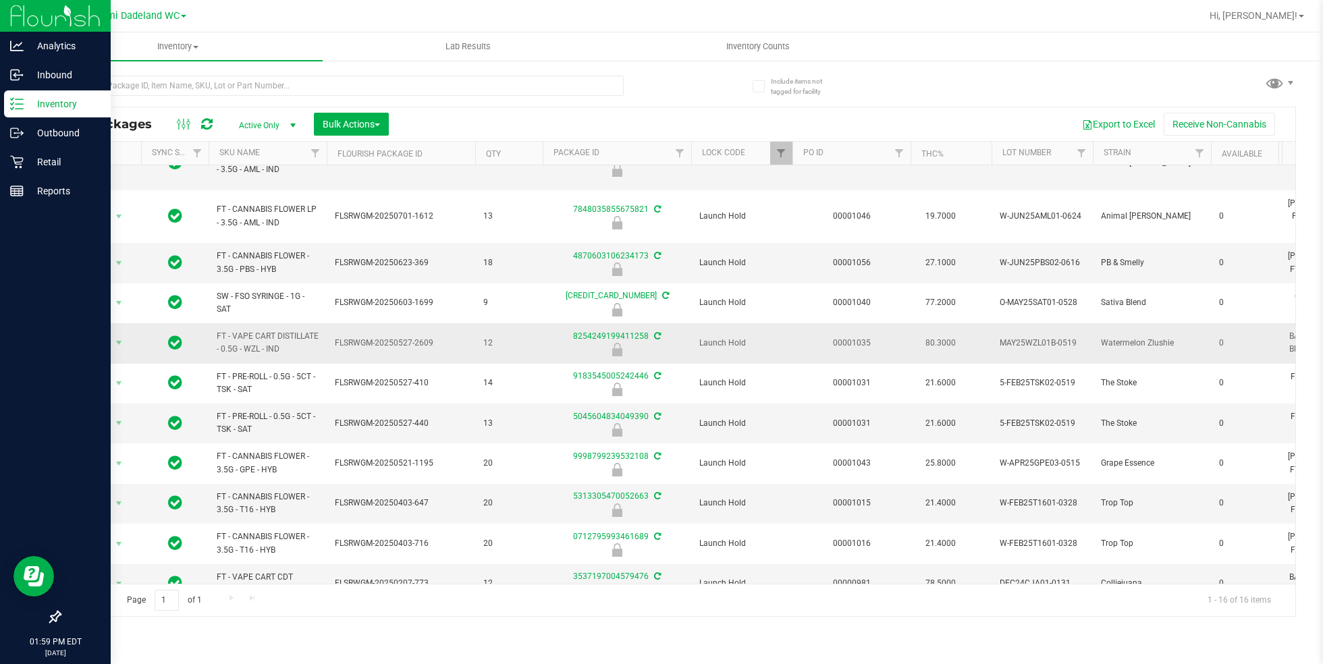
click at [276, 330] on span "FT - VAPE CART DISTILLATE - 0.5G - WZL - IND" at bounding box center [268, 343] width 102 height 26
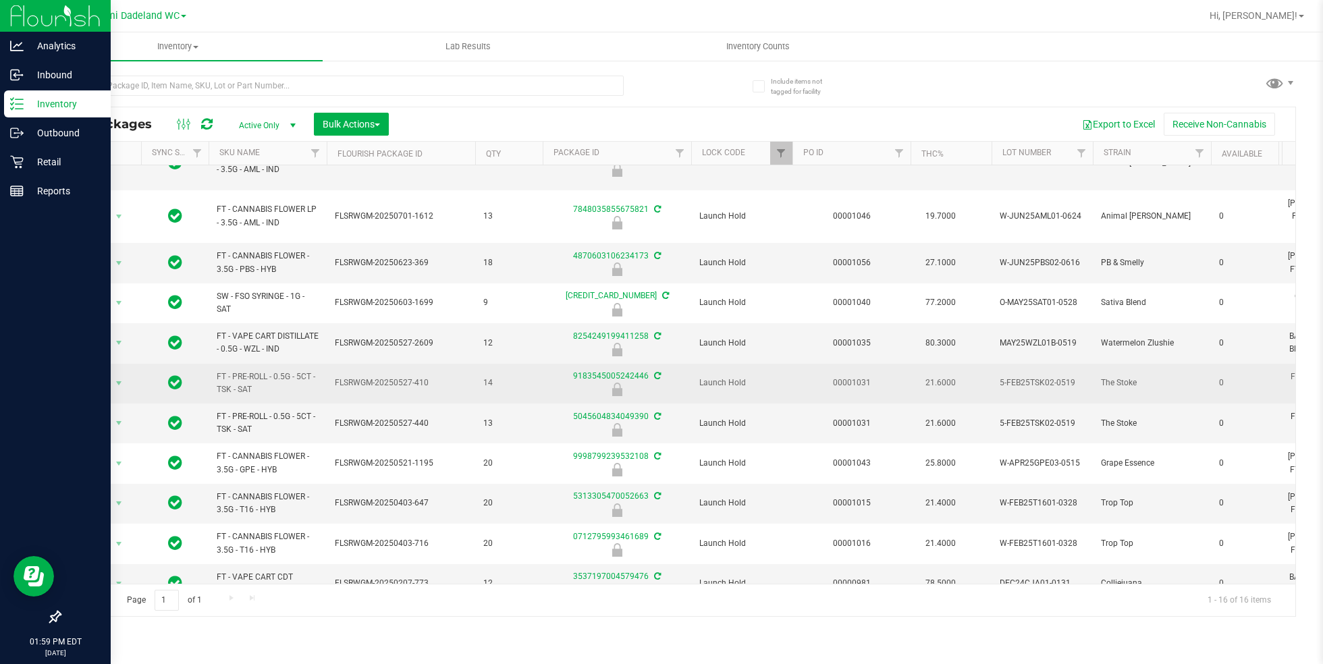
click at [275, 371] on span "FT - PRE-ROLL - 0.5G - 5CT - TSK - SAT" at bounding box center [268, 384] width 102 height 26
copy tr "FT - PRE-ROLL - 0.5G - 5CT - TSK - SAT"
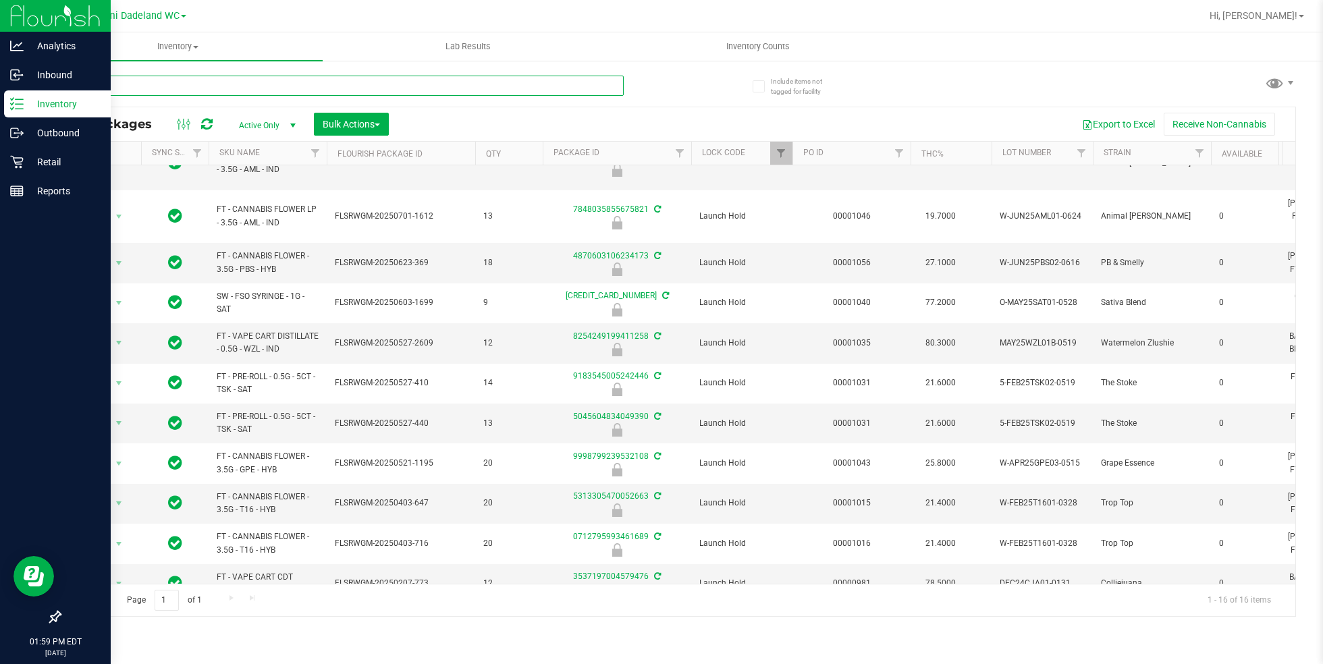
click at [452, 88] on input "text" at bounding box center [341, 86] width 564 height 20
paste input "FT - PRE-ROLL - 0.5G - 5CT - TSK - SAT"
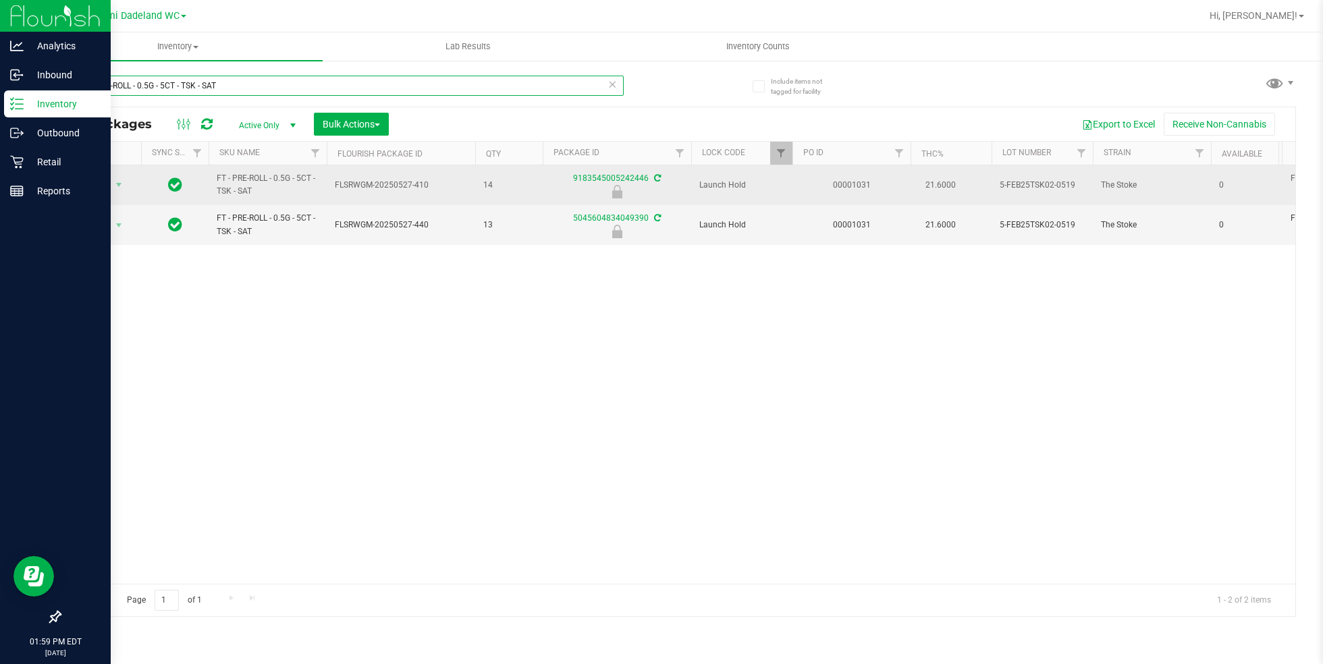
type input "FT - PRE-ROLL - 0.5G - 5CT - TSK - SAT"
click at [787, 165] on td "Launch Hold" at bounding box center [741, 185] width 101 height 40
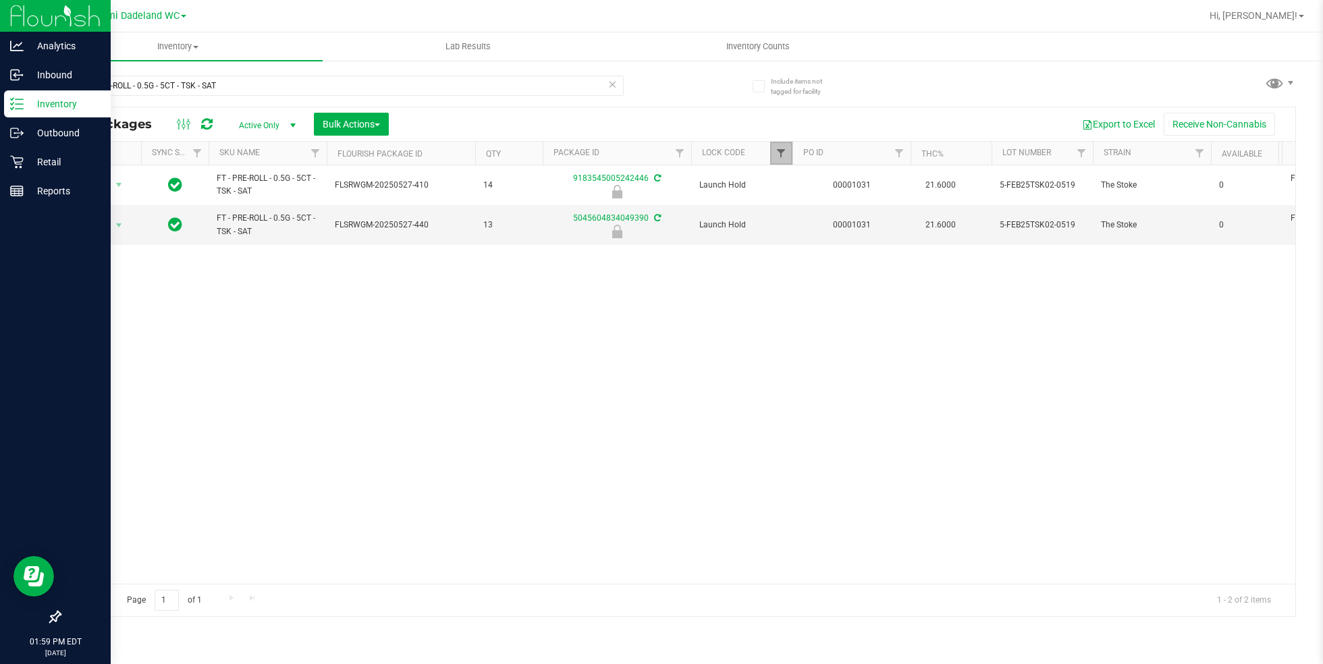
click at [784, 151] on span "Filter" at bounding box center [781, 153] width 11 height 11
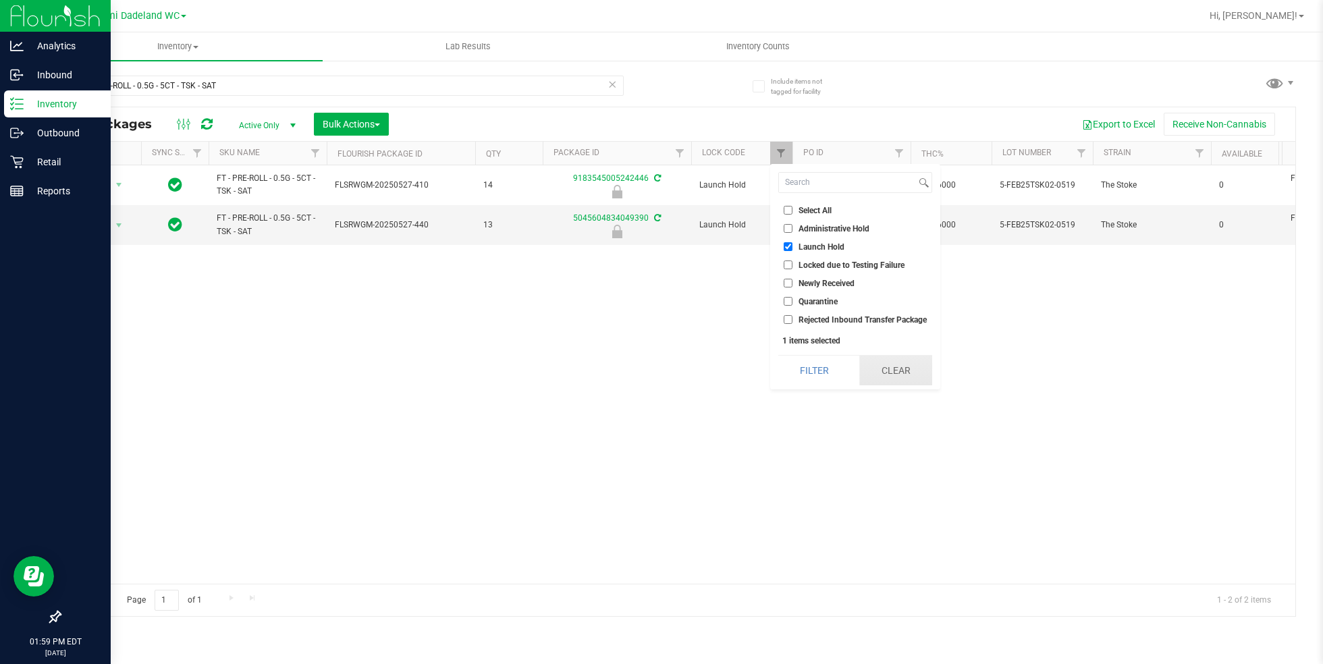
click at [906, 376] on button "Clear" at bounding box center [895, 371] width 72 height 30
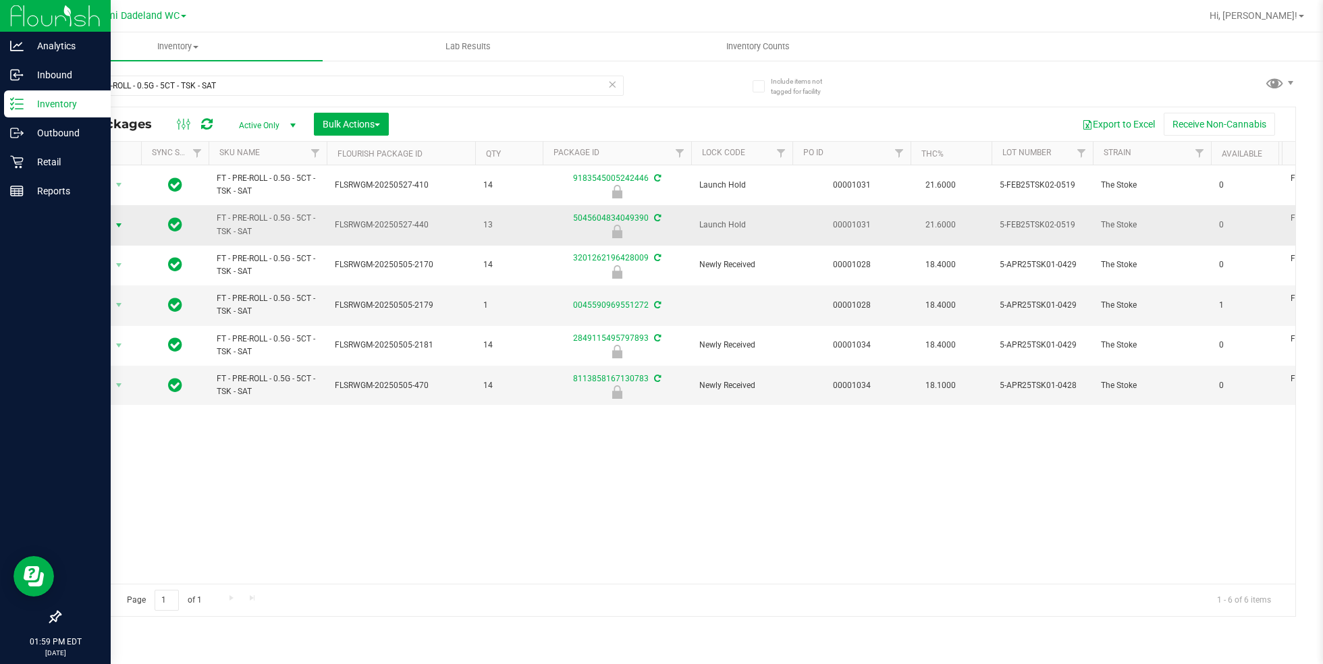
click at [109, 221] on span "Action" at bounding box center [92, 225] width 36 height 19
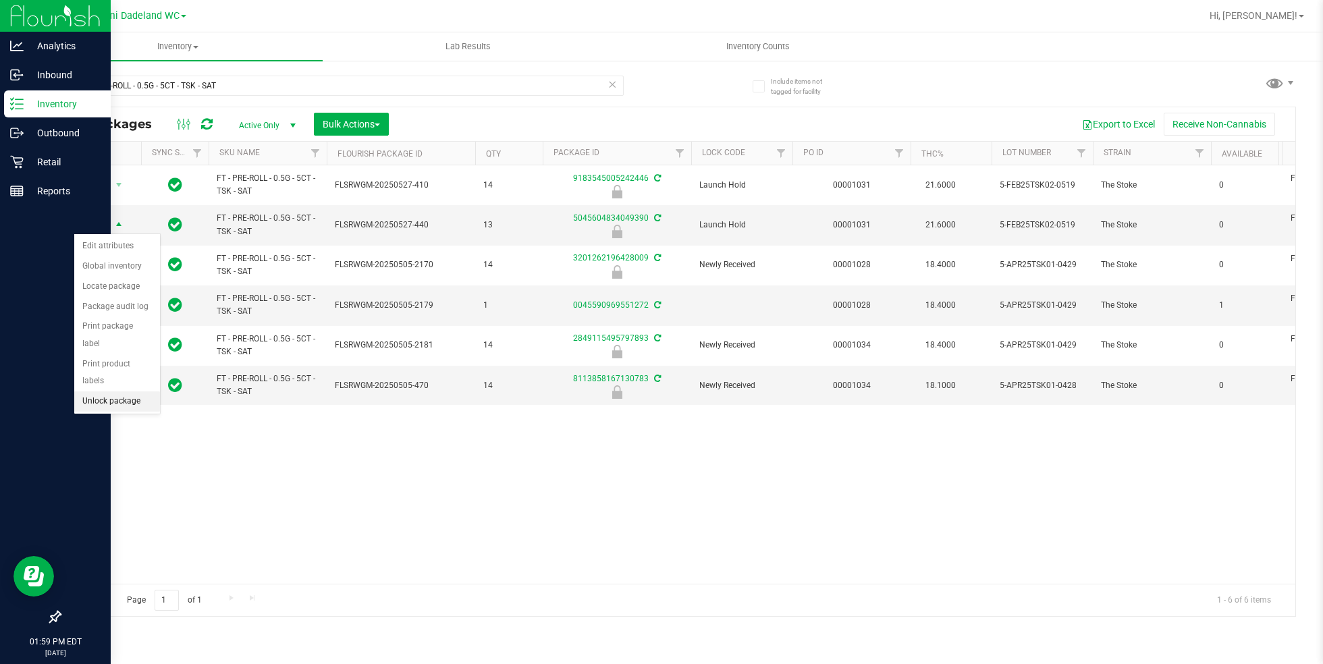
click at [134, 391] on li "Unlock package" at bounding box center [117, 401] width 86 height 20
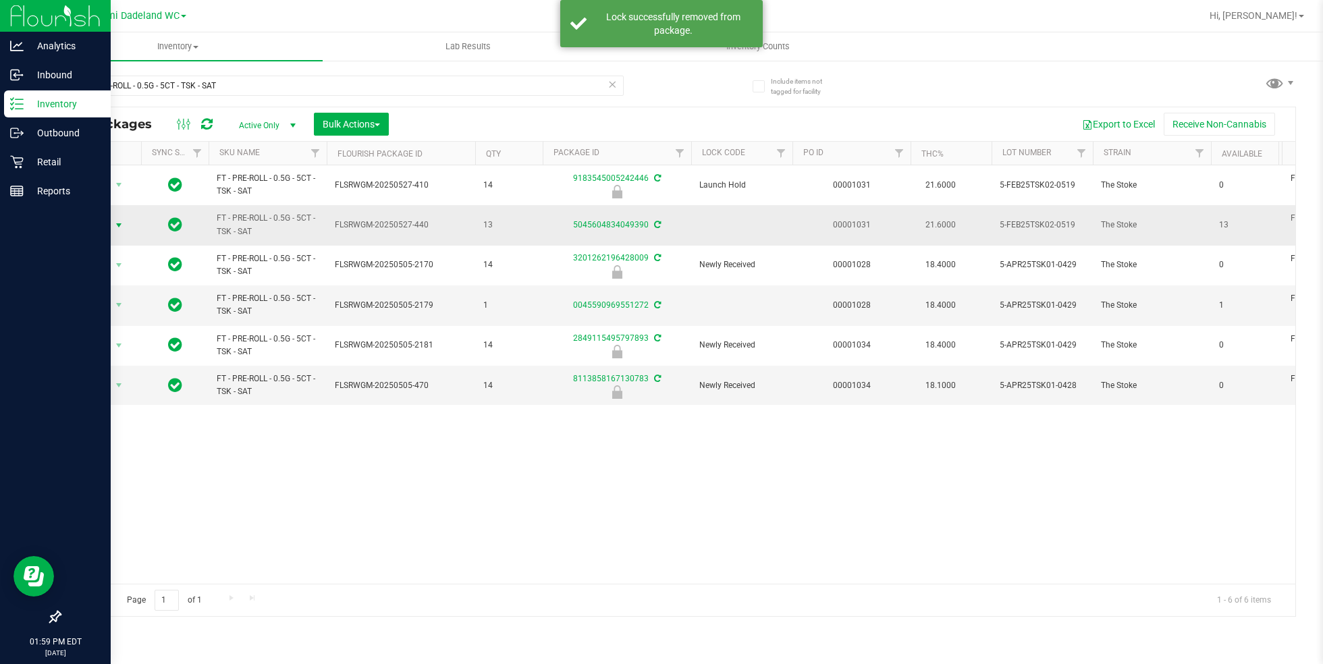
click at [111, 220] on span "select" at bounding box center [119, 225] width 17 height 19
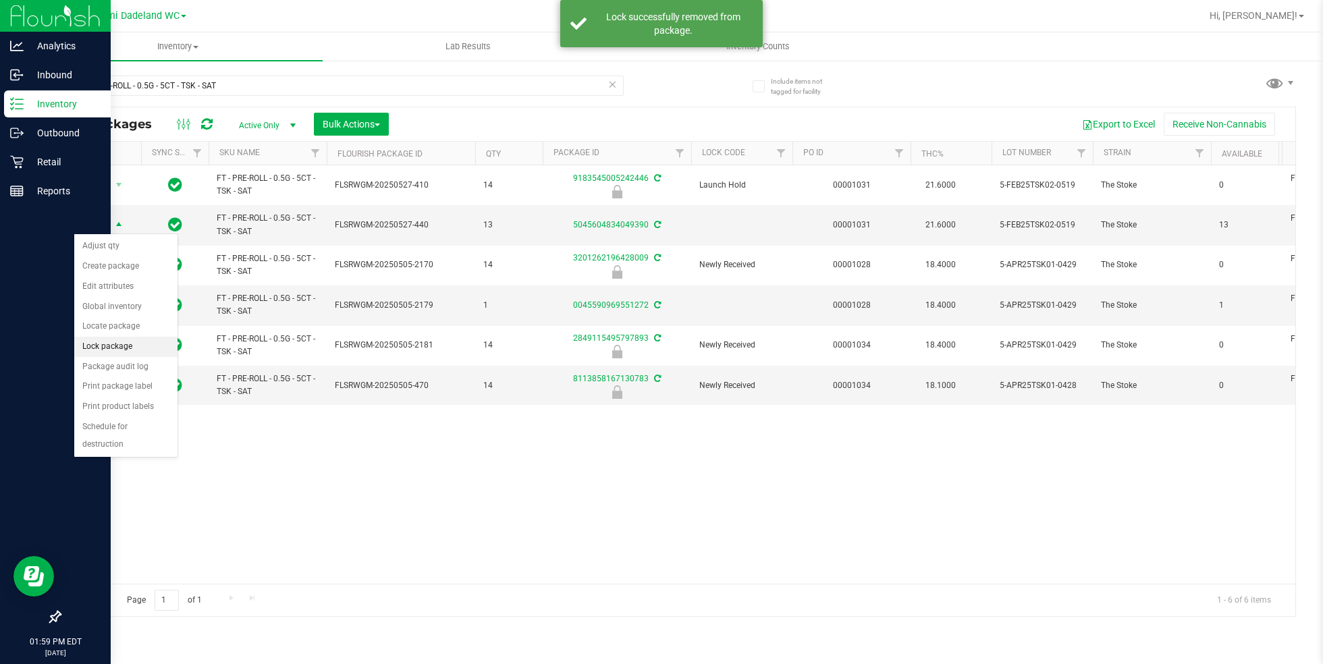
click at [140, 342] on li "Lock package" at bounding box center [125, 347] width 103 height 20
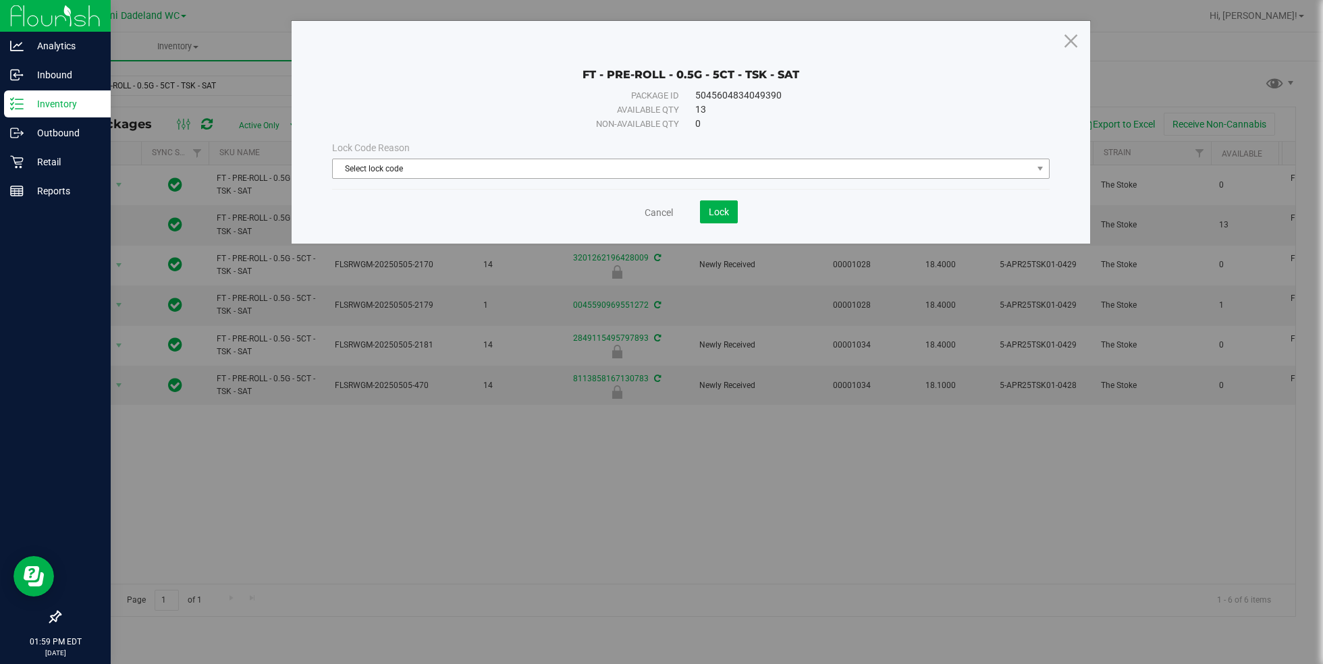
click at [598, 169] on span "Select lock code" at bounding box center [682, 168] width 699 height 19
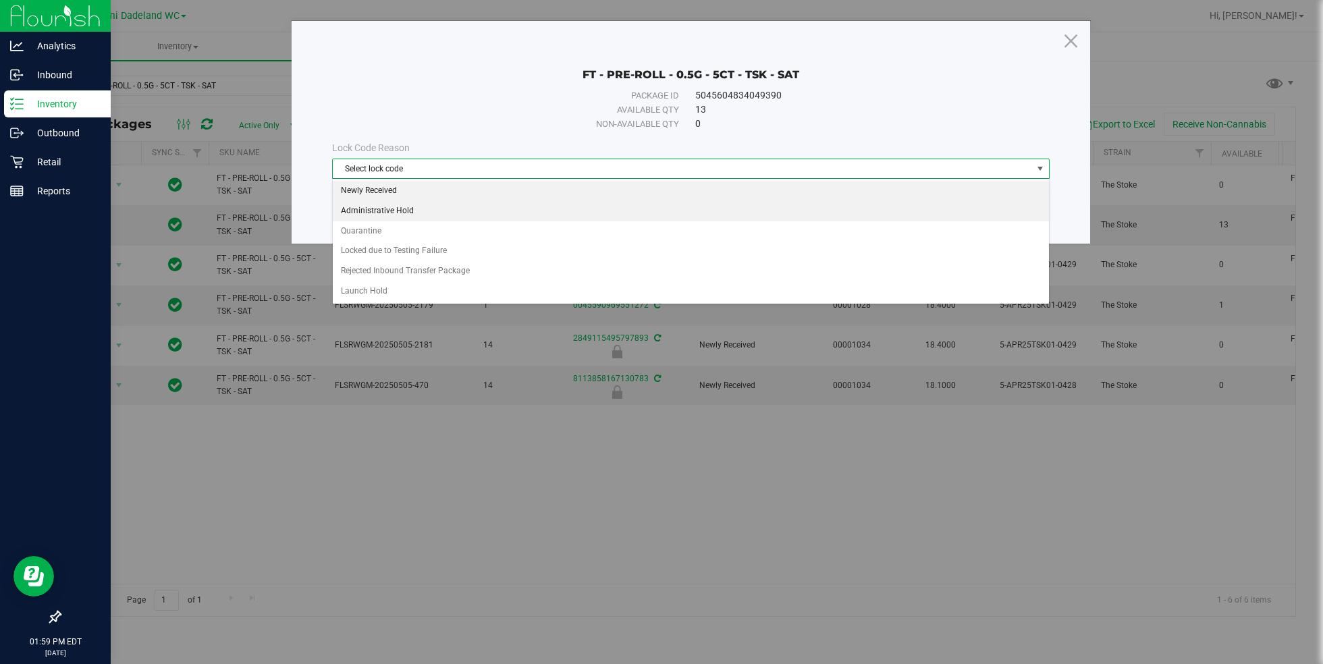
click at [513, 201] on li "Administrative Hold" at bounding box center [691, 211] width 717 height 20
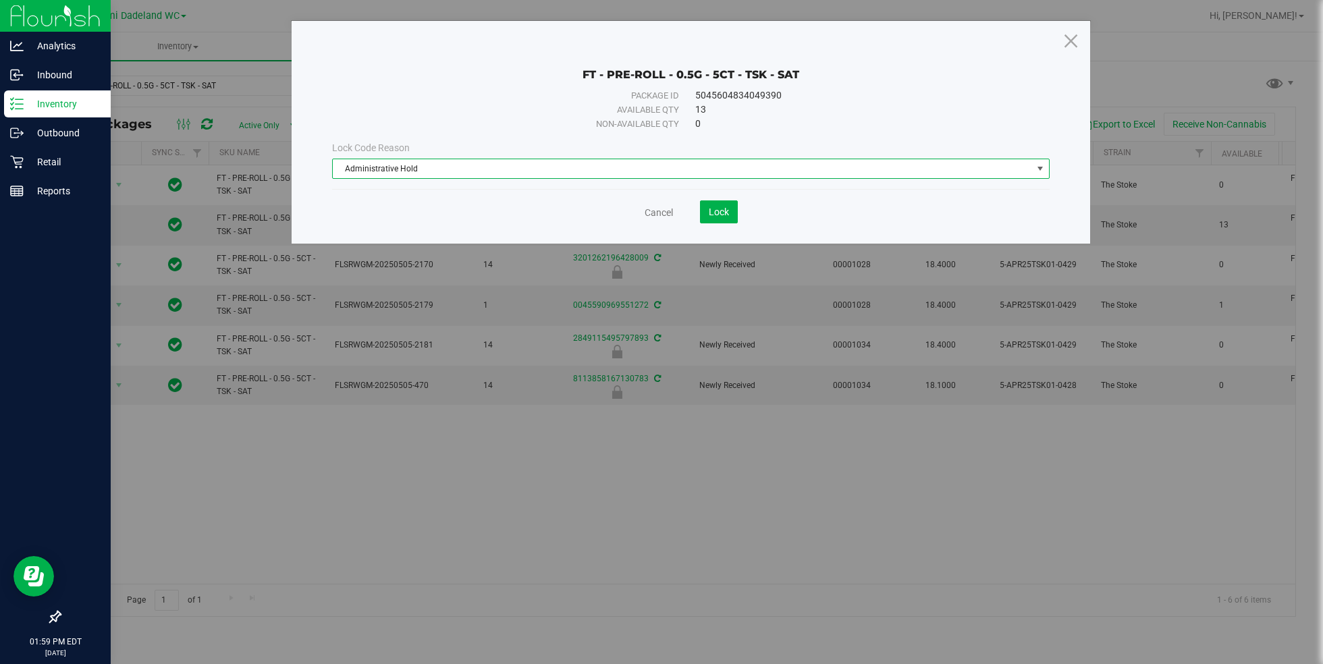
click at [588, 167] on span "Administrative Hold" at bounding box center [682, 168] width 699 height 19
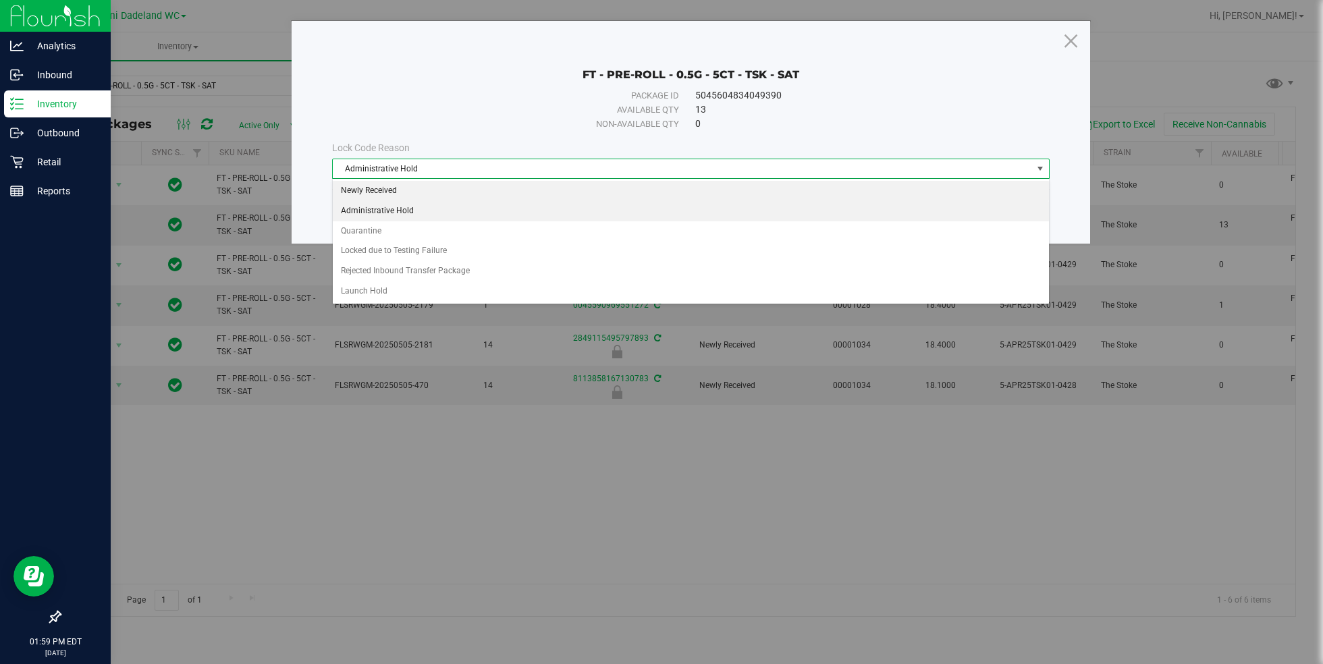
click at [501, 191] on li "Newly Received" at bounding box center [691, 191] width 717 height 20
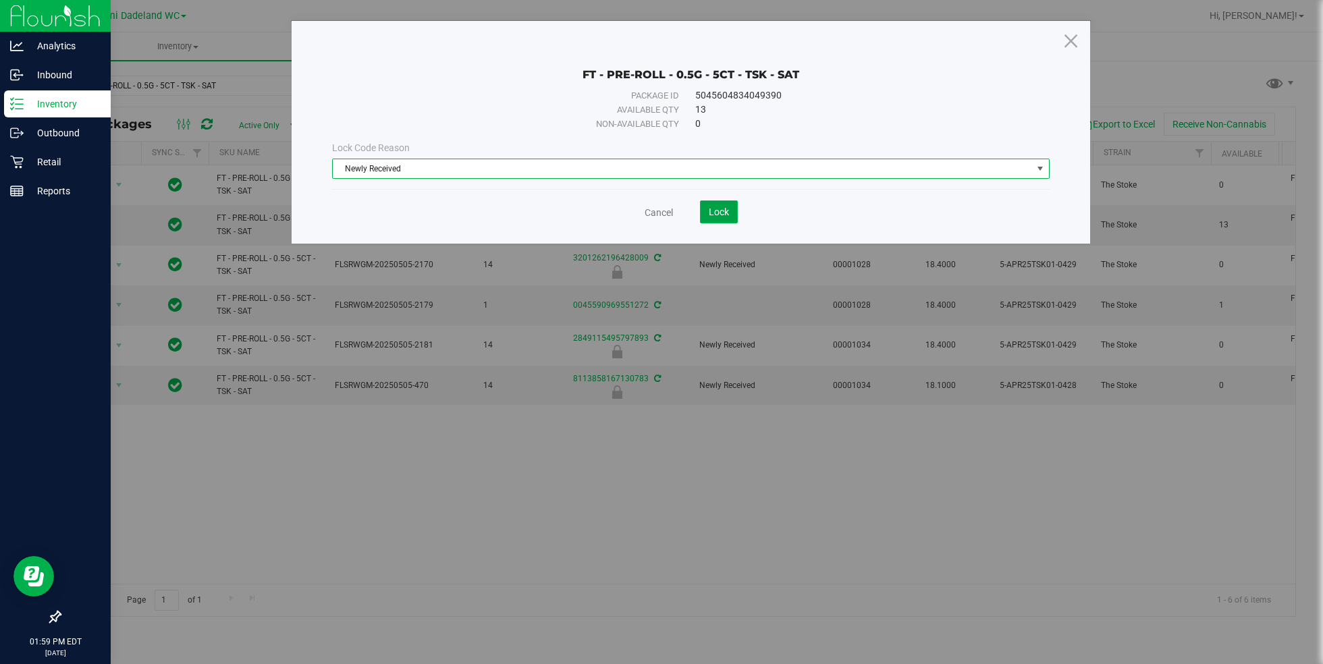
click at [711, 213] on span "Lock" at bounding box center [719, 212] width 20 height 11
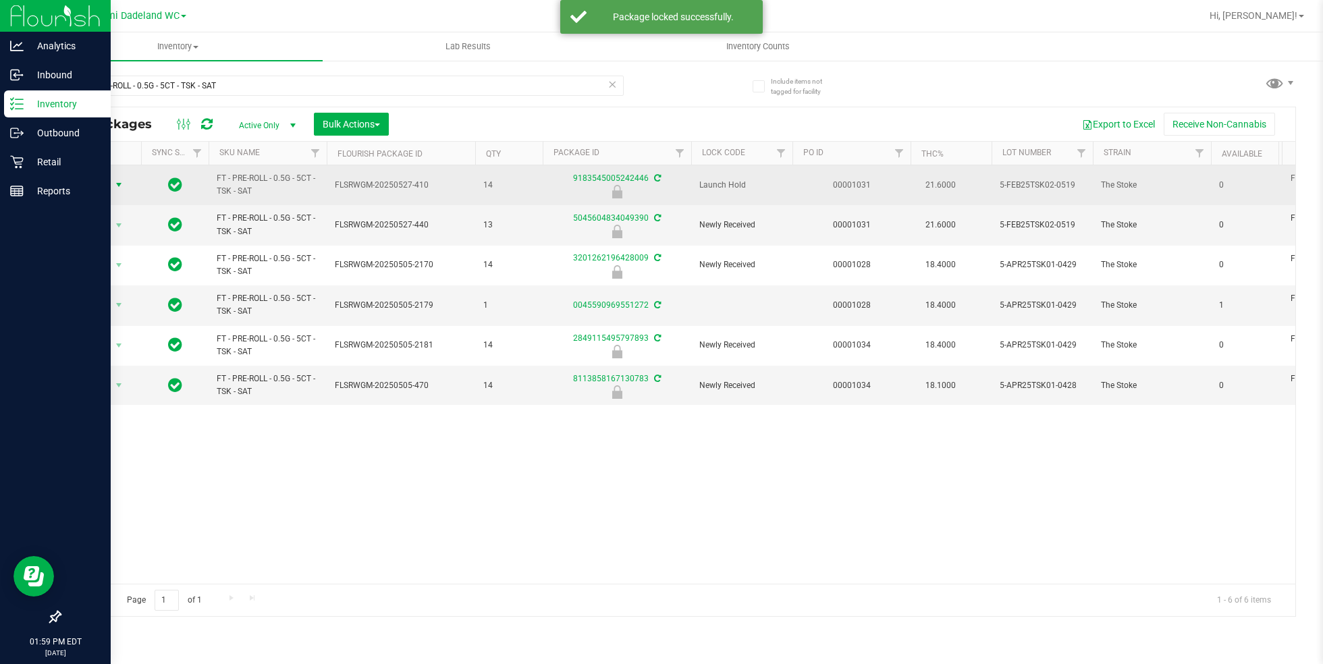
click at [115, 184] on span "select" at bounding box center [118, 185] width 11 height 11
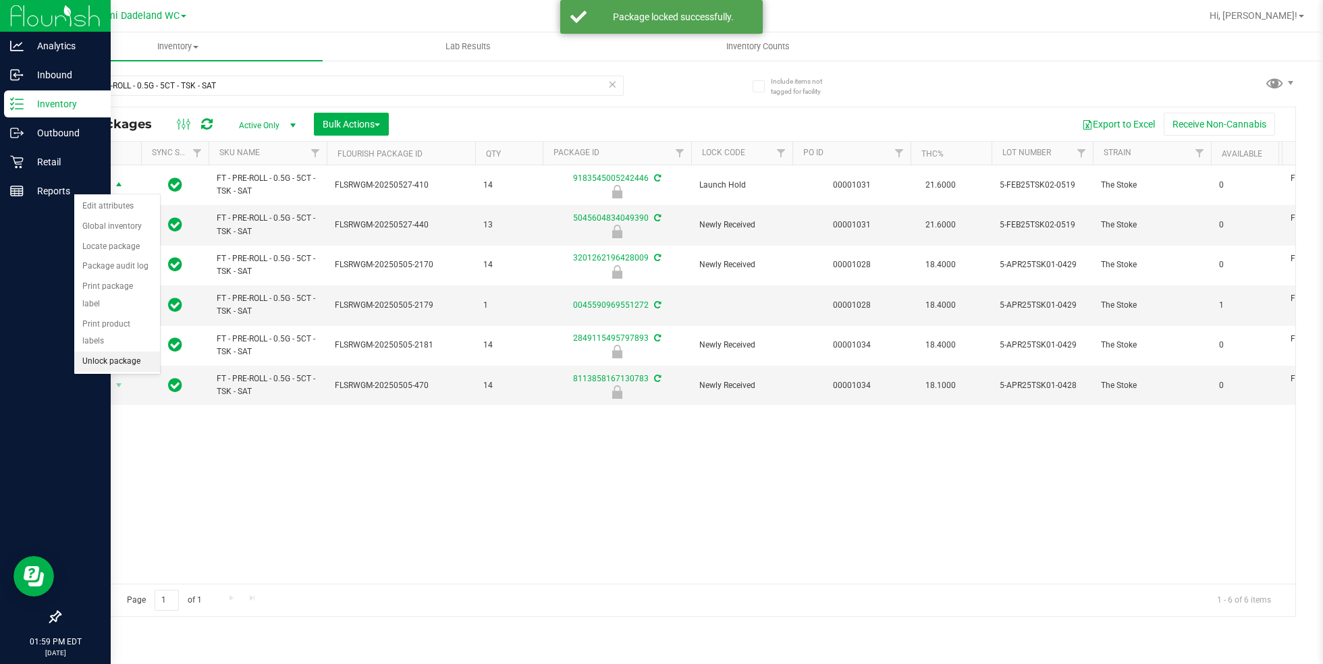
click at [124, 352] on li "Unlock package" at bounding box center [117, 362] width 86 height 20
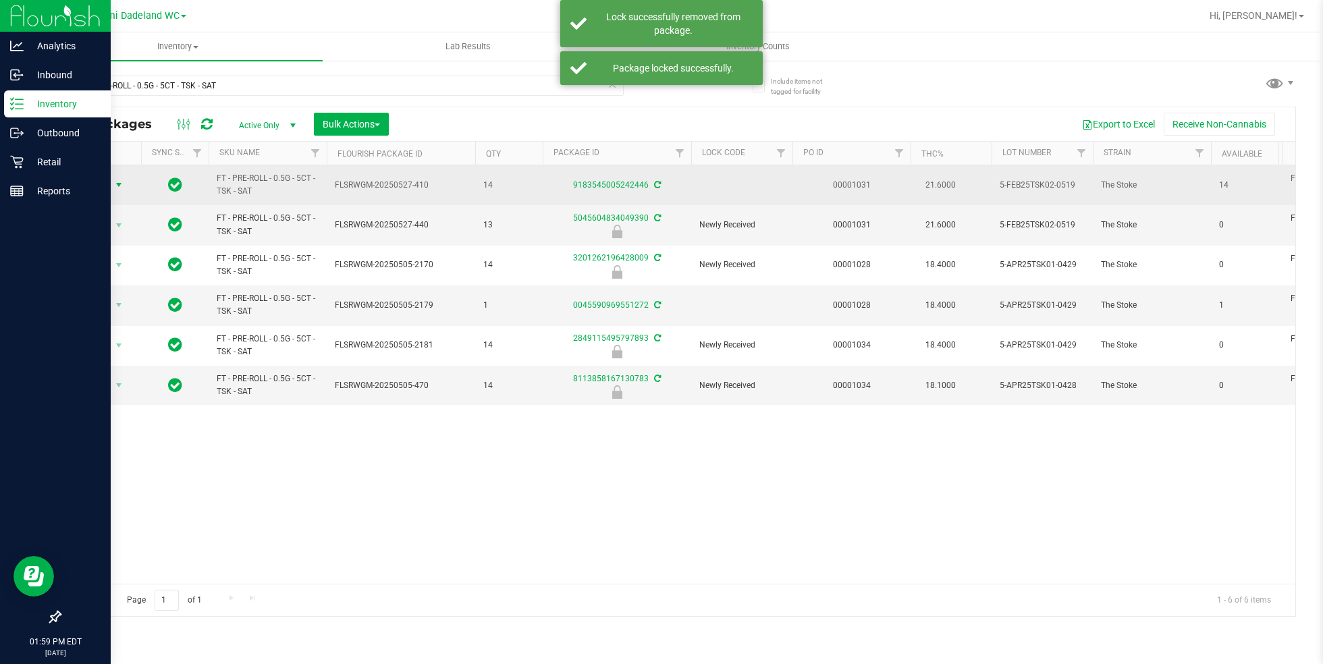
click at [111, 183] on span "select" at bounding box center [119, 184] width 17 height 19
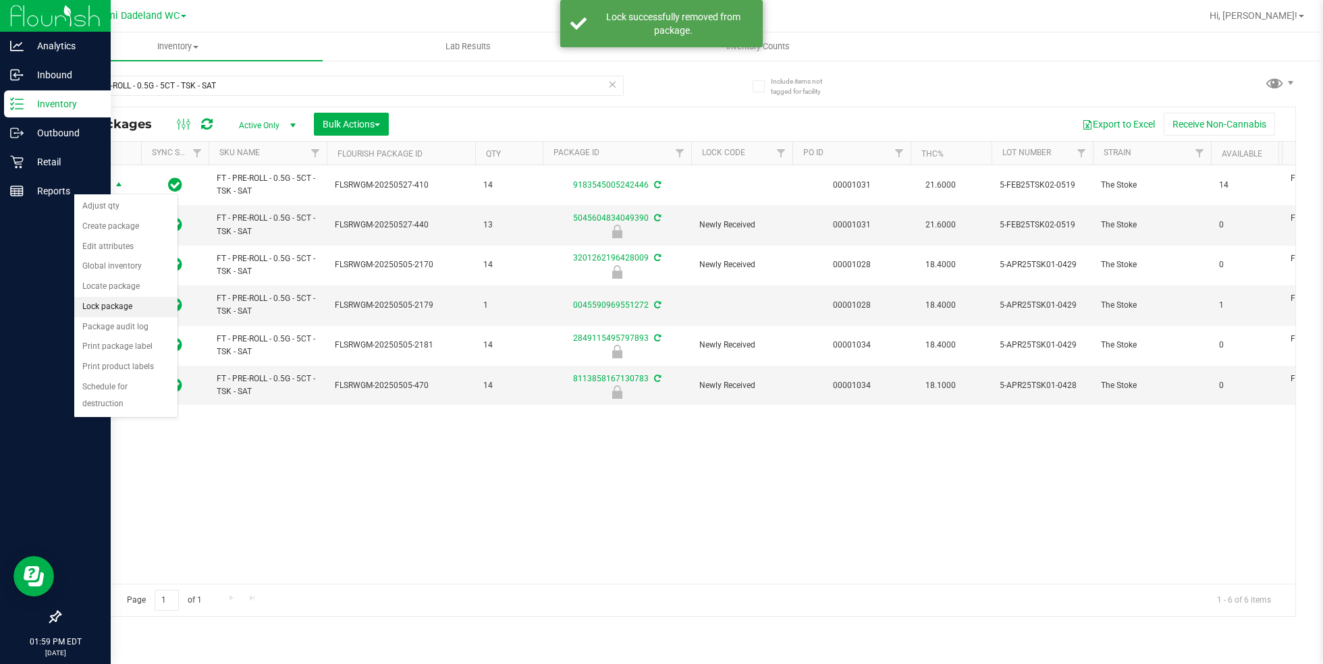
click at [134, 304] on li "Lock package" at bounding box center [125, 307] width 103 height 20
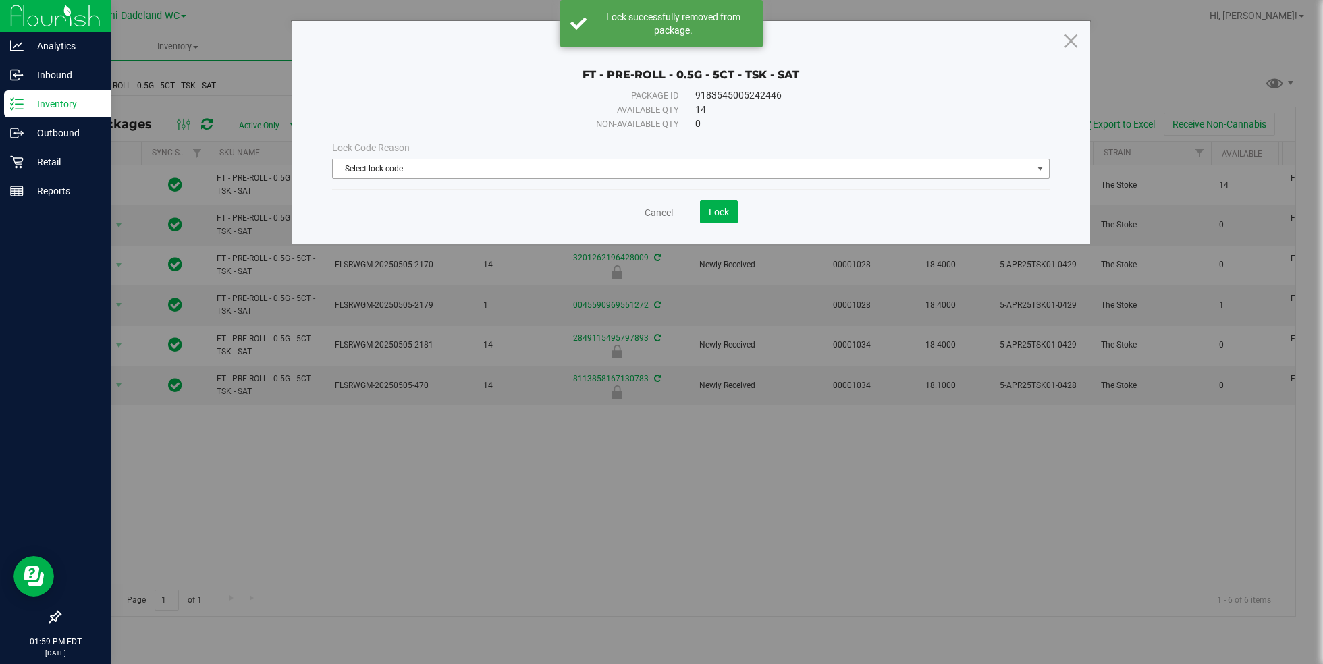
click at [516, 169] on span "Select lock code" at bounding box center [682, 168] width 699 height 19
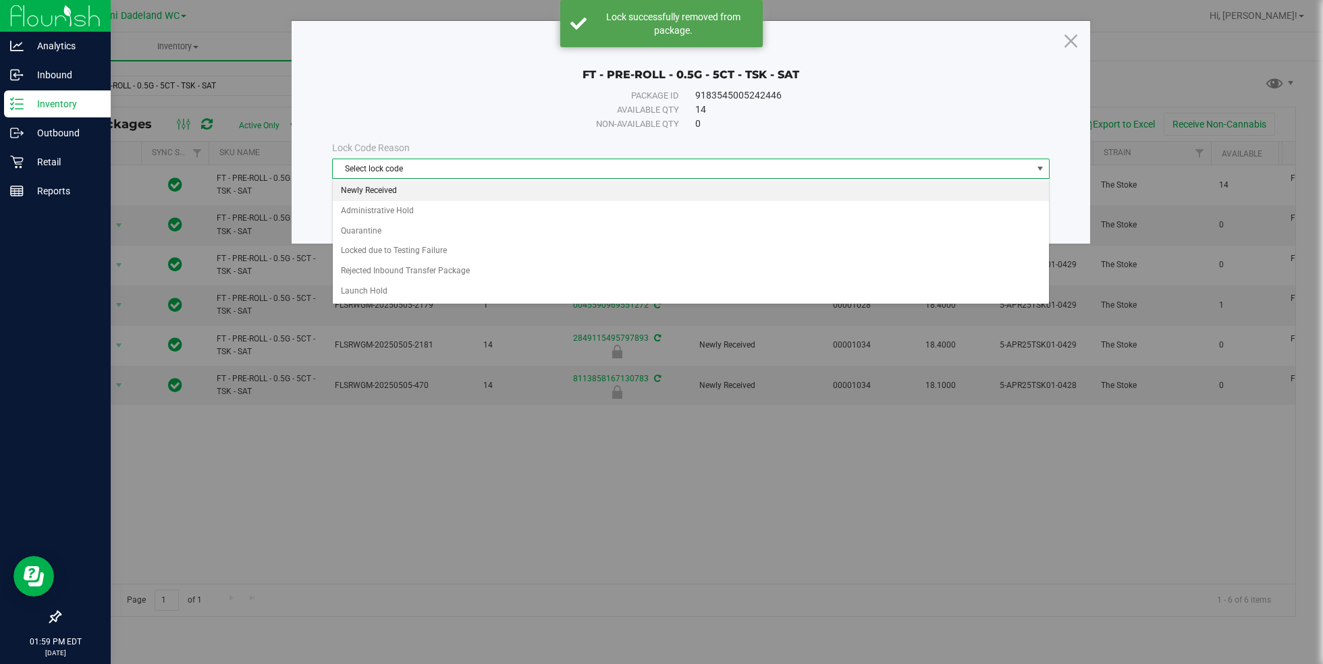
click at [607, 186] on li "Newly Received" at bounding box center [691, 191] width 717 height 20
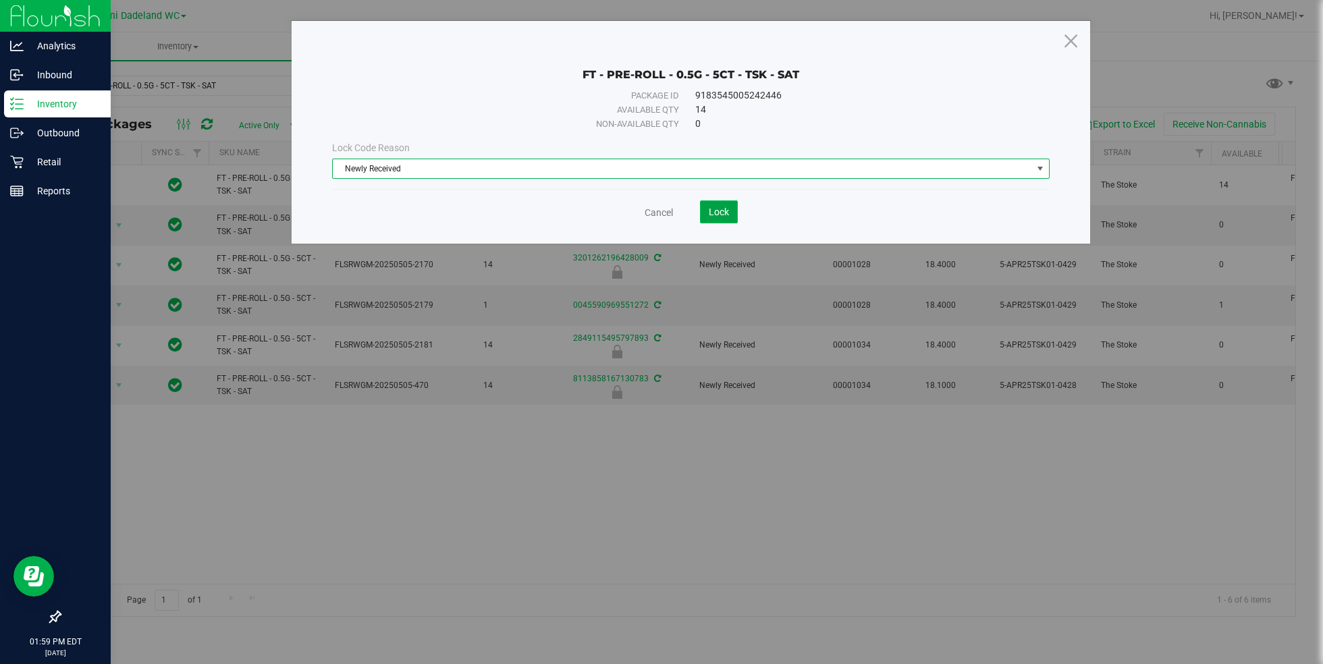
click at [734, 213] on button "Lock" at bounding box center [719, 211] width 38 height 23
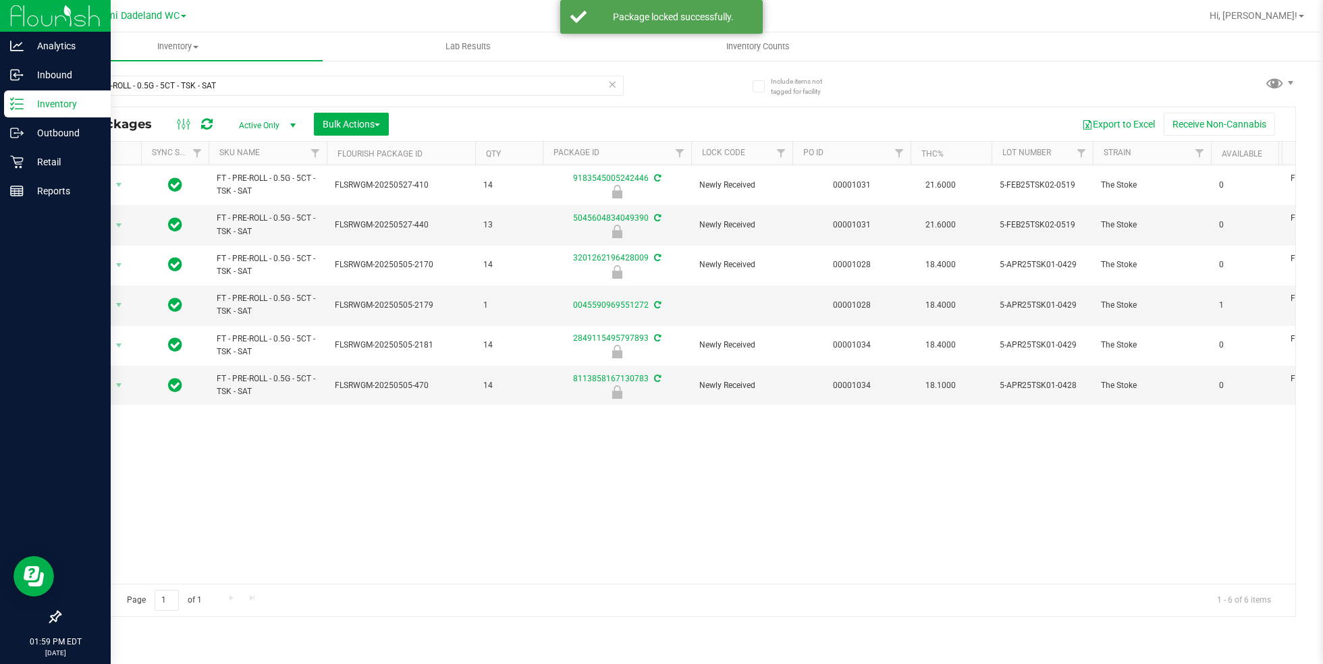
click at [613, 88] on icon at bounding box center [611, 84] width 9 height 16
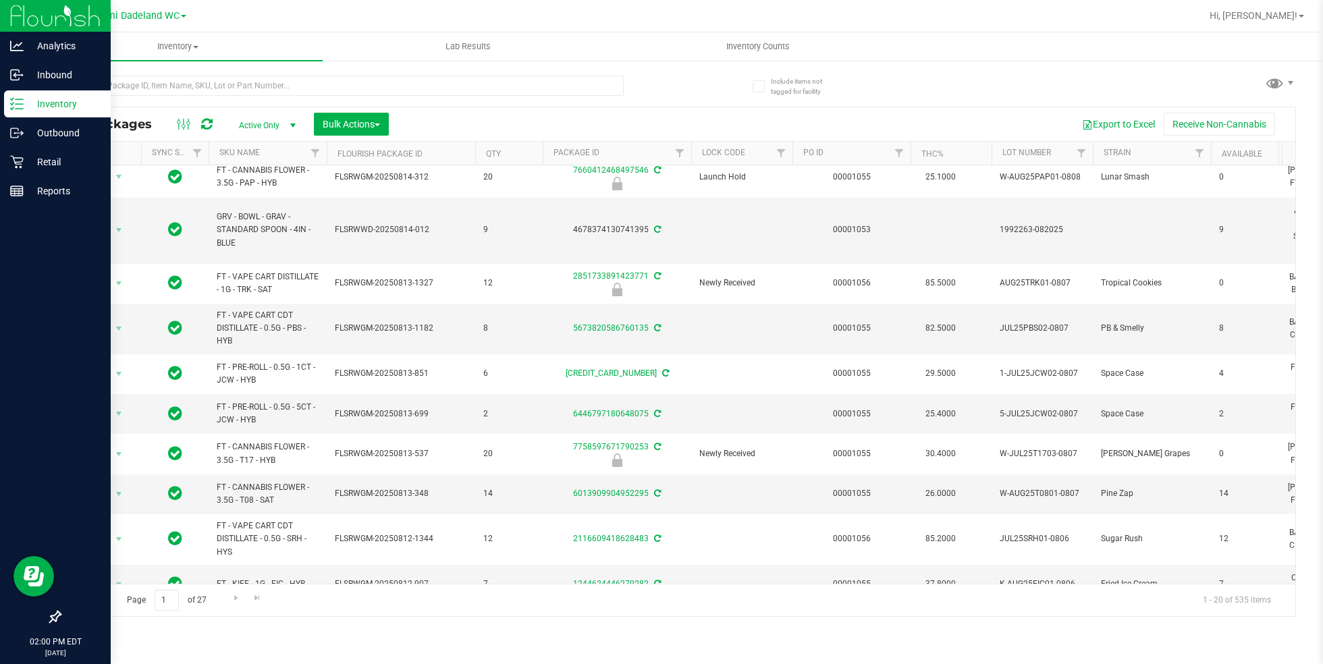
scroll to position [448, 0]
